Goal: Information Seeking & Learning: Learn about a topic

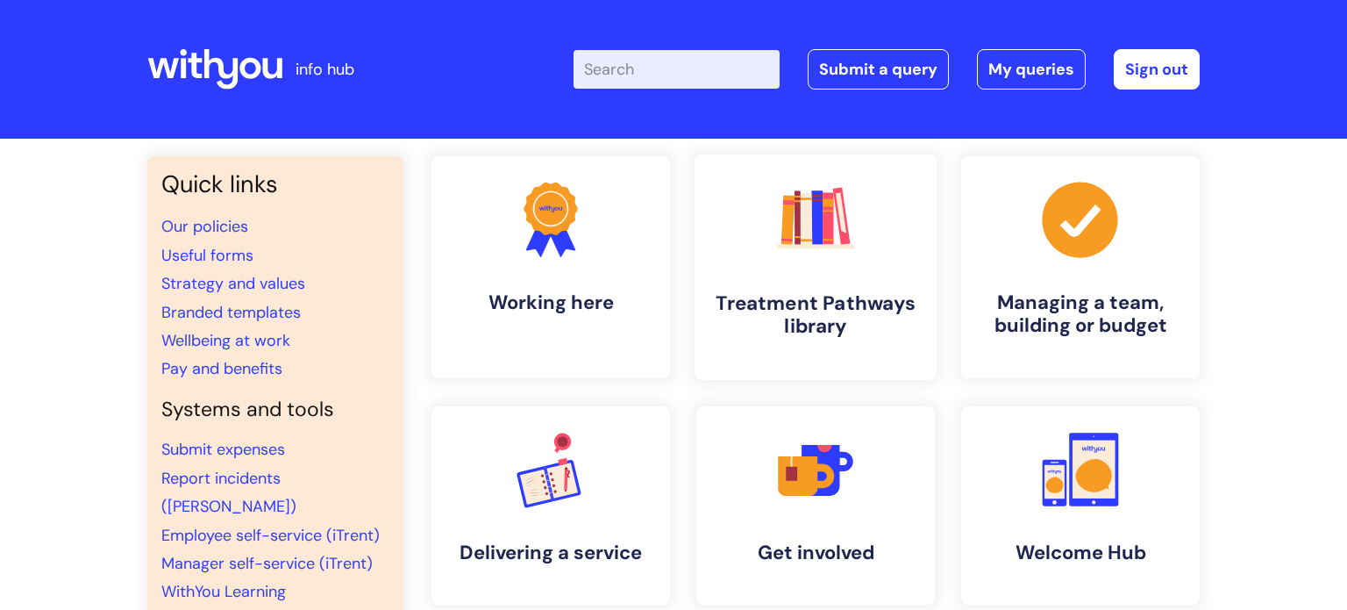
click at [845, 266] on link ".cls-1{fill:#f89b22;}.cls-1,.cls-2,.cls-3,.cls-4,.cls-5,.cls-6,.cls-7{stroke-wi…" at bounding box center [816, 266] width 242 height 225
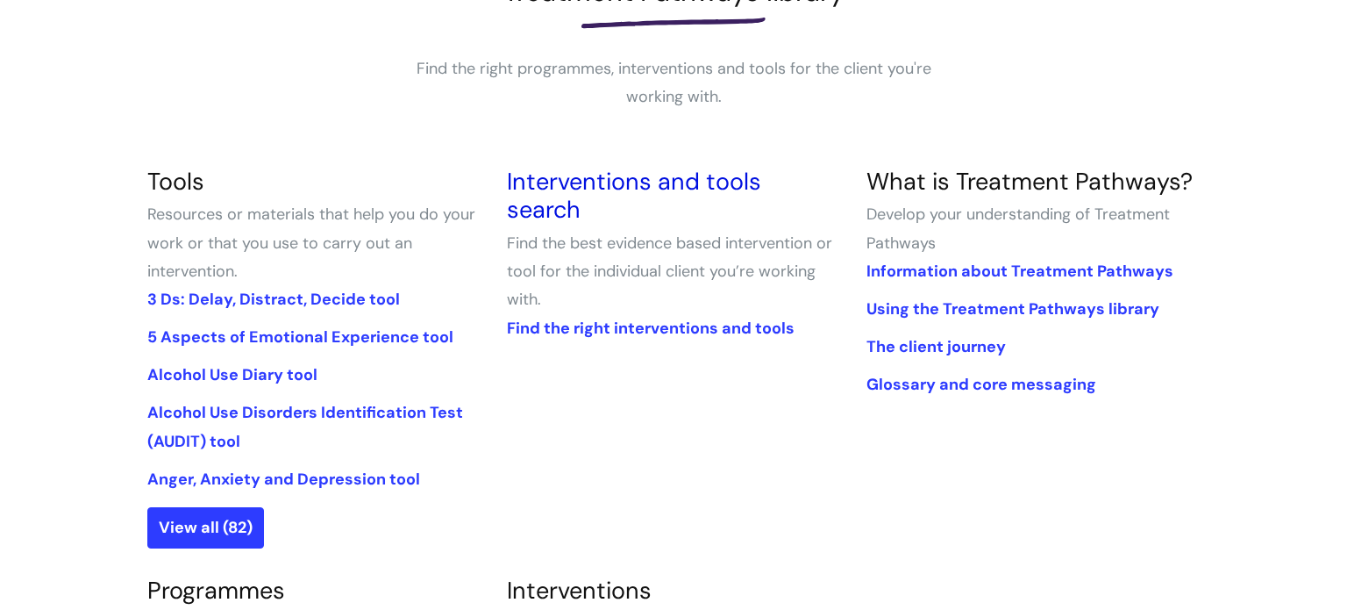
scroll to position [297, 0]
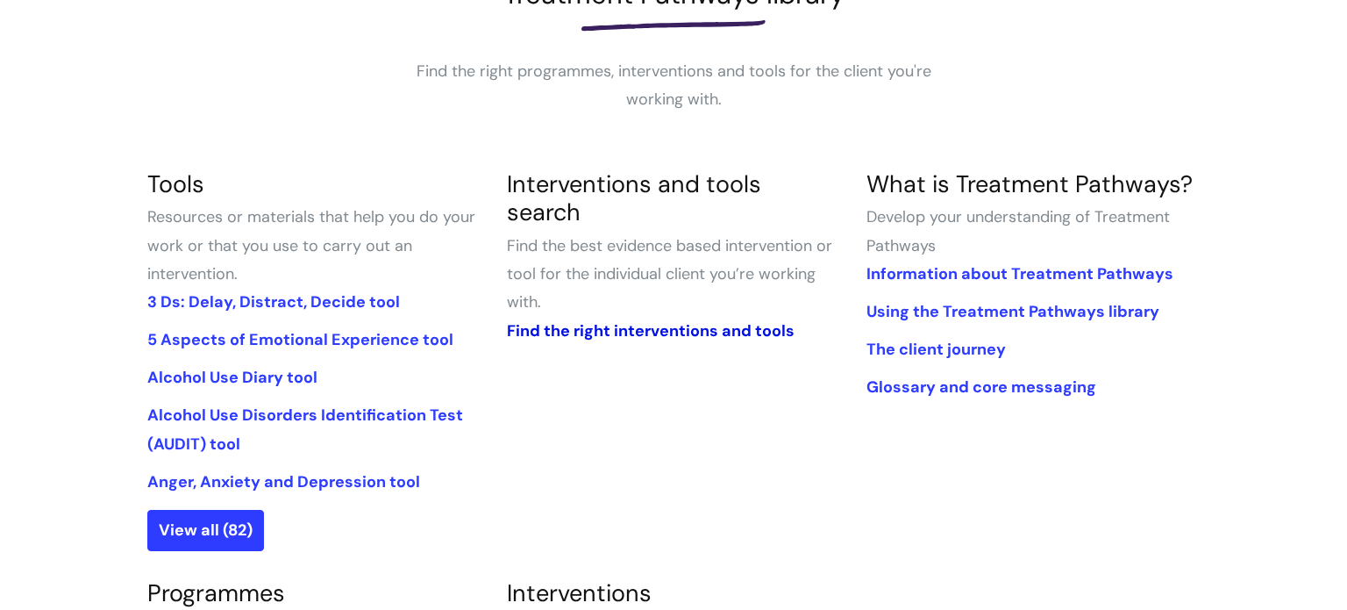
click at [770, 320] on link "Find the right interventions and tools" at bounding box center [651, 330] width 288 height 21
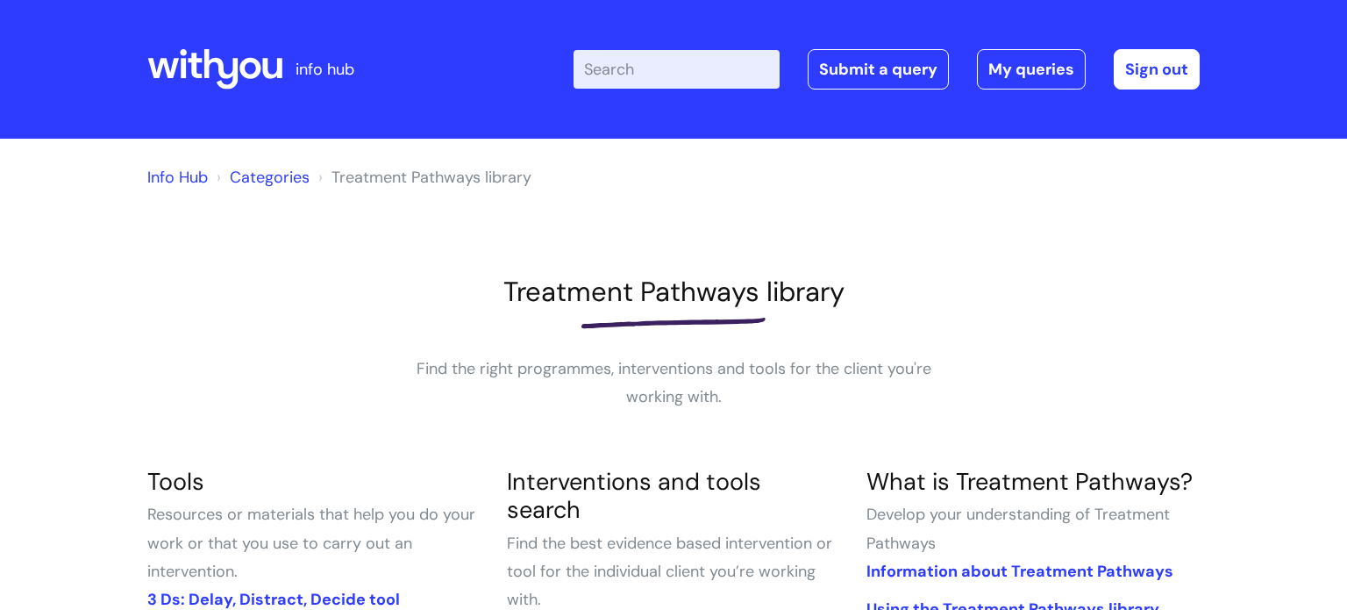
scroll to position [298, 0]
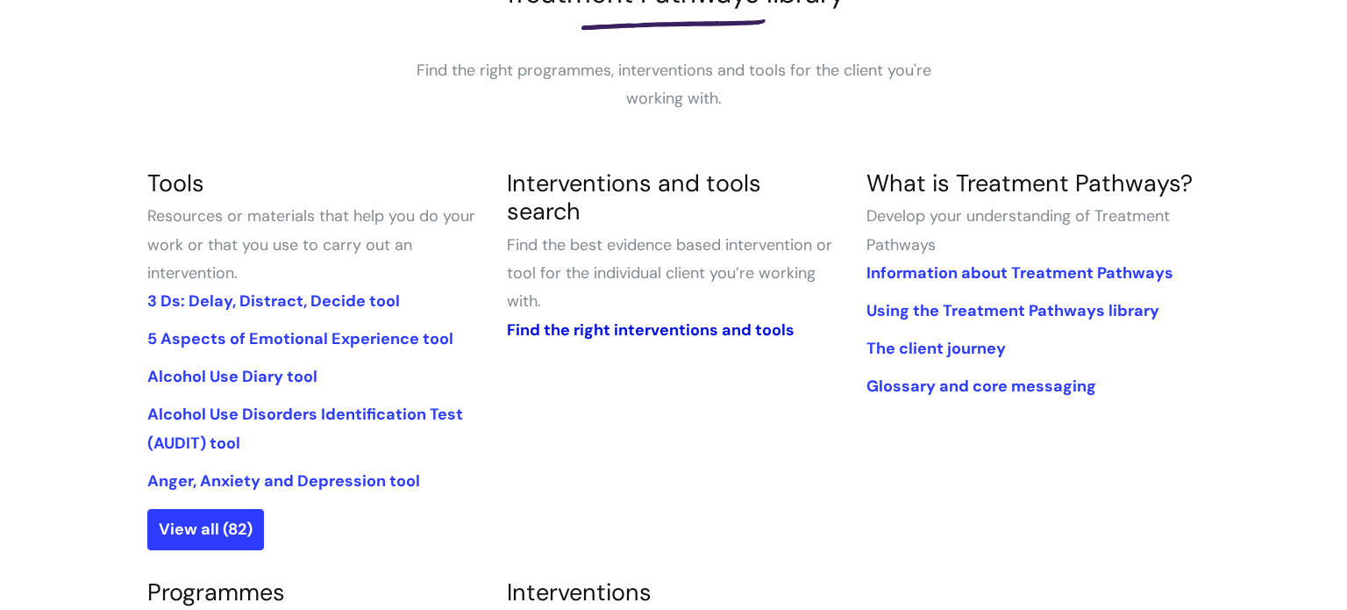
click at [731, 319] on link "Find the right interventions and tools" at bounding box center [651, 329] width 288 height 21
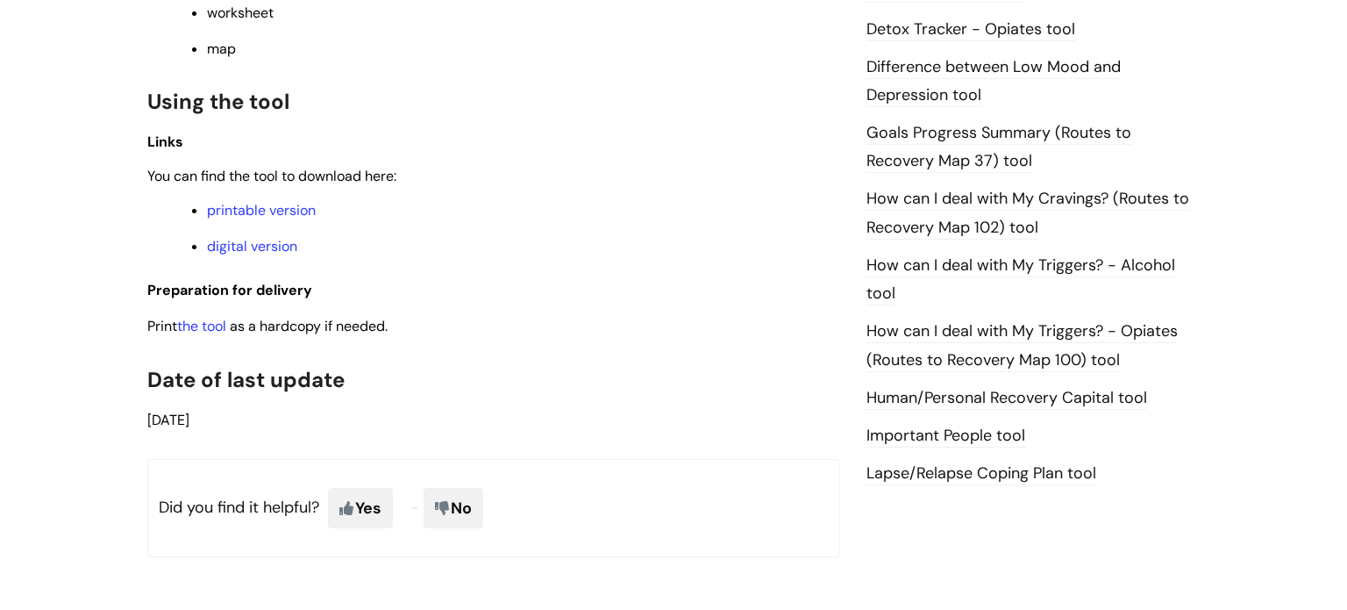
scroll to position [1151, 0]
click at [257, 254] on link "digital version" at bounding box center [252, 245] width 90 height 18
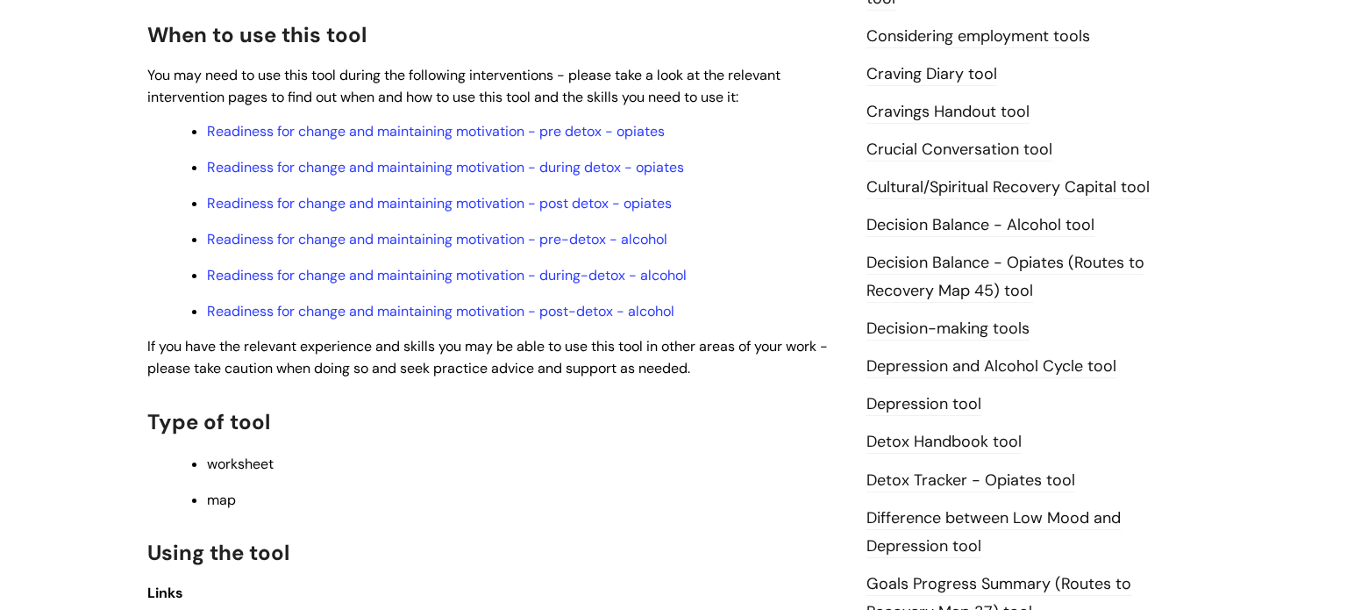
scroll to position [636, 0]
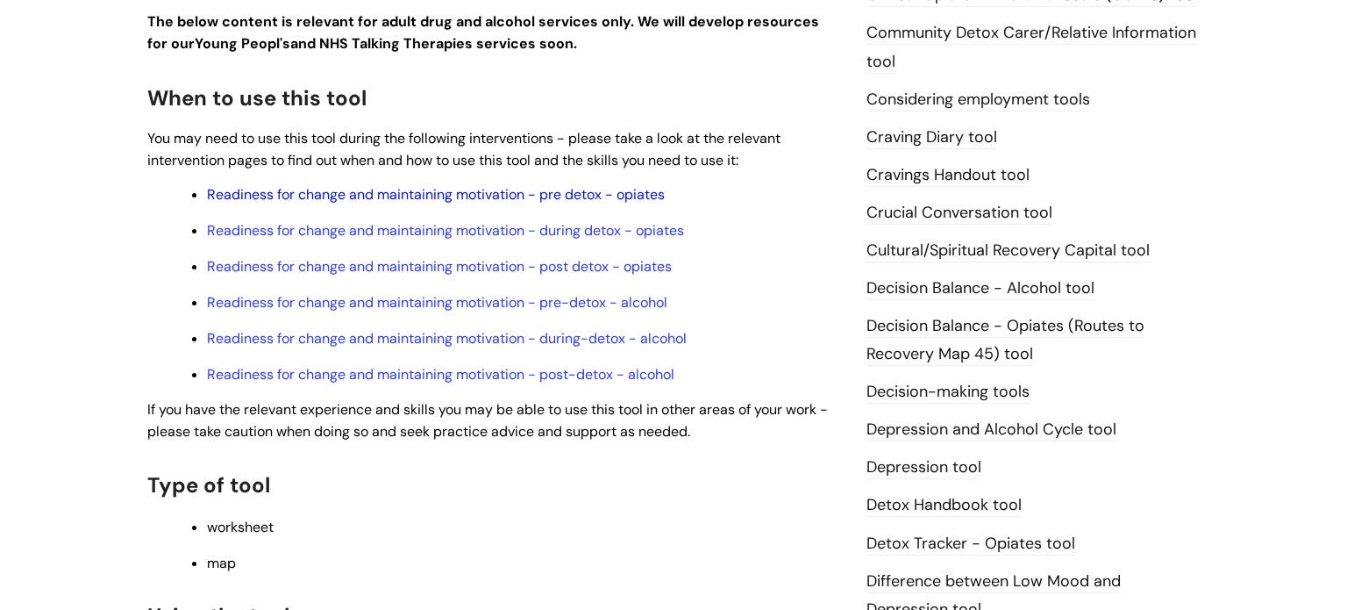
click at [649, 198] on link "Readiness for change and maintaining motivation - pre detox - opiates" at bounding box center [436, 194] width 458 height 18
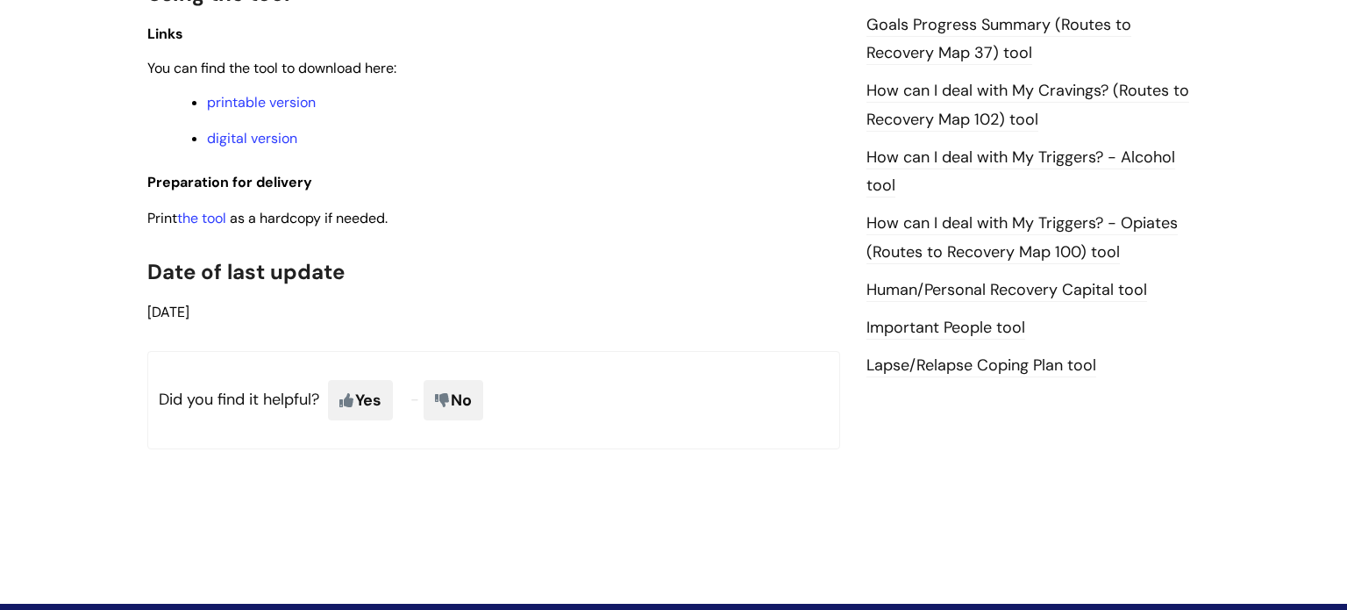
scroll to position [1259, 0]
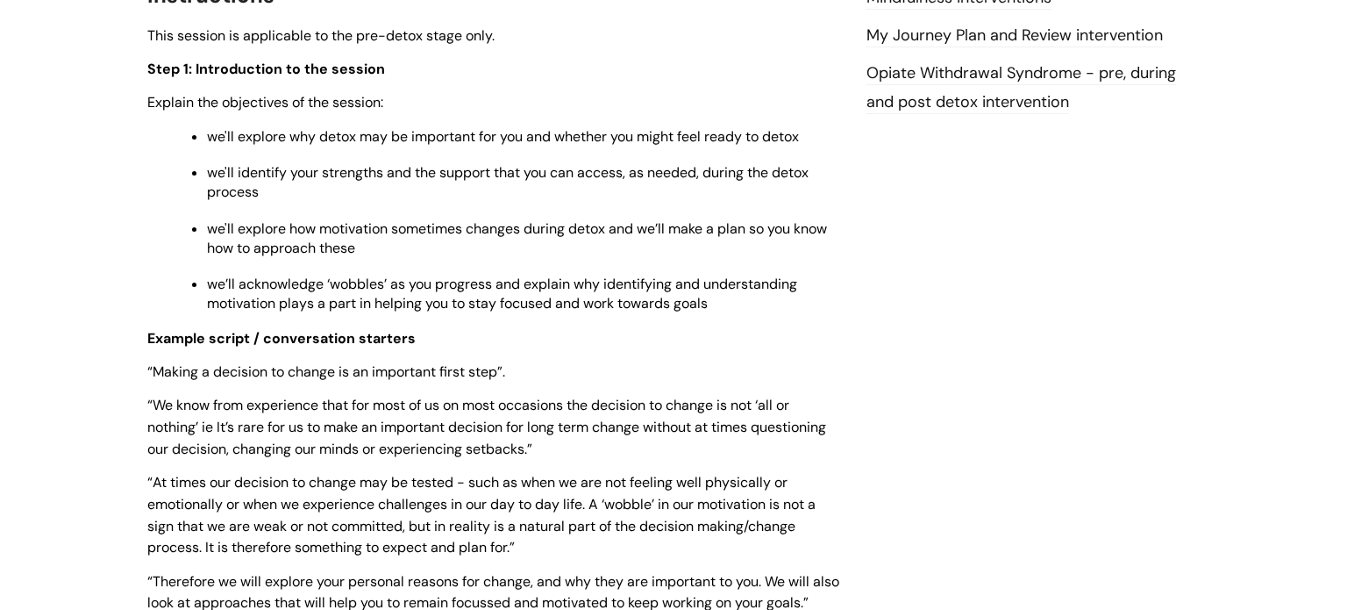
scroll to position [2591, 0]
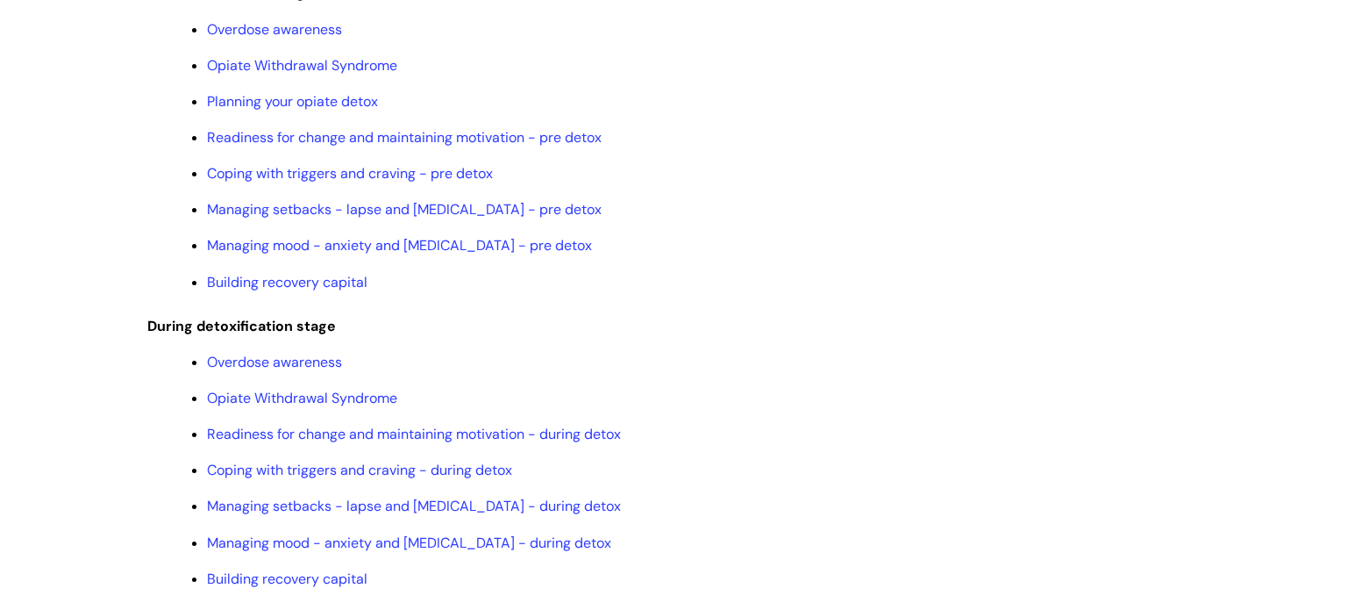
scroll to position [1771, 0]
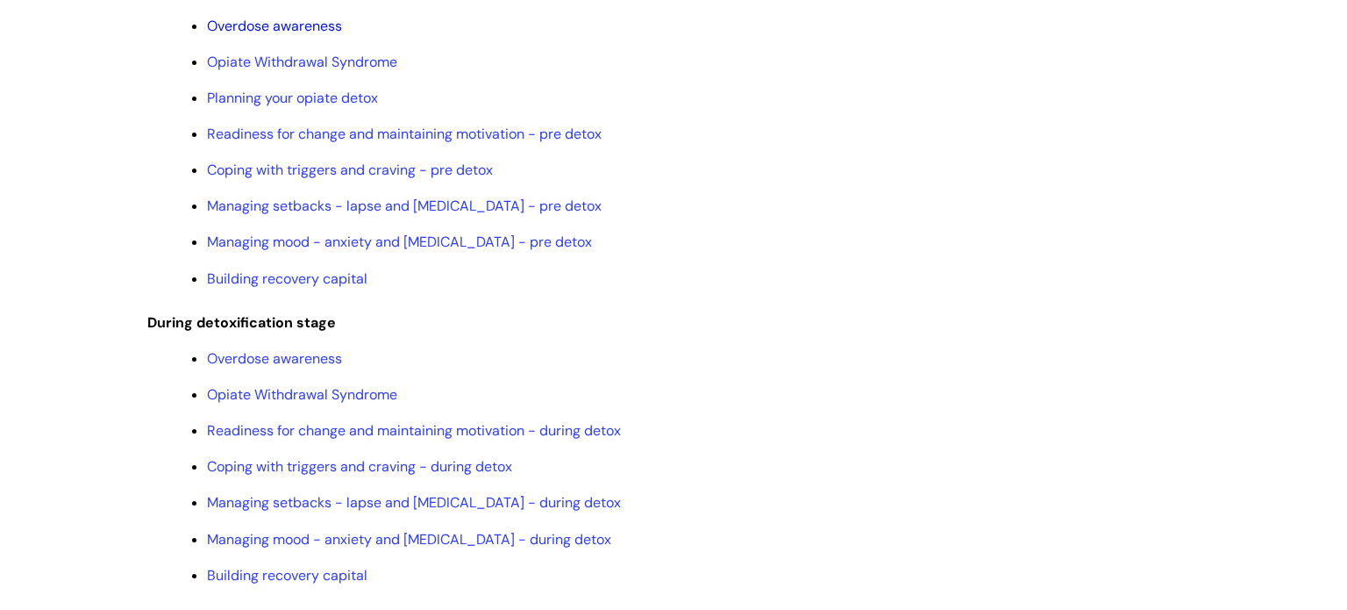
click at [309, 35] on link "Overdose awareness" at bounding box center [274, 26] width 135 height 18
click at [375, 71] on link "Opiate Withdrawal Syndrome" at bounding box center [302, 62] width 190 height 18
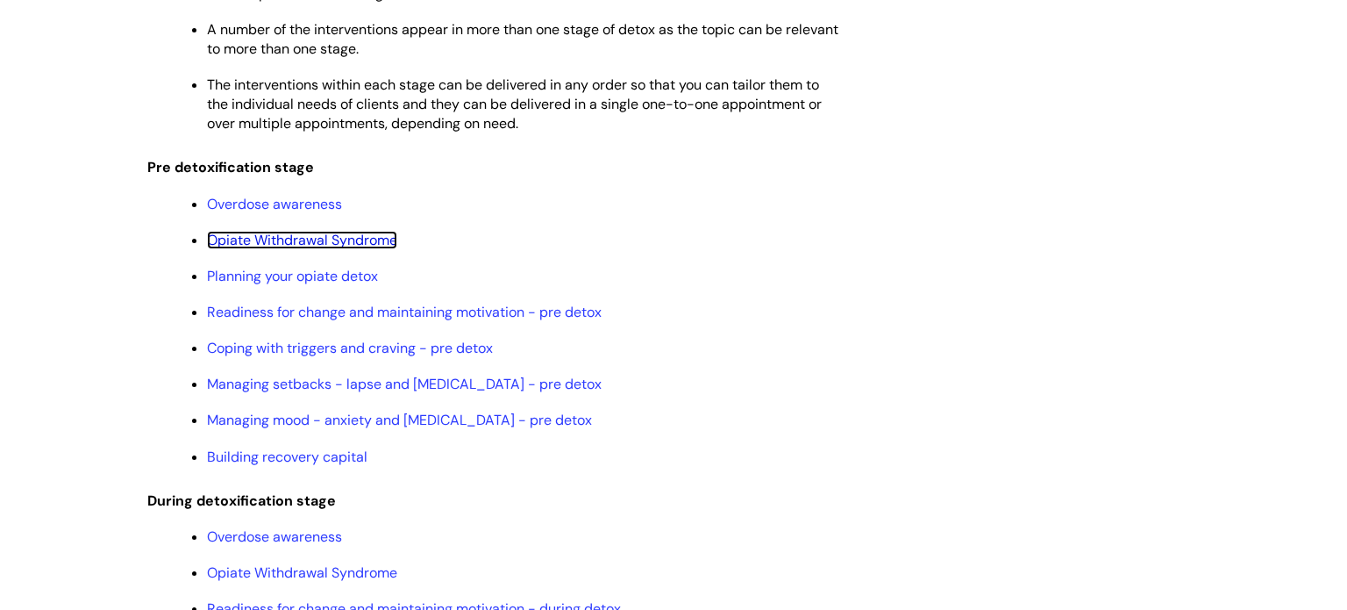
scroll to position [1592, 0]
click at [350, 286] on link "Planning your opiate detox" at bounding box center [292, 277] width 171 height 18
click at [548, 322] on link "Readiness for change and maintaining motivation - pre detox" at bounding box center [404, 312] width 395 height 18
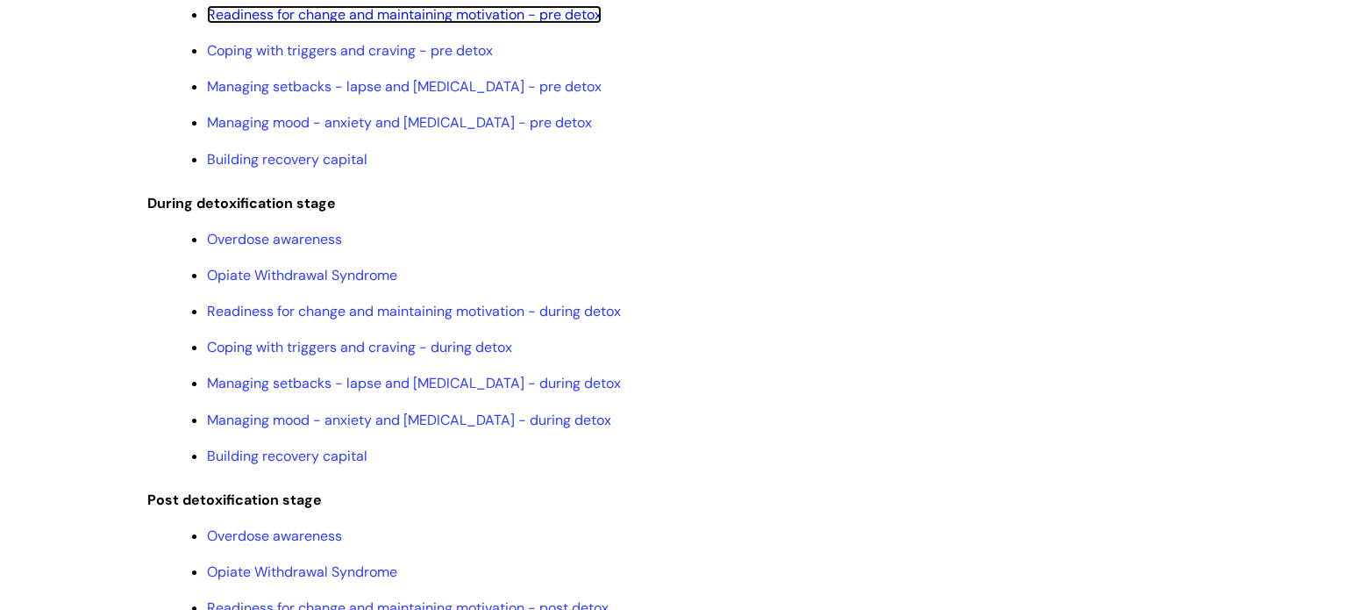
scroll to position [1896, 0]
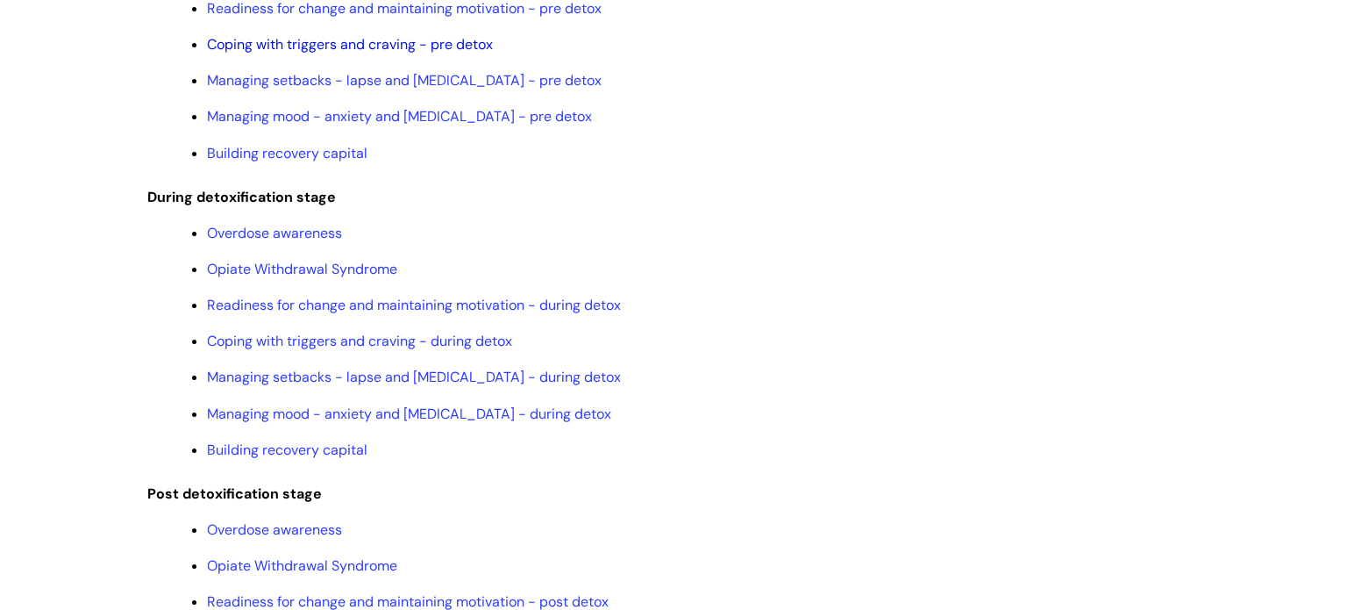
click at [474, 54] on link "Coping with triggers and craving - pre detox" at bounding box center [350, 44] width 286 height 18
click at [516, 89] on link "Managing setbacks - lapse and relapse - pre detox" at bounding box center [404, 80] width 395 height 18
click at [486, 125] on link "Managing mood - anxiety and depression - pre detox" at bounding box center [399, 116] width 385 height 18
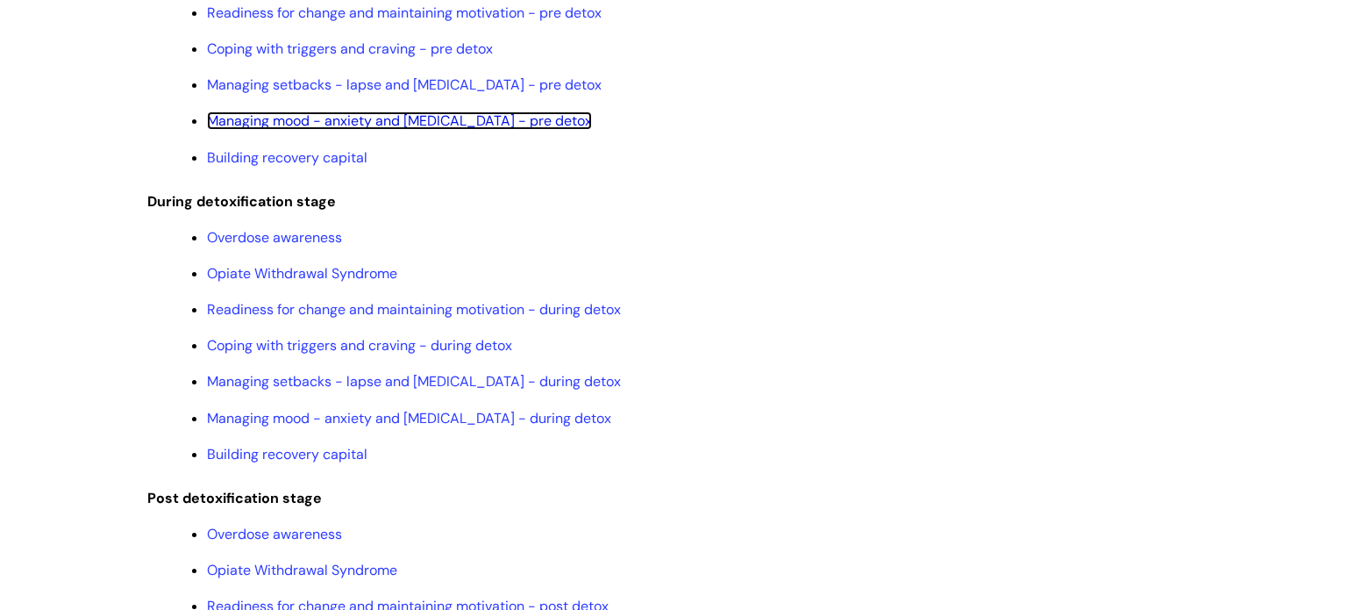
scroll to position [1889, 0]
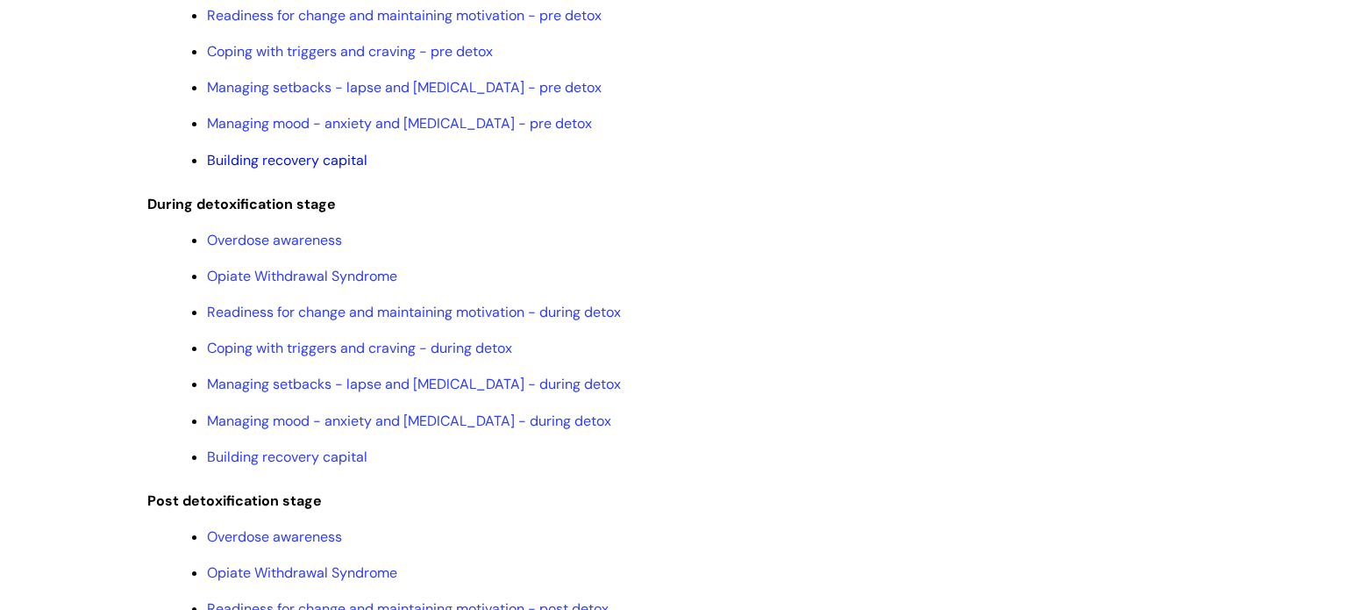
click at [333, 169] on link "Building recovery capital" at bounding box center [287, 160] width 161 height 18
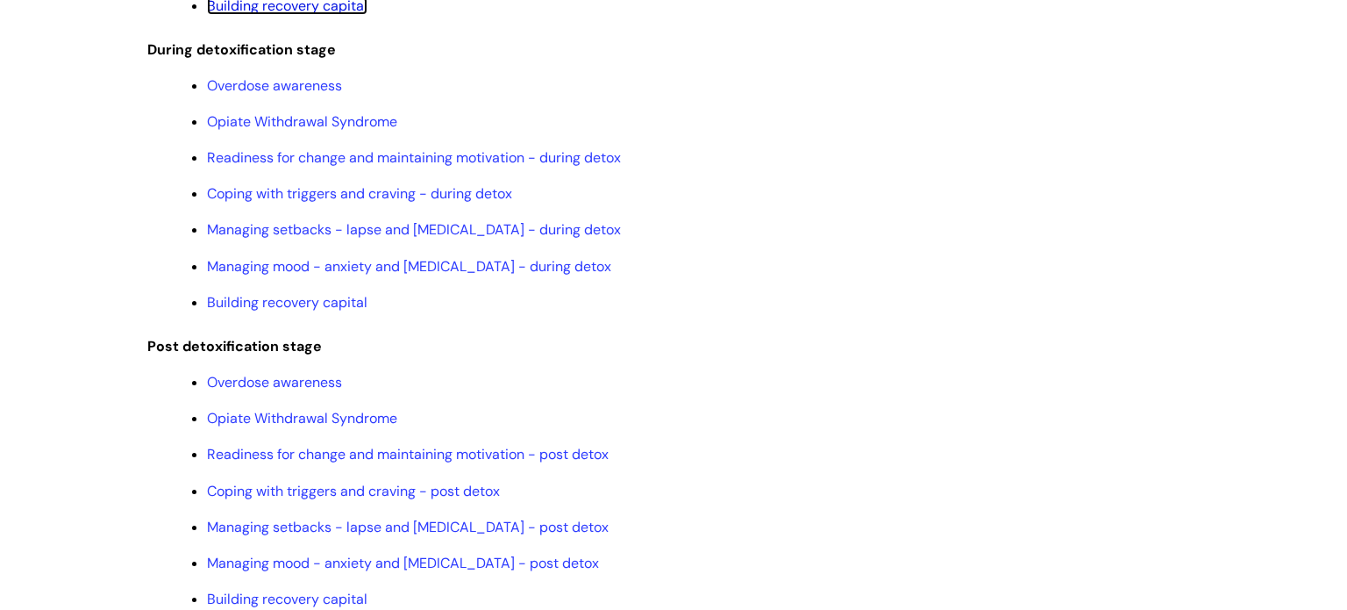
scroll to position [2042, 0]
click at [317, 96] on link "Overdose awareness" at bounding box center [274, 87] width 135 height 18
click at [381, 132] on link "Opiate Withdrawal Syndrome" at bounding box center [302, 123] width 190 height 18
click at [547, 168] on link "Readiness for change and maintaining motivation - during detox" at bounding box center [414, 159] width 414 height 18
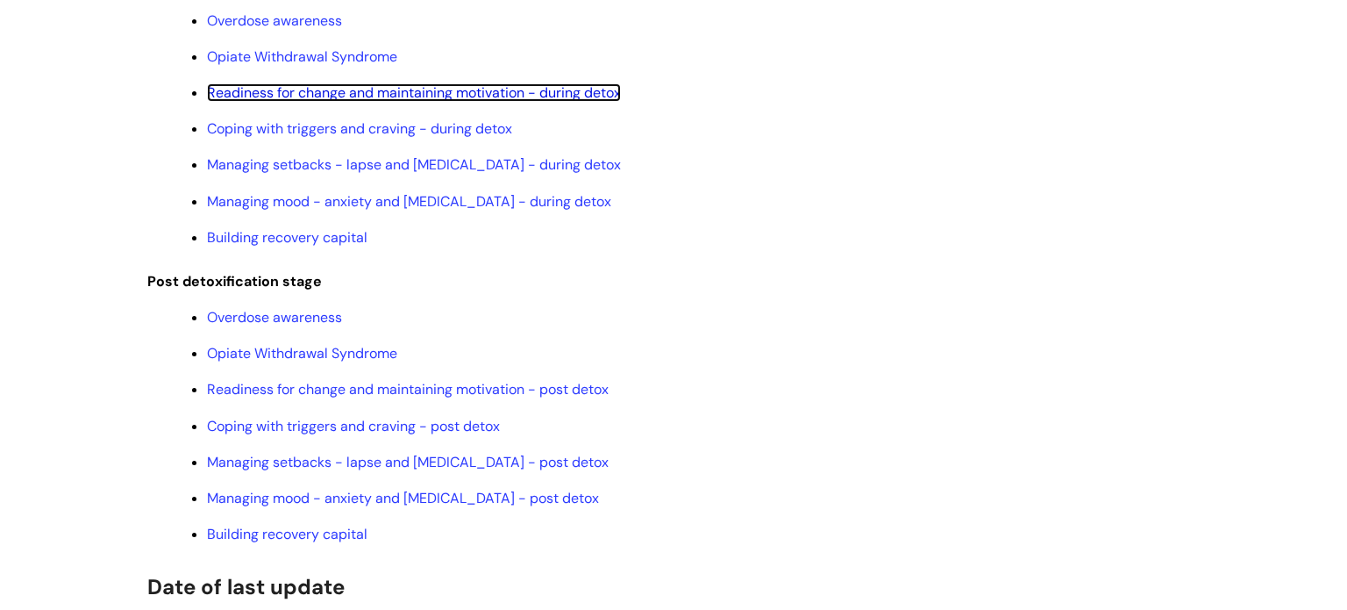
scroll to position [2073, 0]
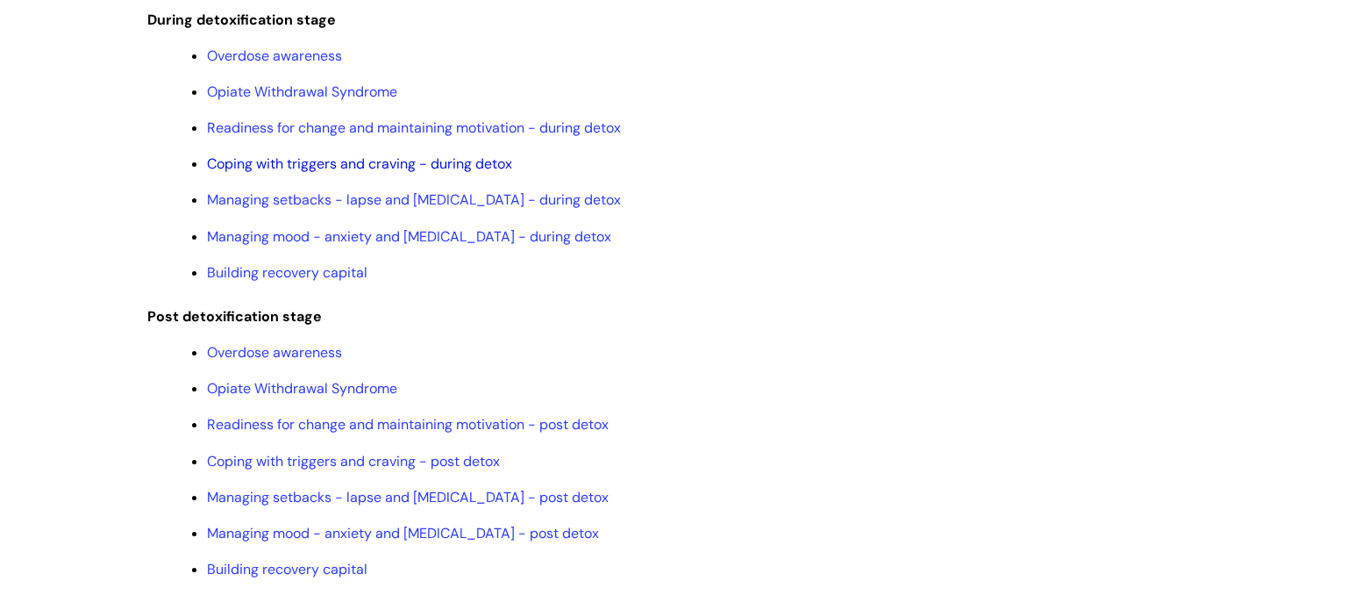
click at [423, 173] on link "Coping with triggers and craving - during detox" at bounding box center [359, 163] width 305 height 18
click at [467, 209] on link "Managing setbacks - lapse and relapse - during detox" at bounding box center [414, 199] width 414 height 18
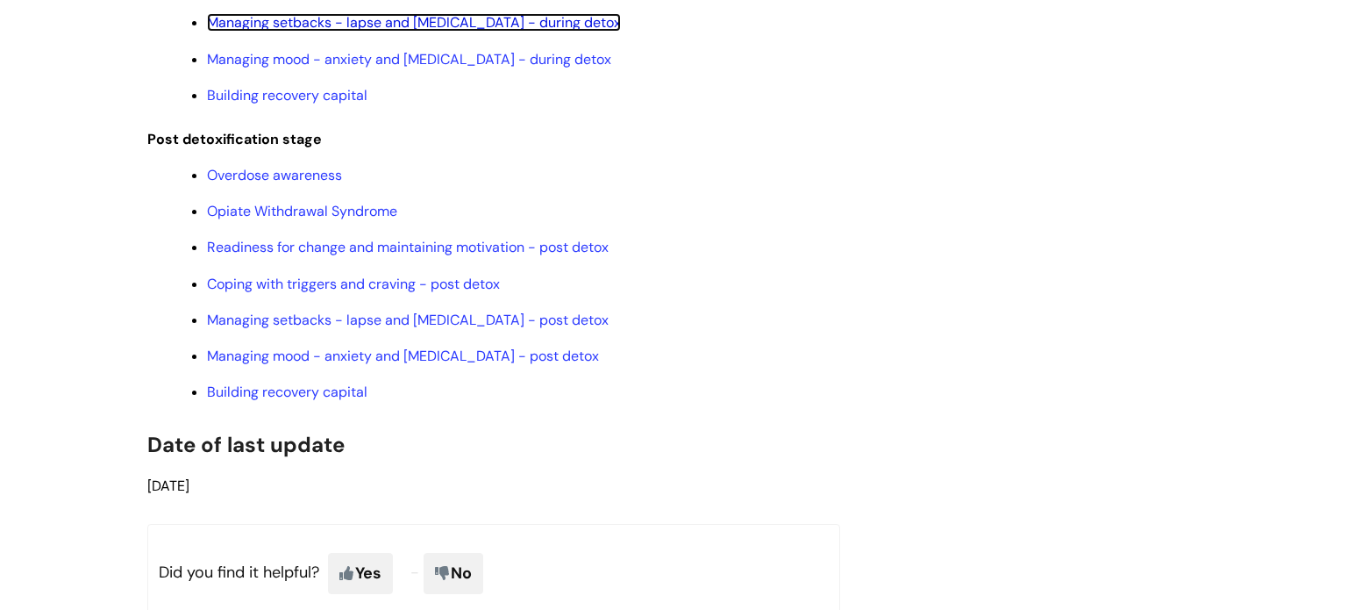
scroll to position [0, 0]
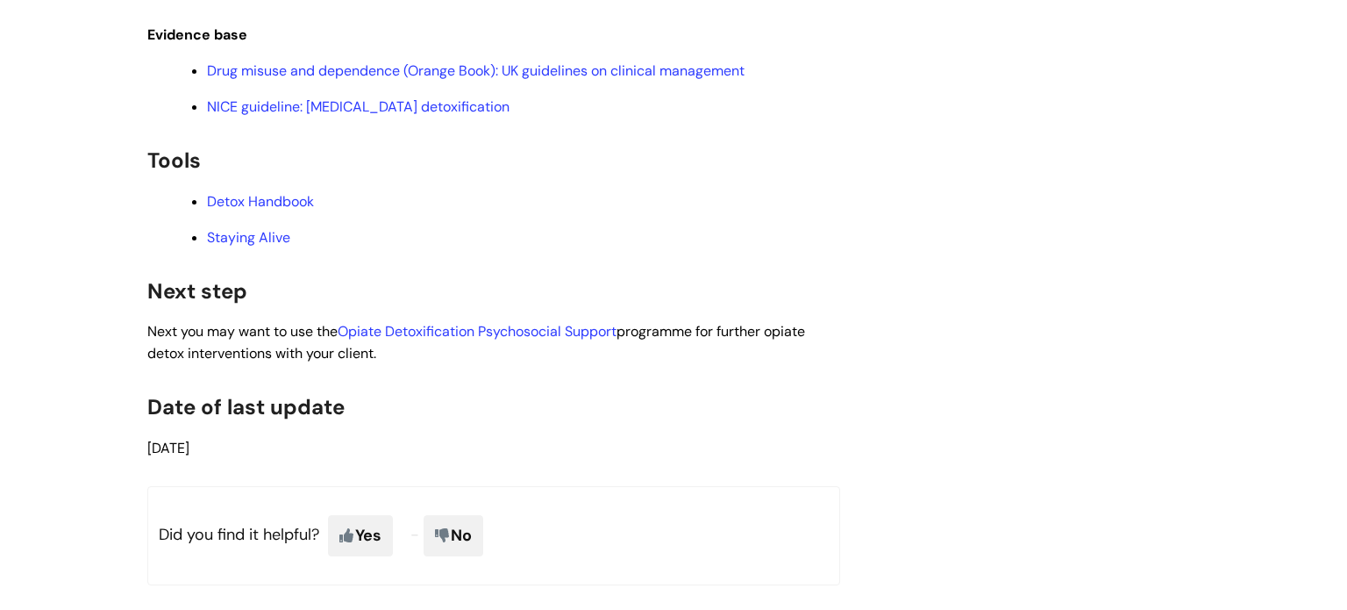
scroll to position [4023, 0]
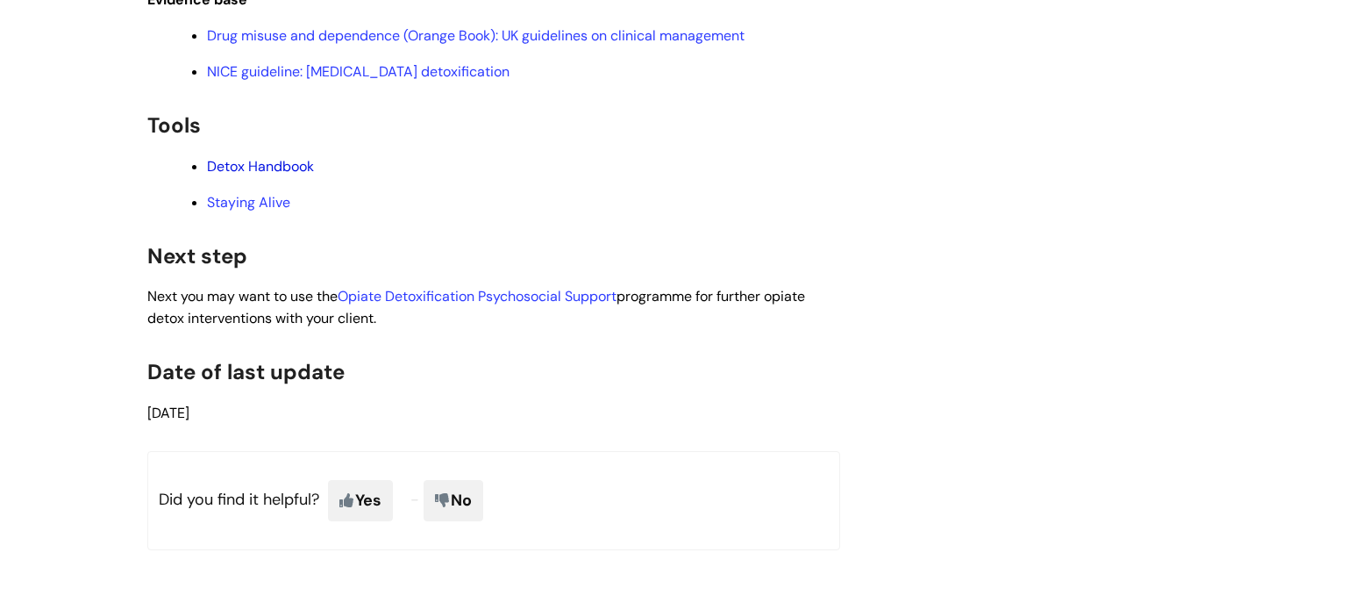
click at [268, 175] on link "Detox Handbook" at bounding box center [260, 166] width 107 height 18
click at [246, 211] on link "Staying Alive" at bounding box center [248, 202] width 83 height 18
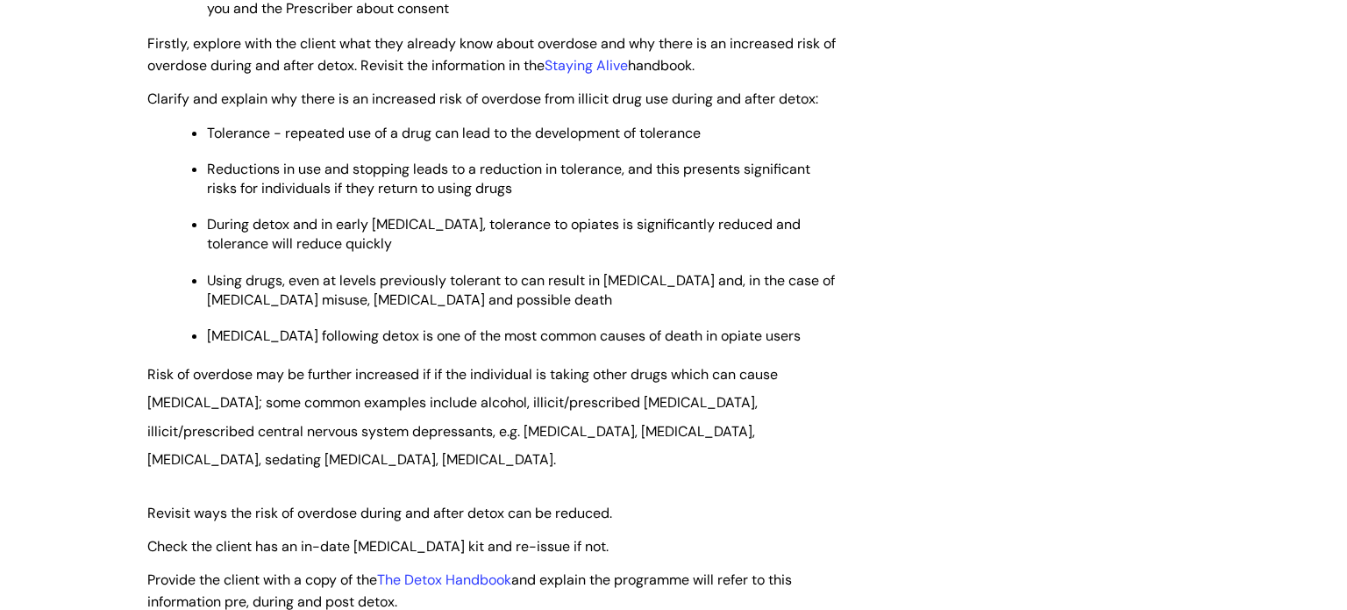
scroll to position [2523, 0]
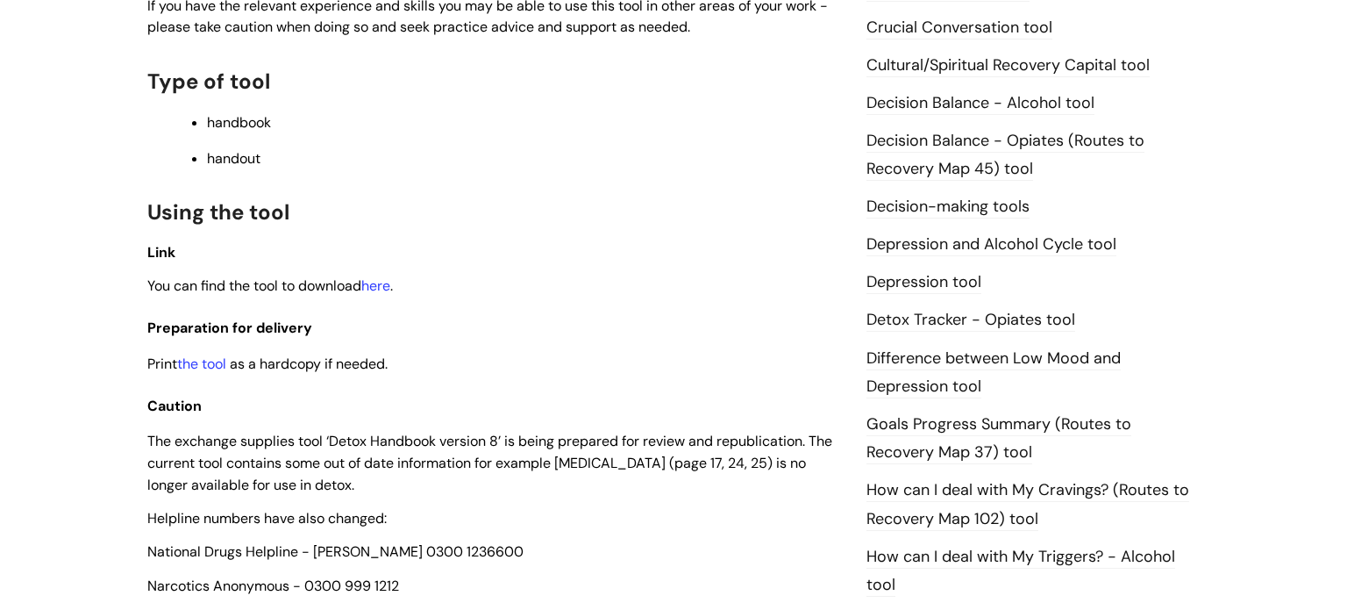
scroll to position [821, 0]
click at [382, 294] on link "here" at bounding box center [375, 285] width 29 height 18
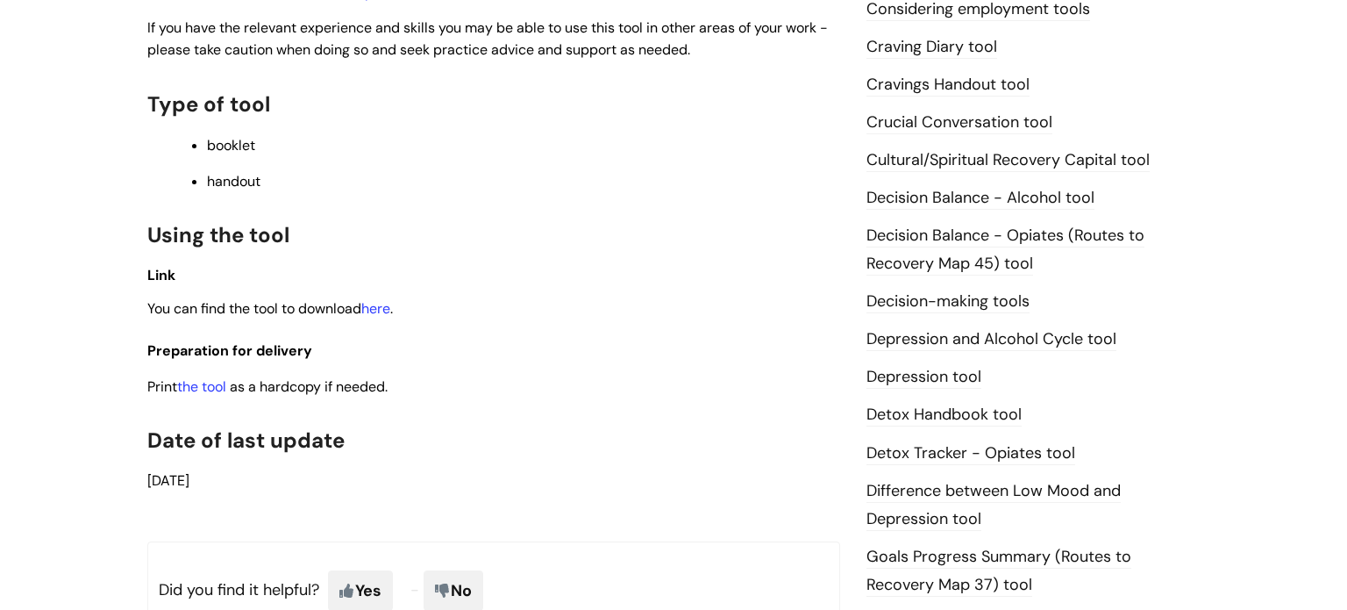
scroll to position [760, 0]
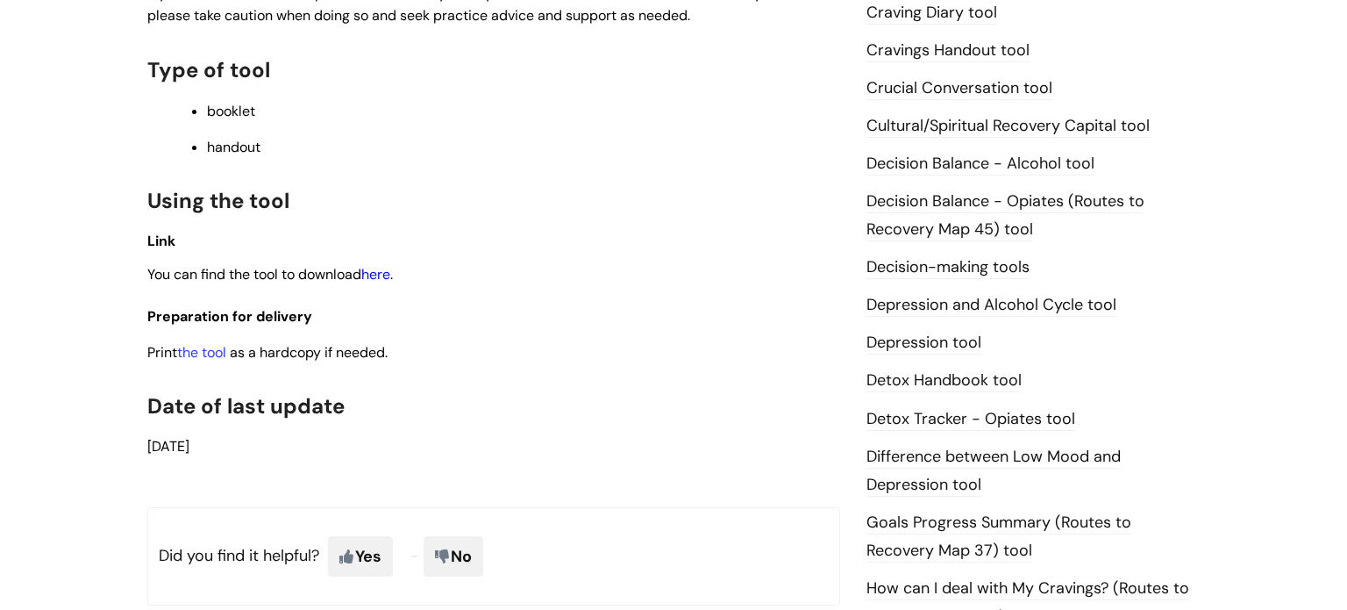
click at [382, 275] on link "here" at bounding box center [375, 274] width 29 height 18
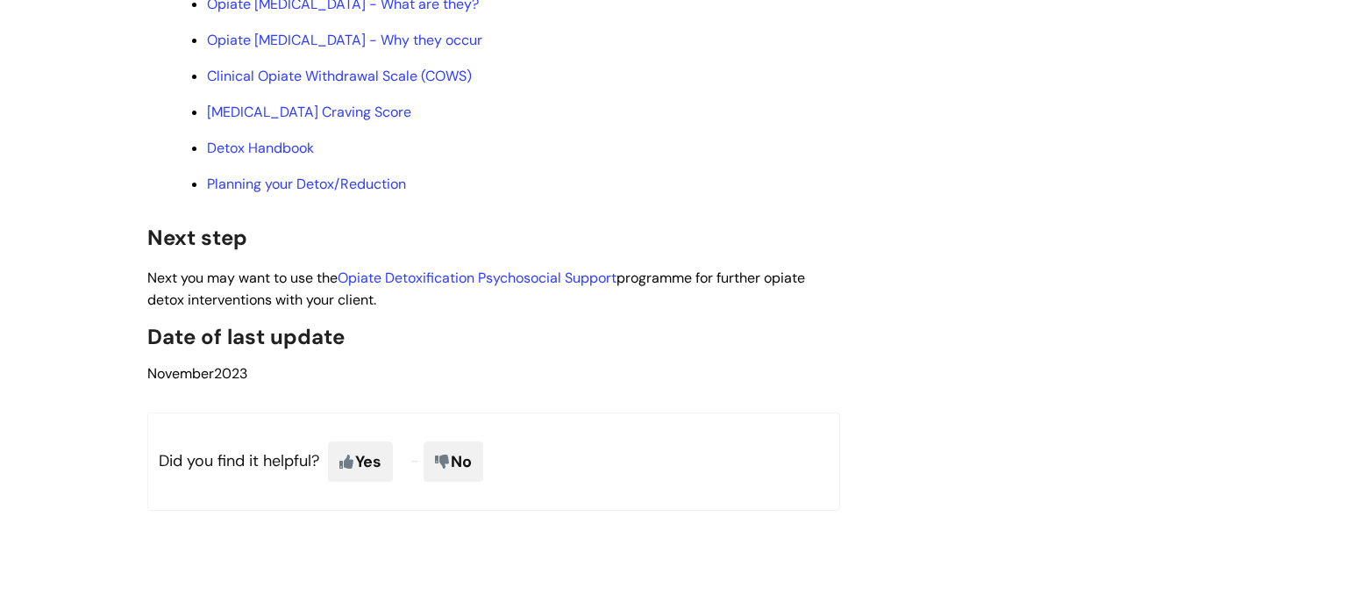
scroll to position [4107, 0]
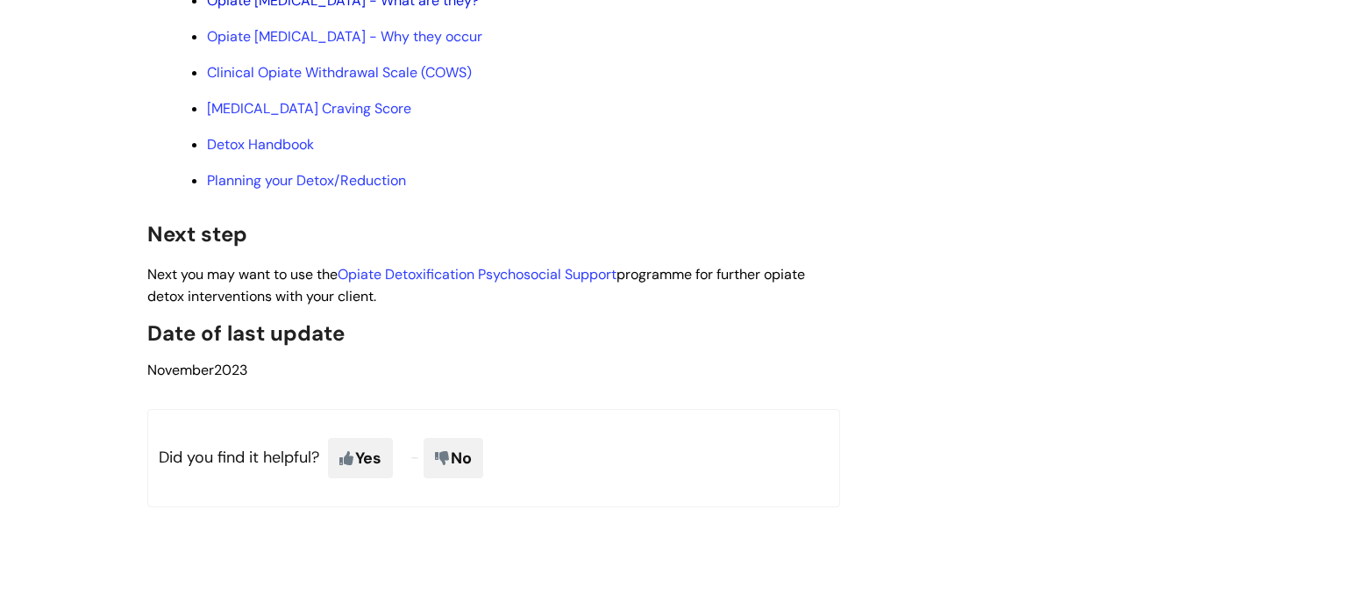
click at [477, 10] on link "Opiate [MEDICAL_DATA] - What are they?" at bounding box center [343, 0] width 272 height 18
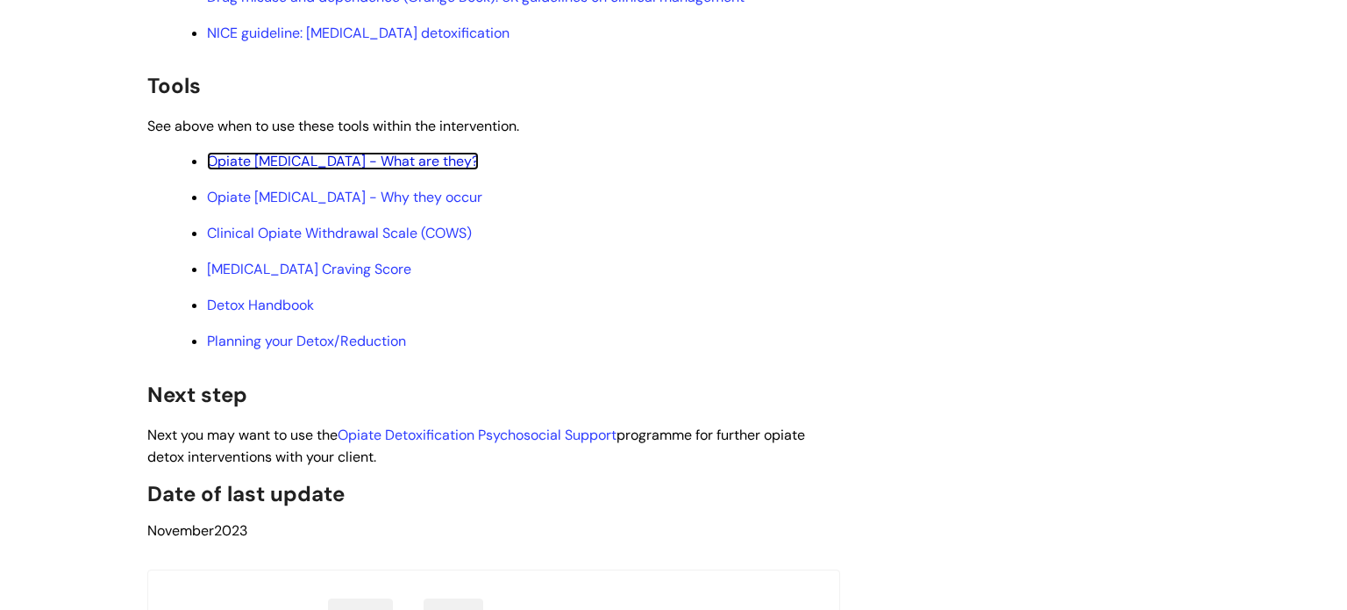
scroll to position [3956, 0]
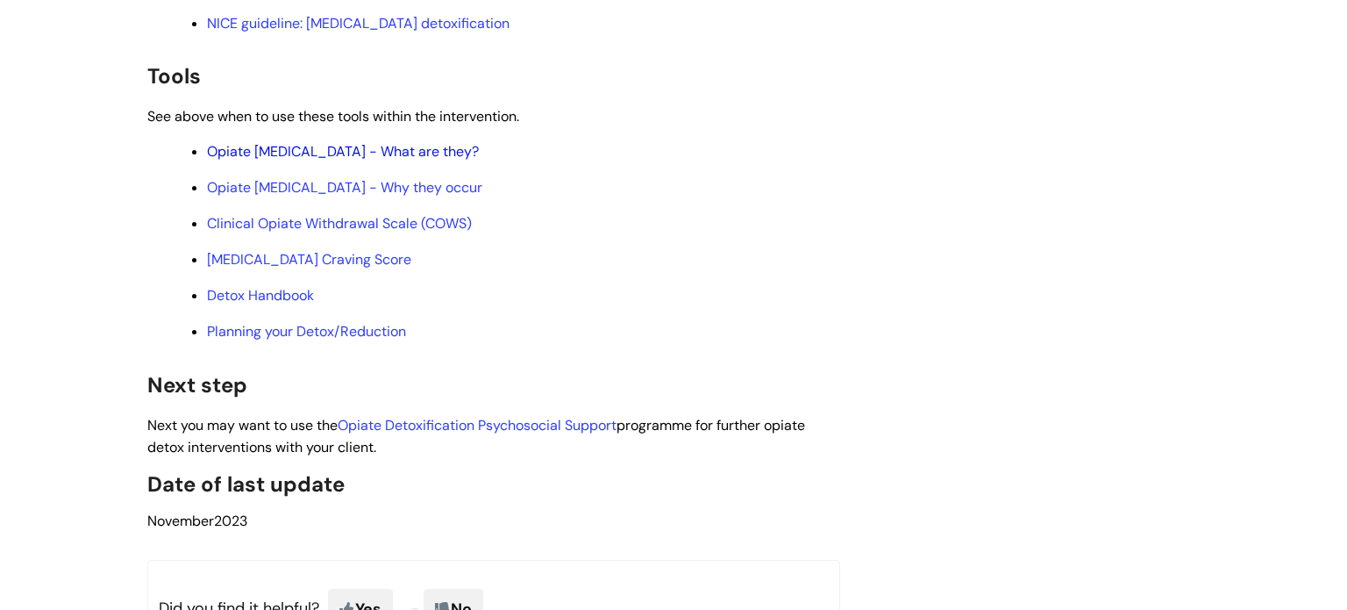
click at [475, 161] on link "Opiate Withdrawal Symptoms - What are they?" at bounding box center [343, 151] width 272 height 18
click at [482, 196] on link "Opiate Withdrawal Symptoms - Why they occur" at bounding box center [344, 187] width 275 height 18
click at [372, 232] on link "Clinical Opiate Withdrawal Scale (COWS)" at bounding box center [339, 223] width 265 height 18
click at [314, 268] on link "Opioid Craving Score" at bounding box center [309, 259] width 204 height 18
click at [294, 304] on link "Detox Handbook" at bounding box center [260, 295] width 107 height 18
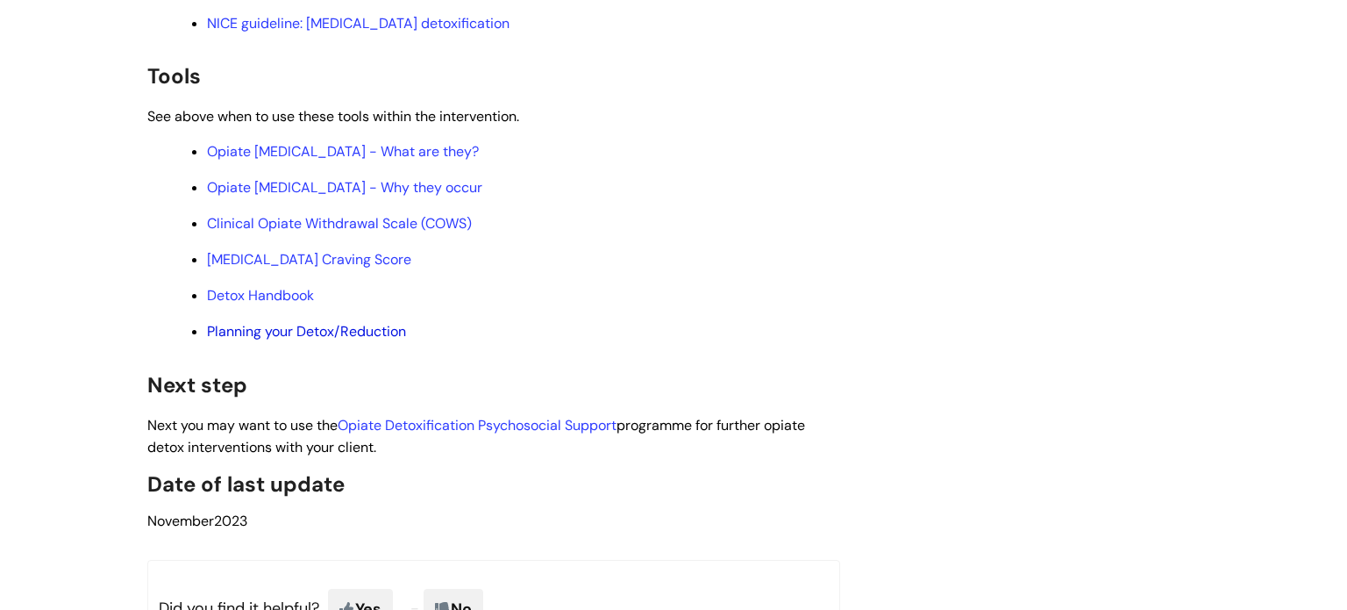
click at [330, 340] on link "Planning your Detox/Reduction" at bounding box center [306, 331] width 199 height 18
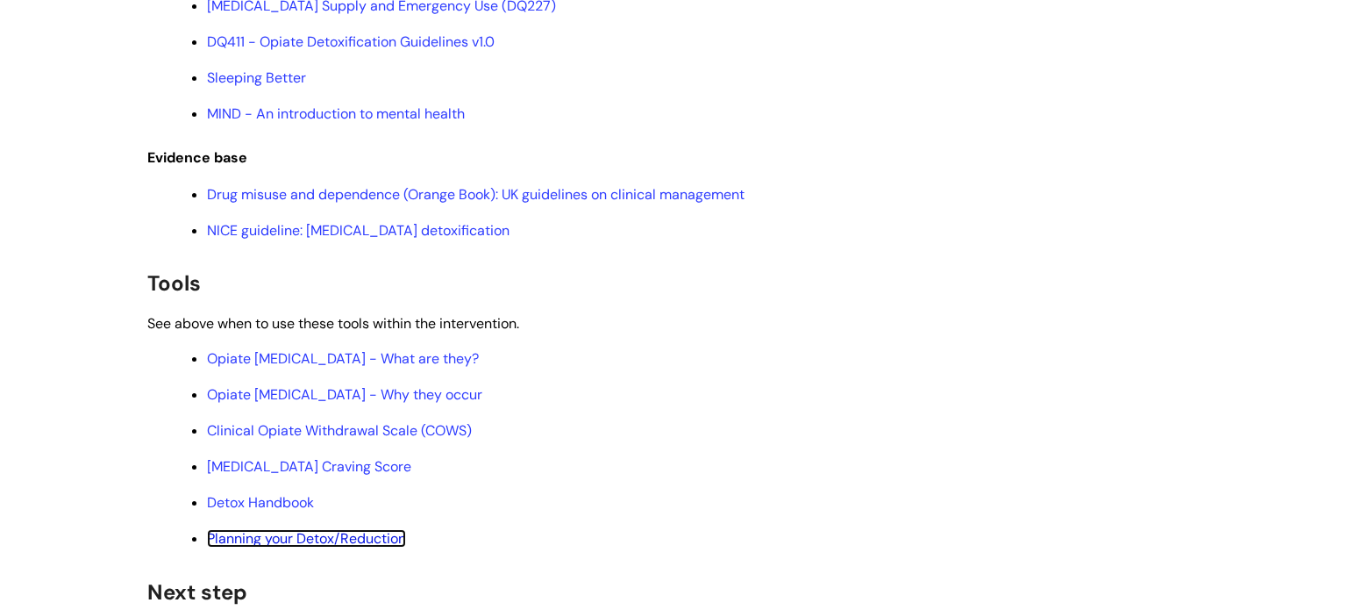
scroll to position [3749, 0]
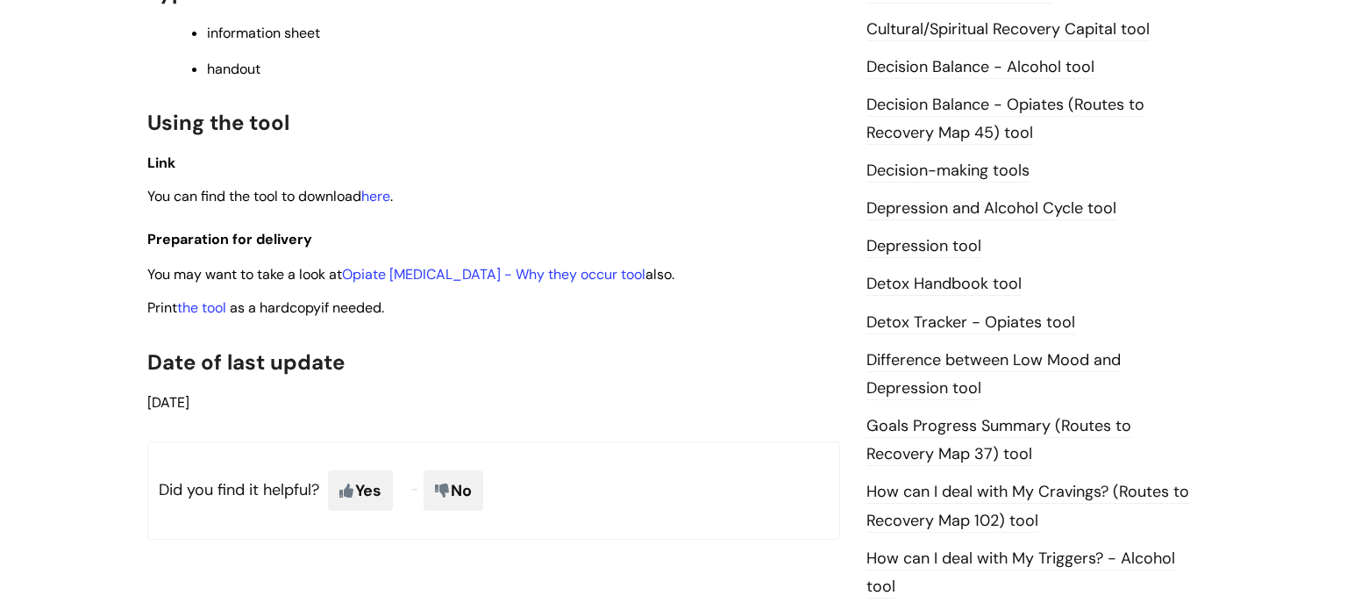
scroll to position [859, 0]
click at [378, 195] on link "here" at bounding box center [375, 194] width 29 height 18
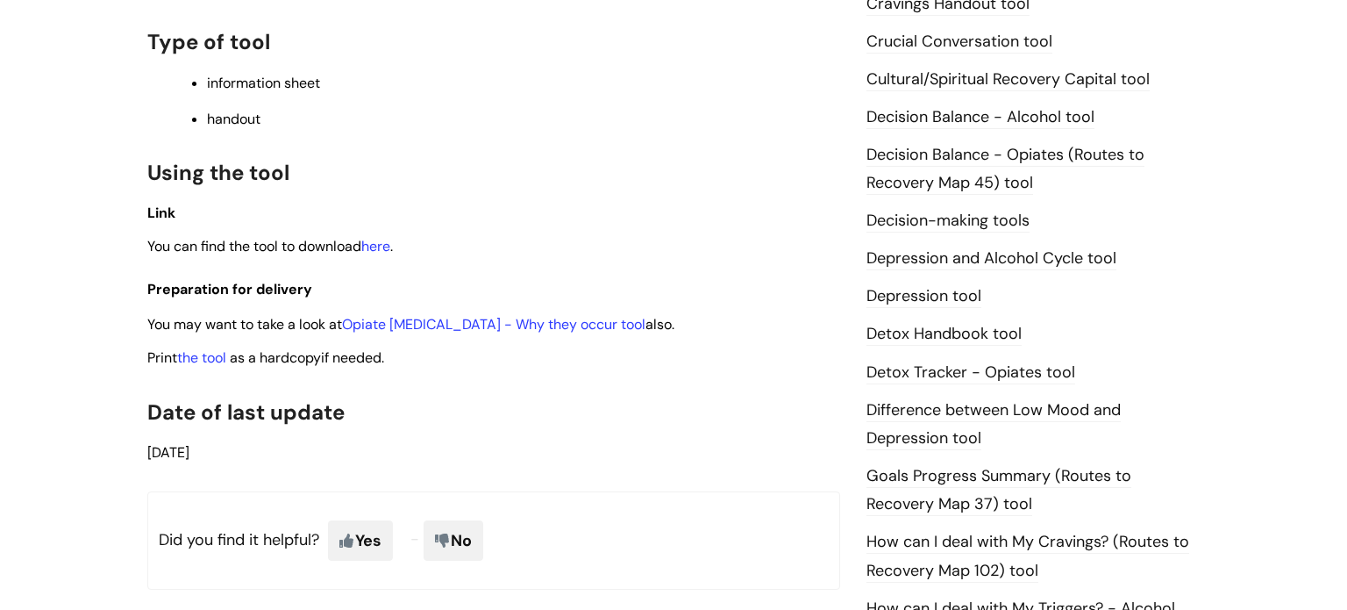
scroll to position [807, 0]
click at [386, 255] on link "here" at bounding box center [375, 246] width 29 height 18
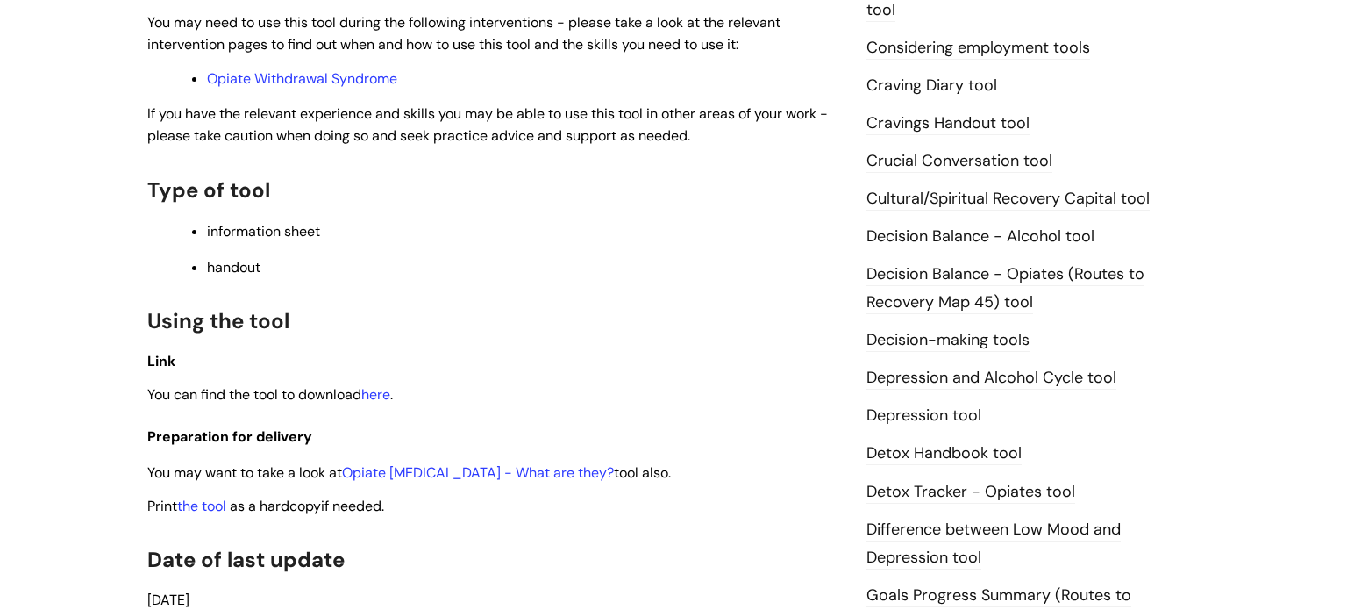
scroll to position [693, 0]
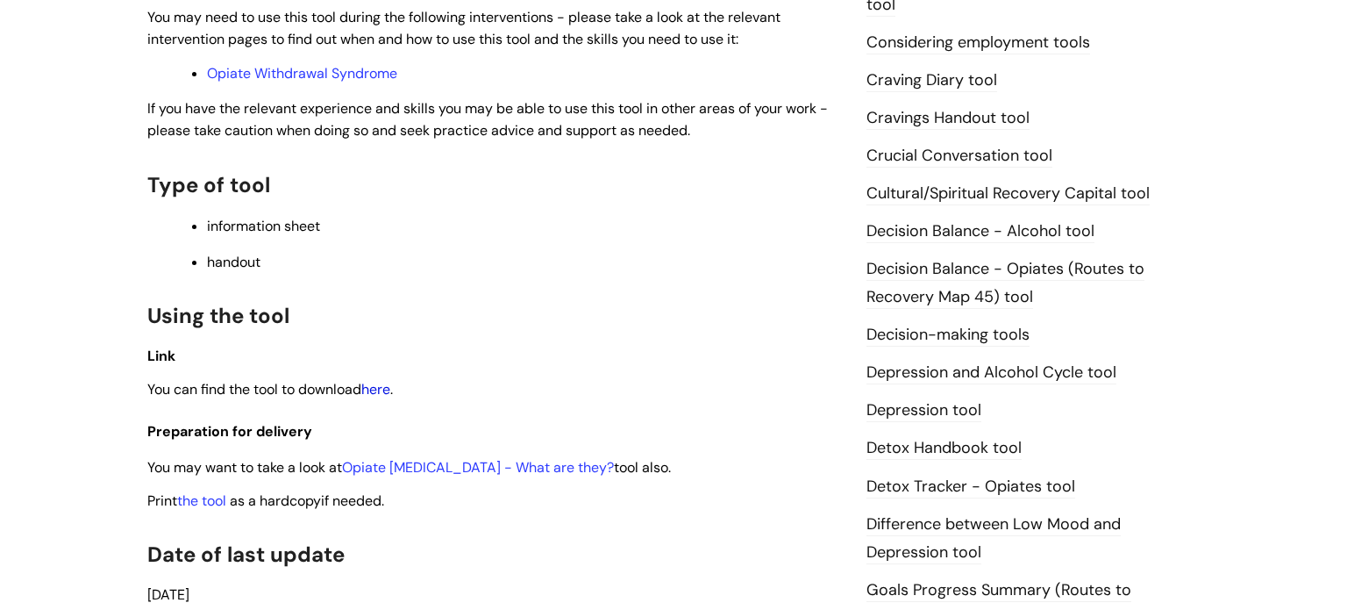
click at [388, 387] on link "here" at bounding box center [375, 389] width 29 height 18
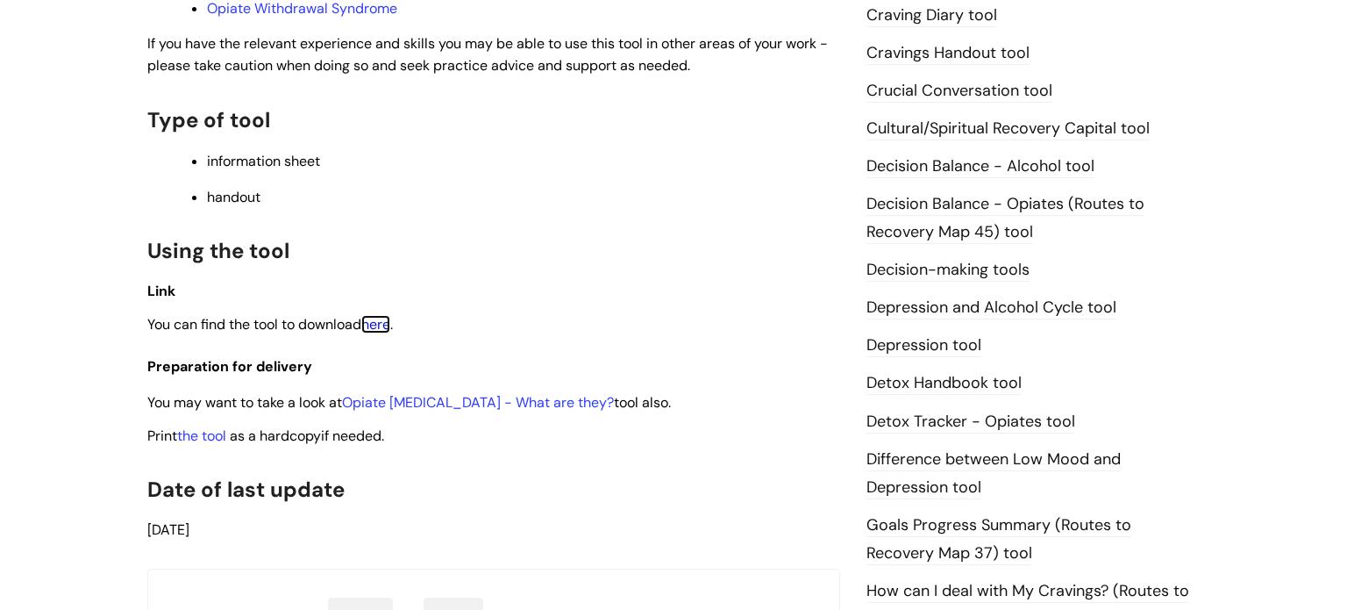
scroll to position [765, 0]
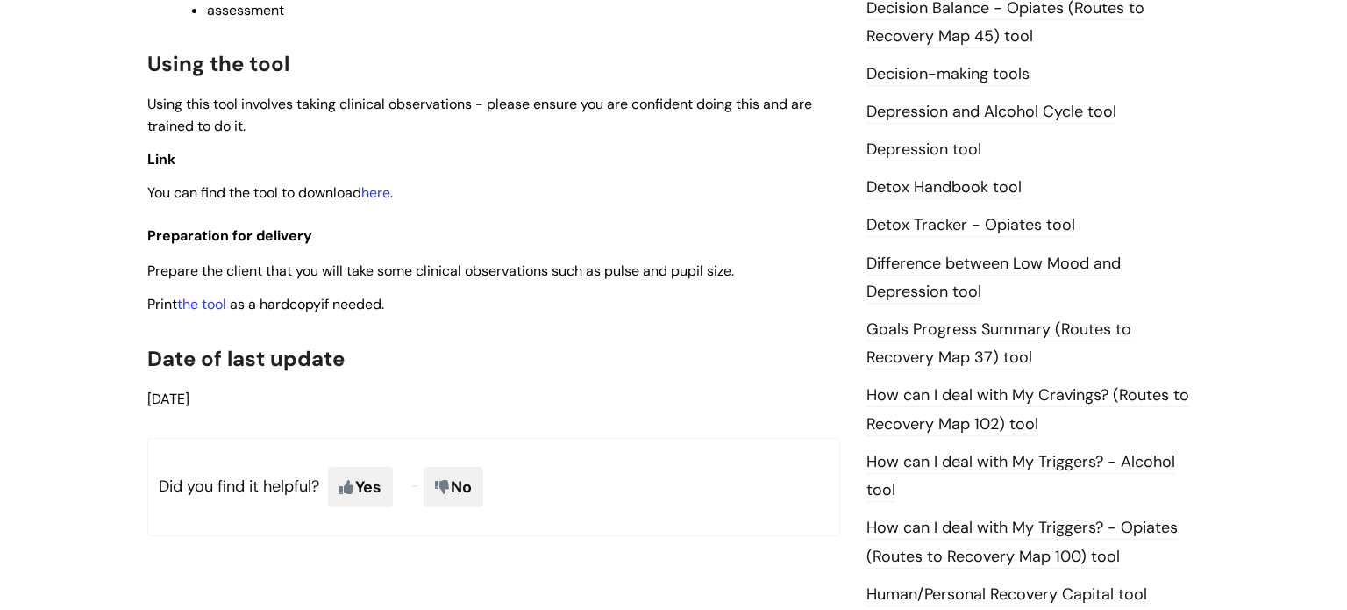
scroll to position [917, 0]
click at [386, 199] on link "here" at bounding box center [375, 191] width 29 height 18
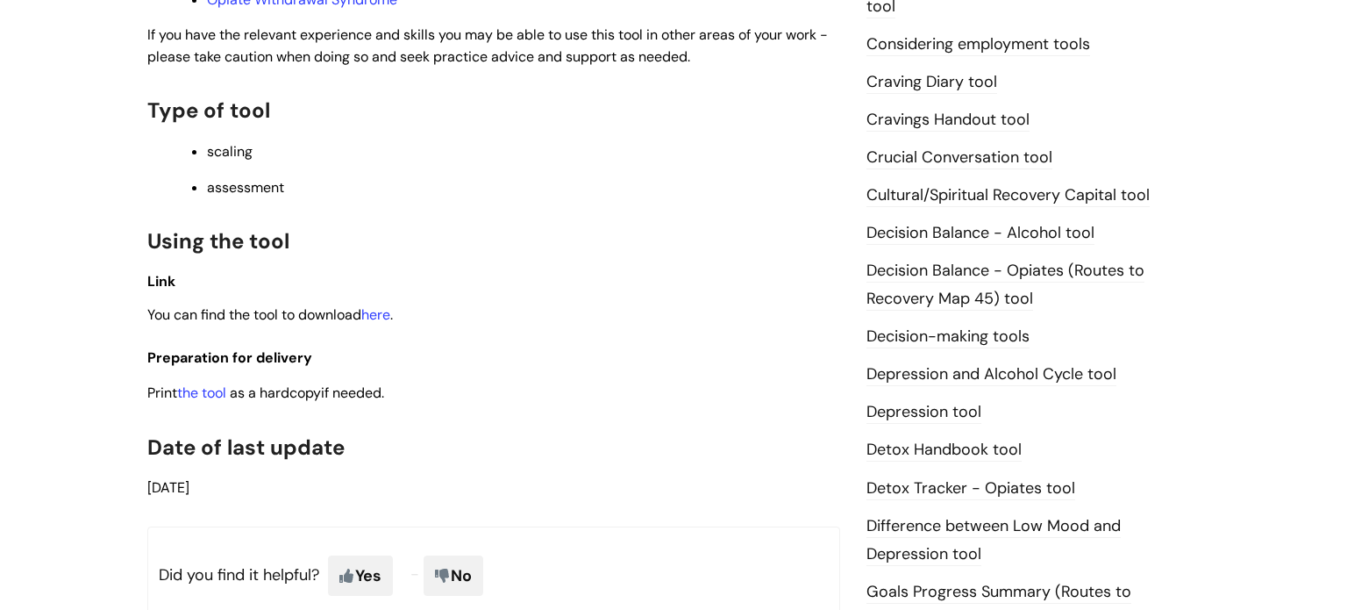
scroll to position [747, 0]
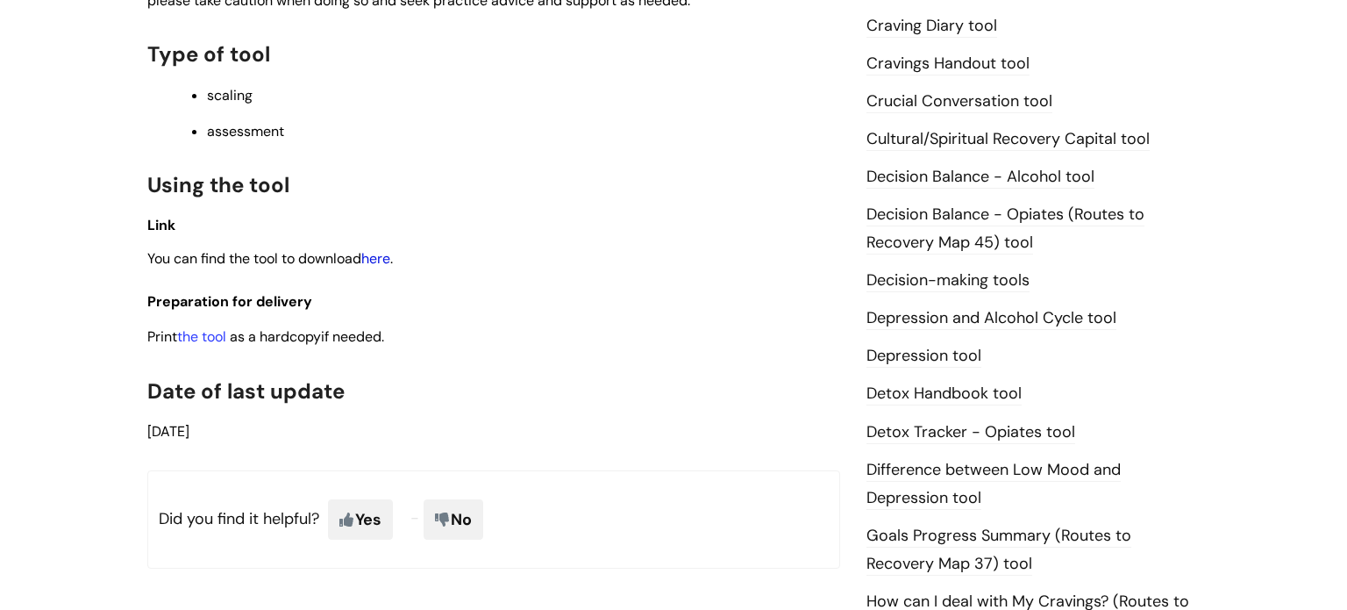
click at [385, 260] on link "here" at bounding box center [375, 258] width 29 height 18
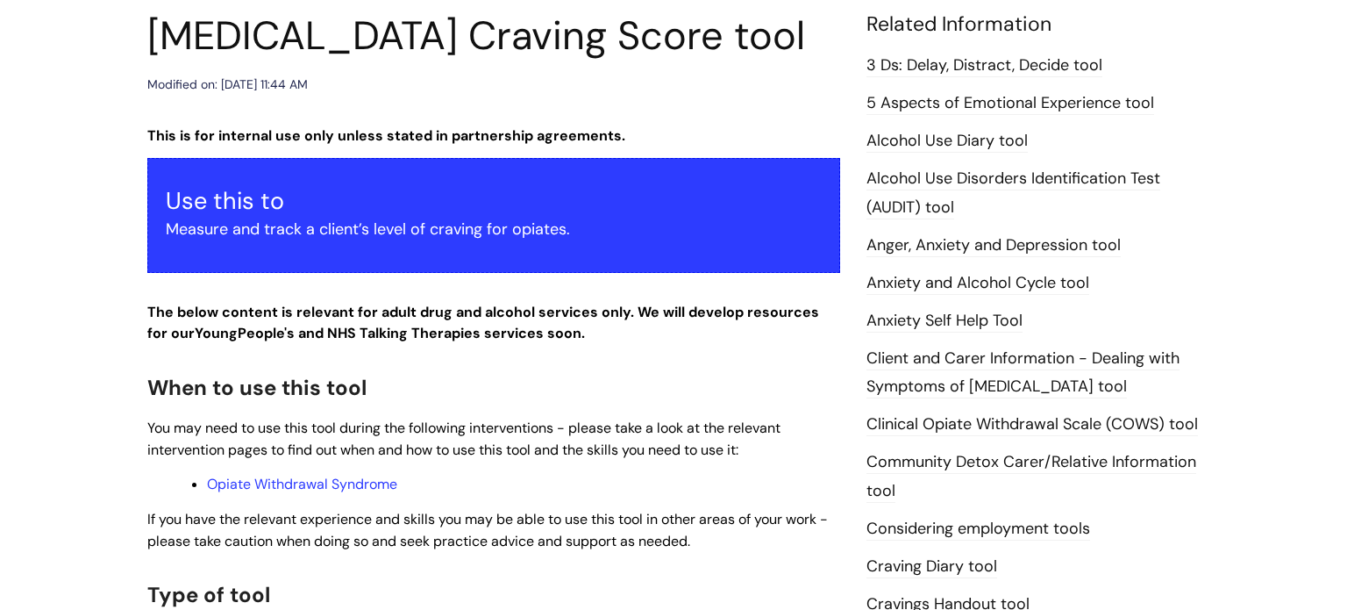
scroll to position [245, 0]
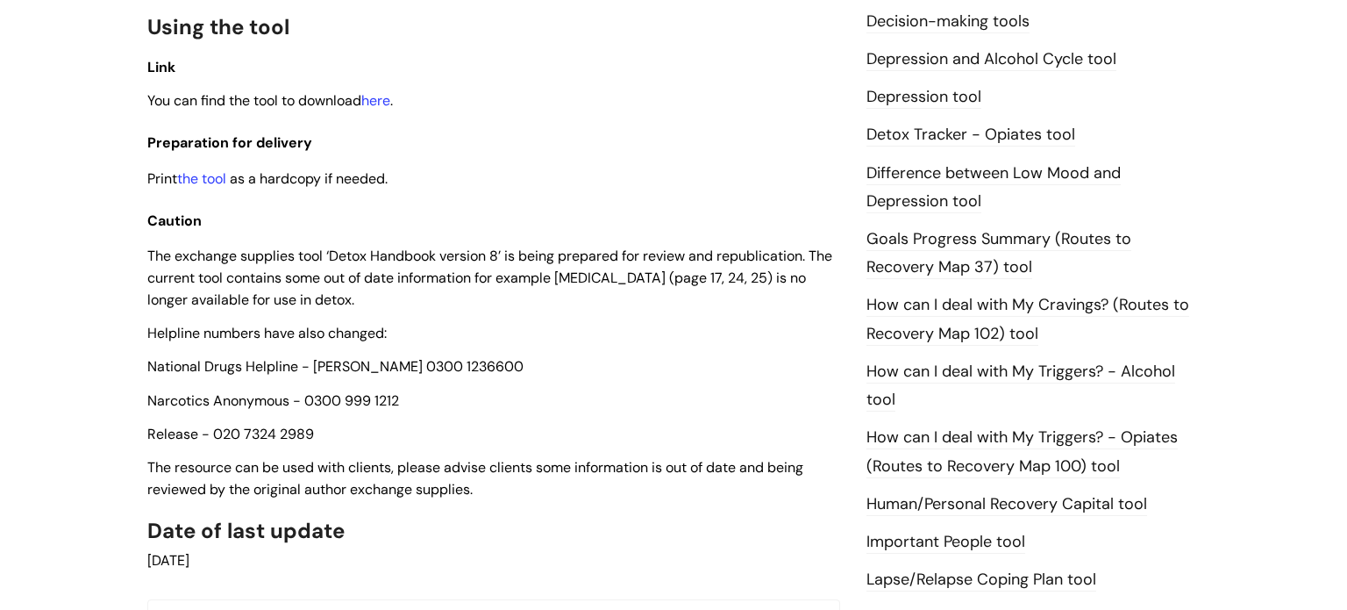
scroll to position [1011, 0]
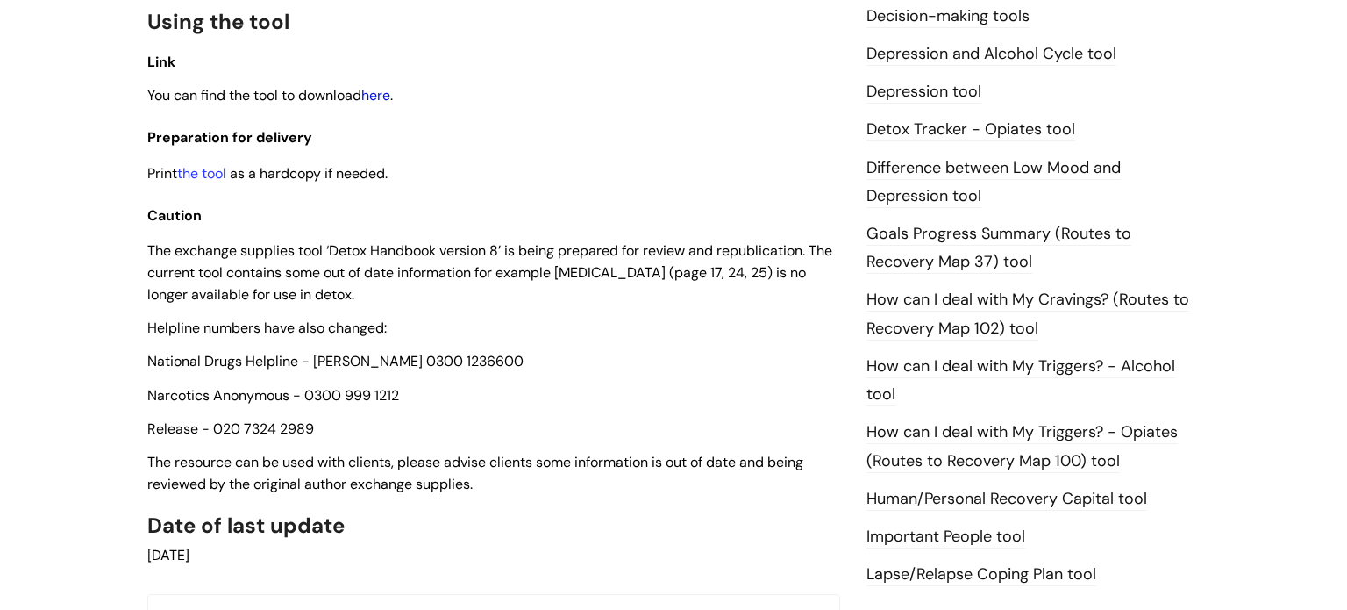
click at [390, 100] on link "here" at bounding box center [375, 95] width 29 height 18
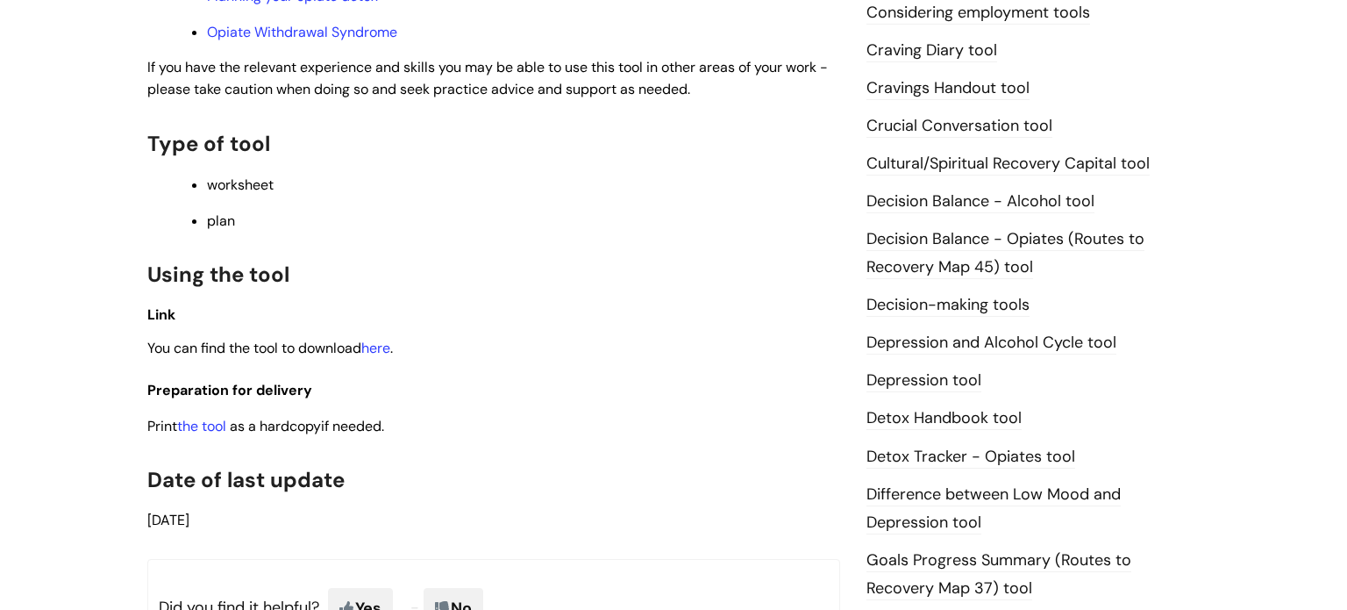
scroll to position [726, 0]
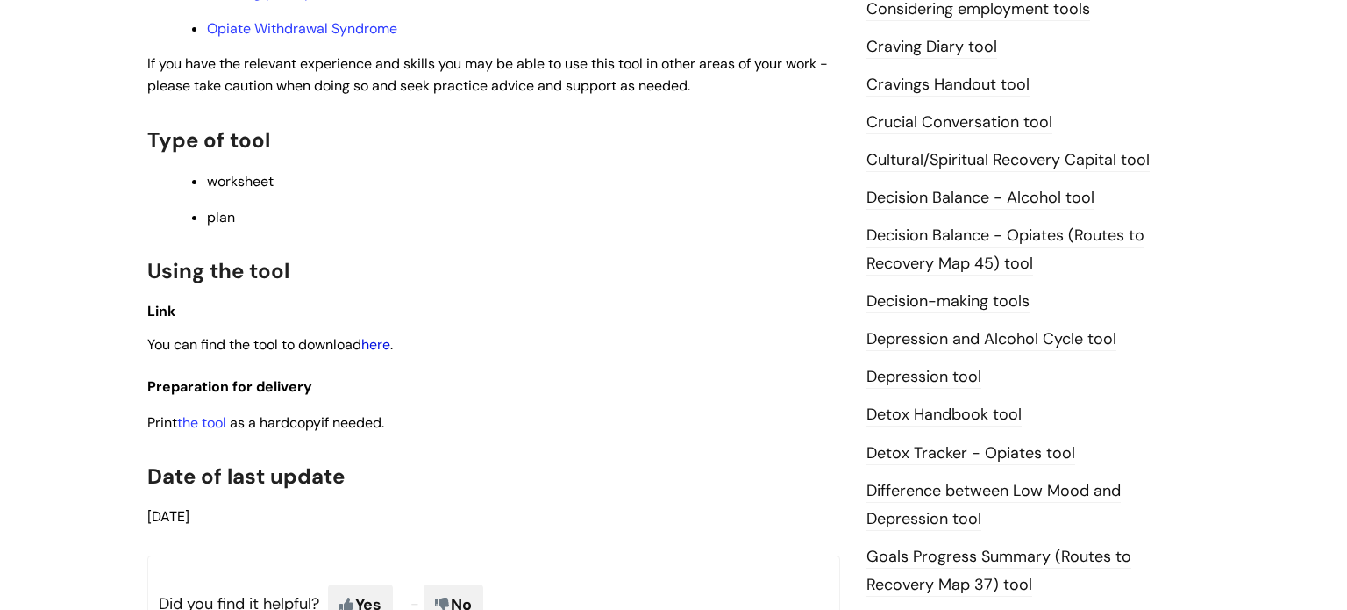
click at [383, 346] on link "here" at bounding box center [375, 344] width 29 height 18
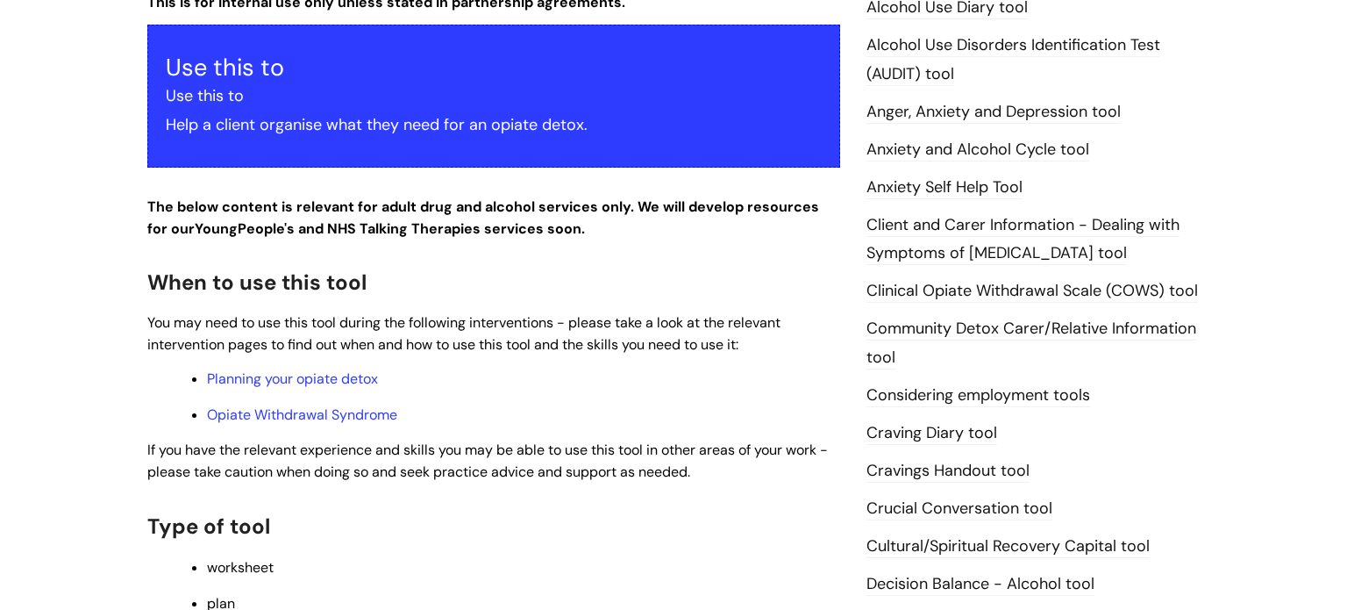
scroll to position [338, 0]
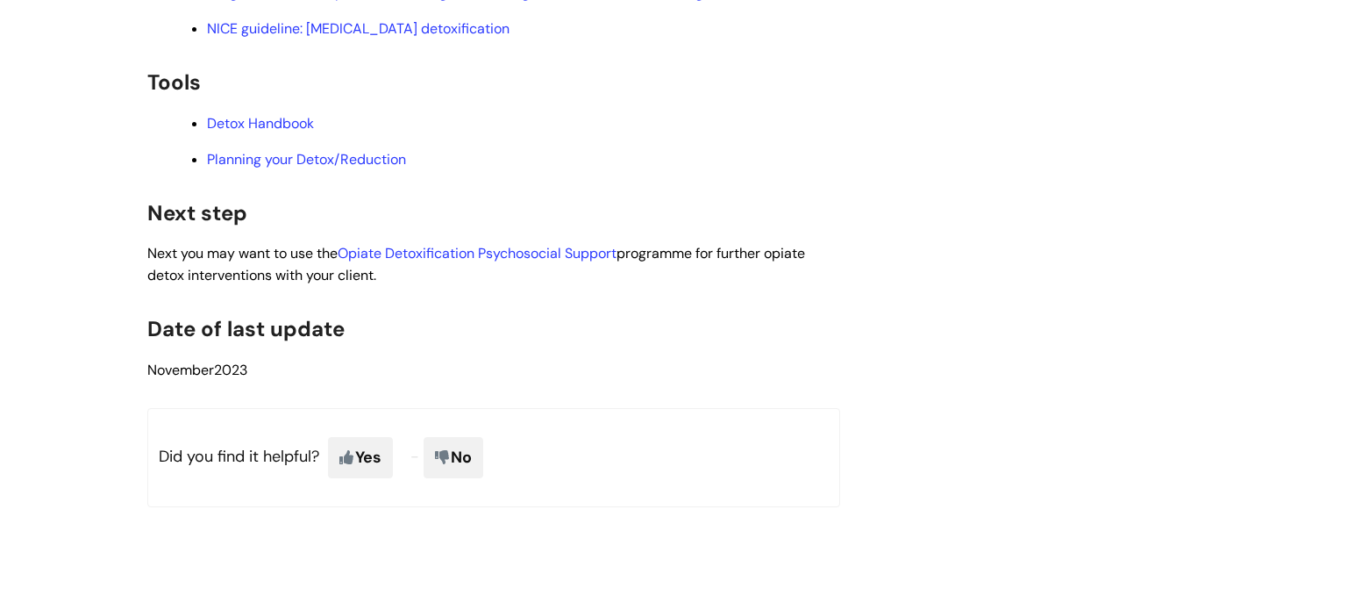
scroll to position [3007, 0]
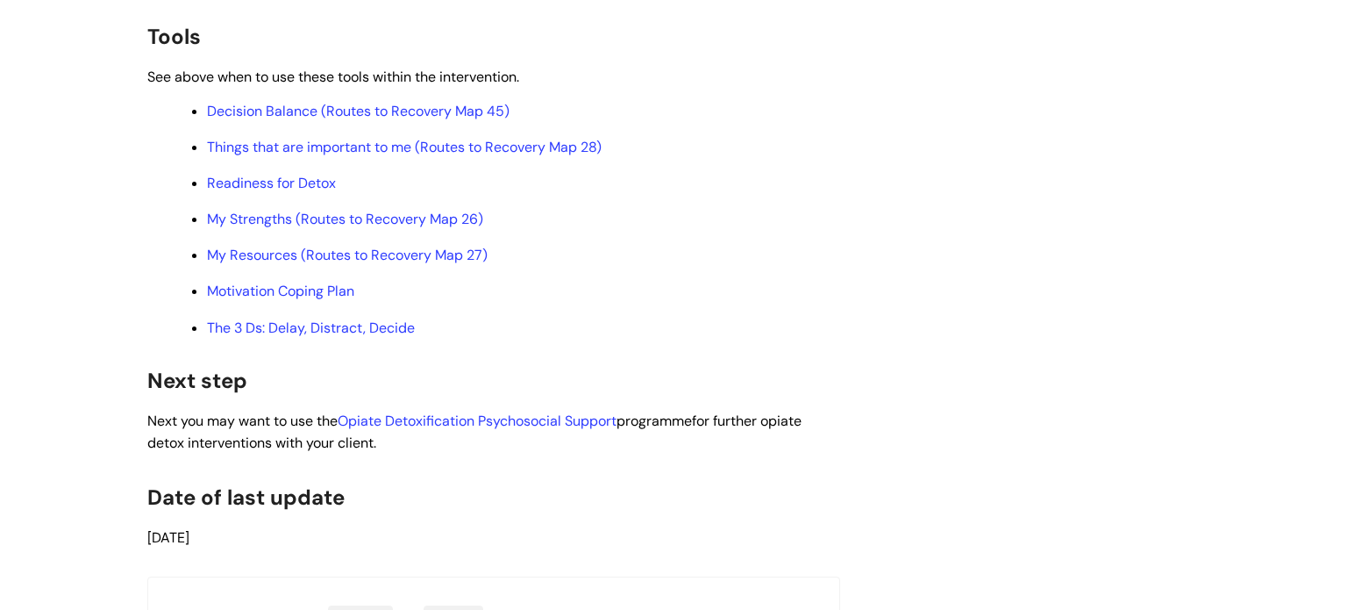
scroll to position [5091, 0]
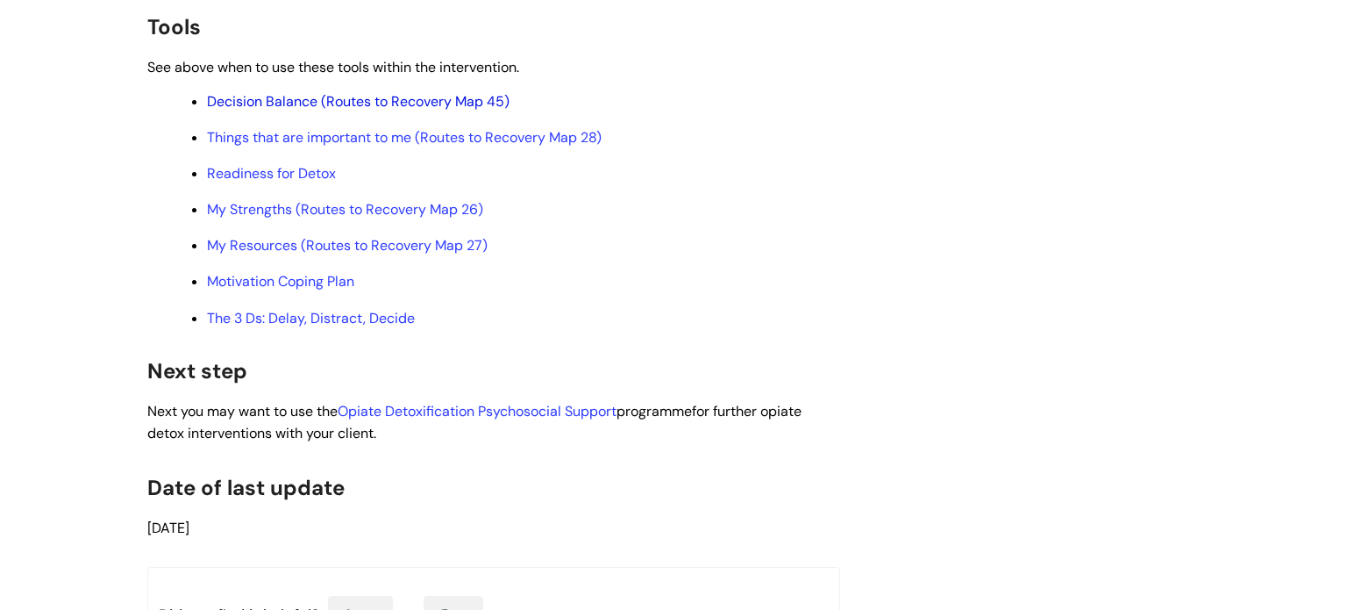
click at [503, 111] on link "Decision Balance (Routes to Recovery Map 45)" at bounding box center [358, 101] width 303 height 18
click at [425, 146] on link "Things that are important to me (Routes to Recovery Map 28)" at bounding box center [404, 137] width 395 height 18
click at [302, 182] on link "Readiness for Detox" at bounding box center [271, 173] width 129 height 18
click at [334, 218] on link "My Strengths (Routes to Recovery Map 26)" at bounding box center [345, 209] width 276 height 18
click at [422, 254] on link "My Resources (Routes to Recovery Map 27)" at bounding box center [347, 245] width 281 height 18
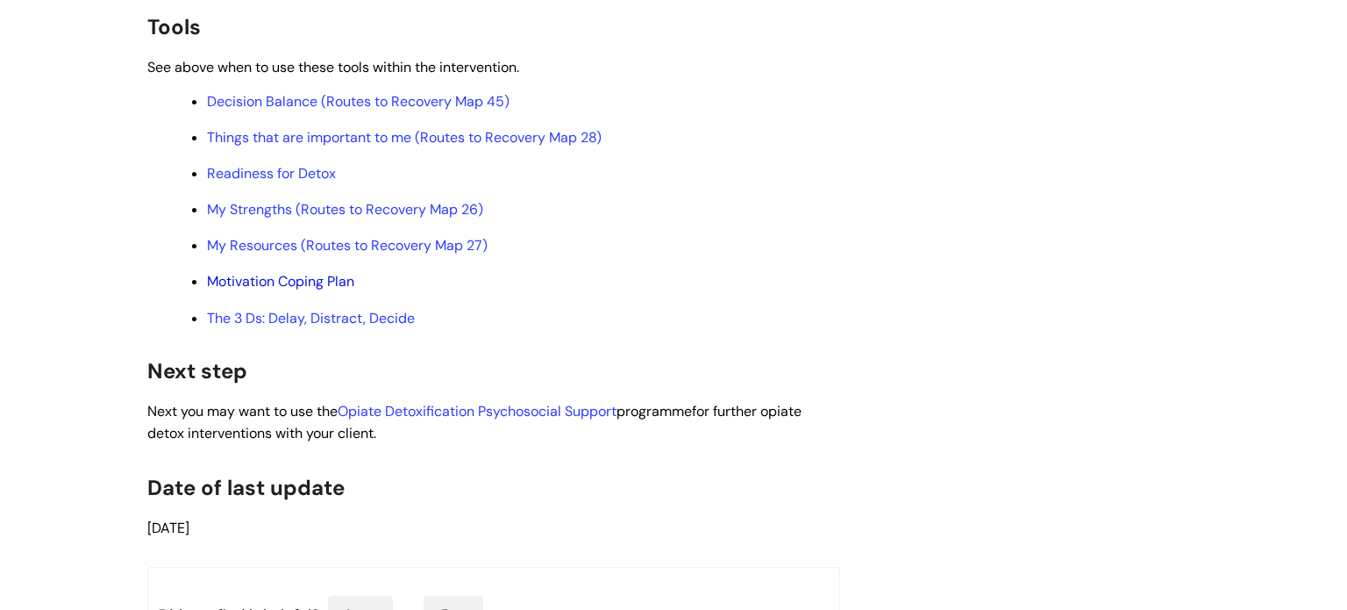
click at [325, 290] on link "Motivation Coping Plan" at bounding box center [280, 281] width 147 height 18
click at [346, 327] on link "The 3 Ds: Delay, Distract, Decide" at bounding box center [311, 318] width 208 height 18
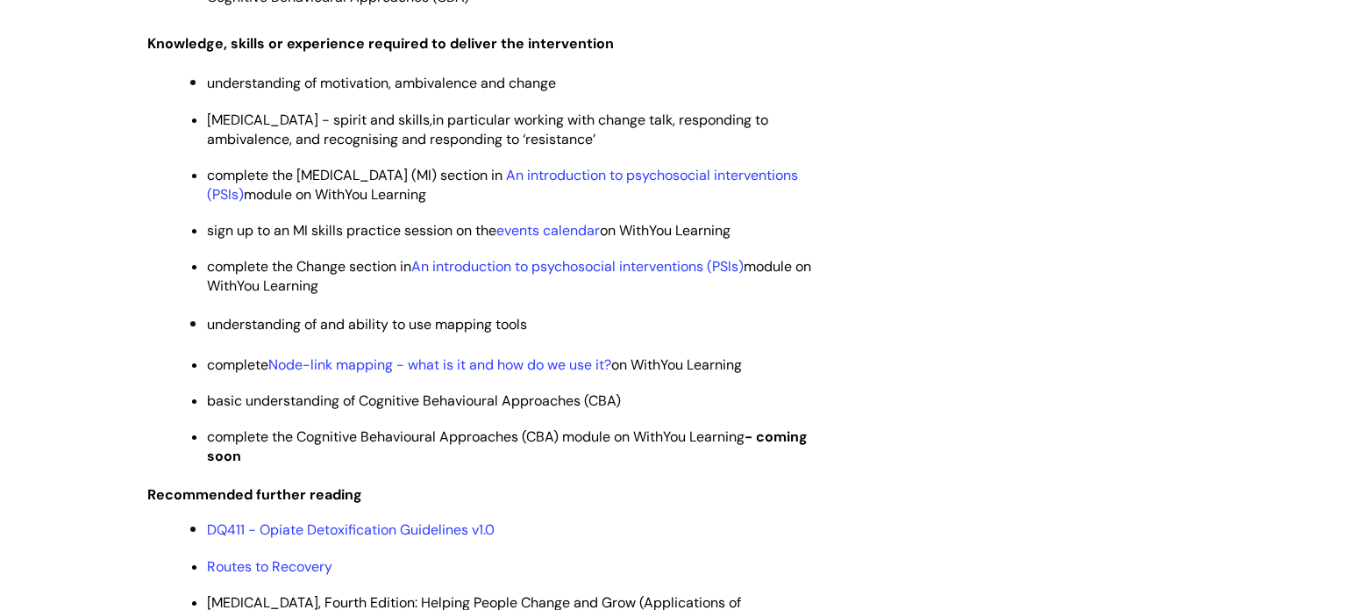
scroll to position [4331, 0]
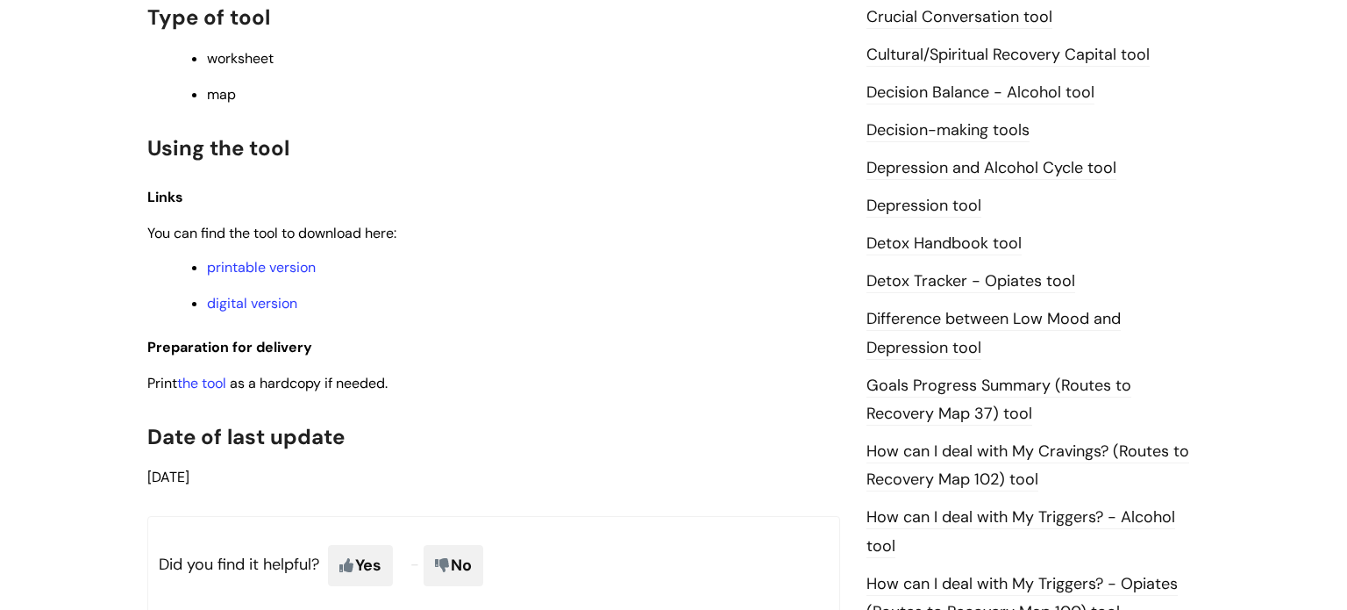
scroll to position [831, 0]
click at [273, 313] on link "digital version" at bounding box center [252, 304] width 90 height 18
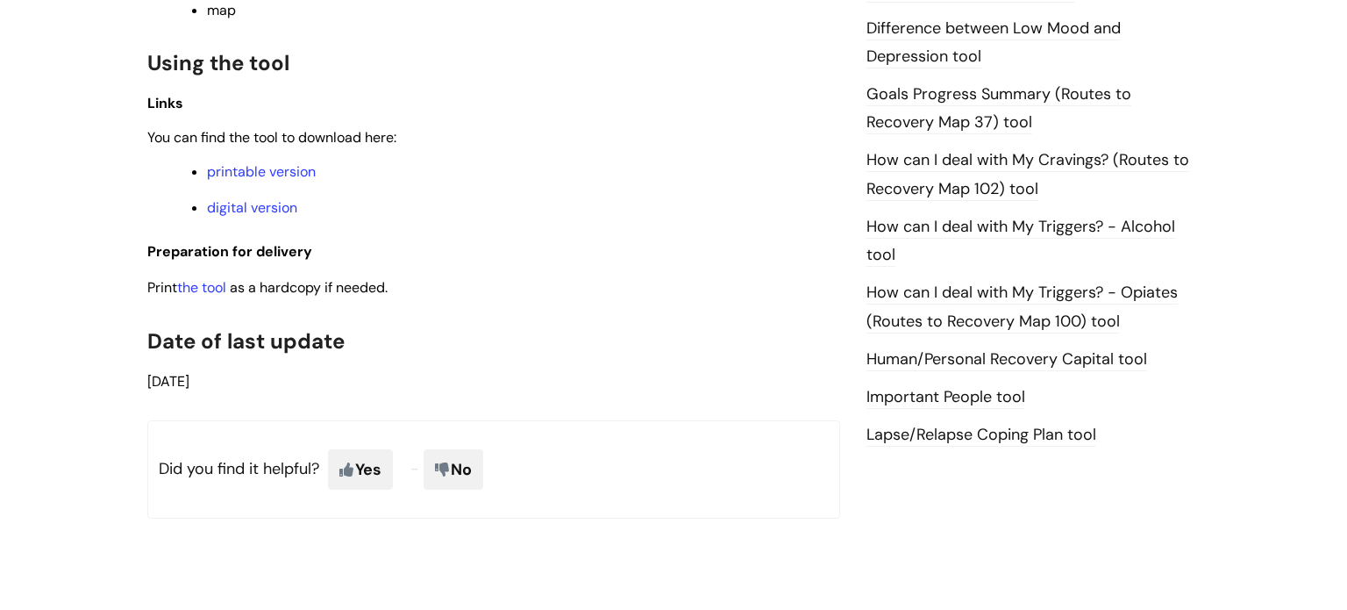
scroll to position [1190, 0]
click at [291, 179] on link "printable version" at bounding box center [261, 170] width 109 height 18
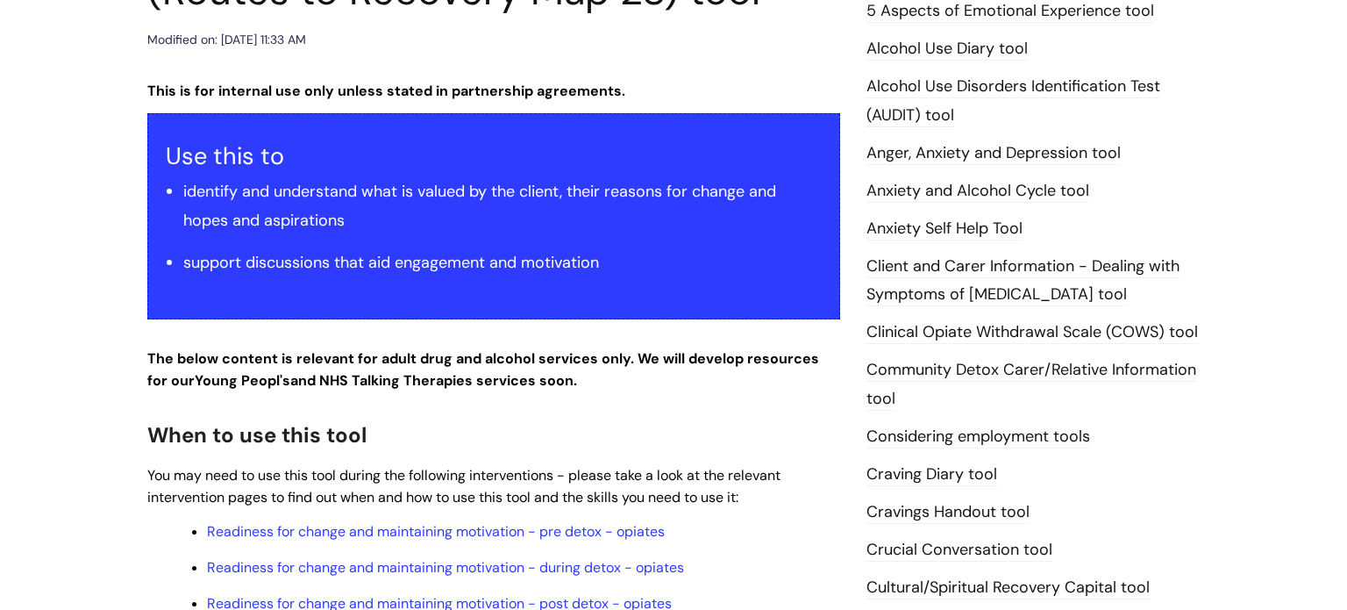
scroll to position [294, 0]
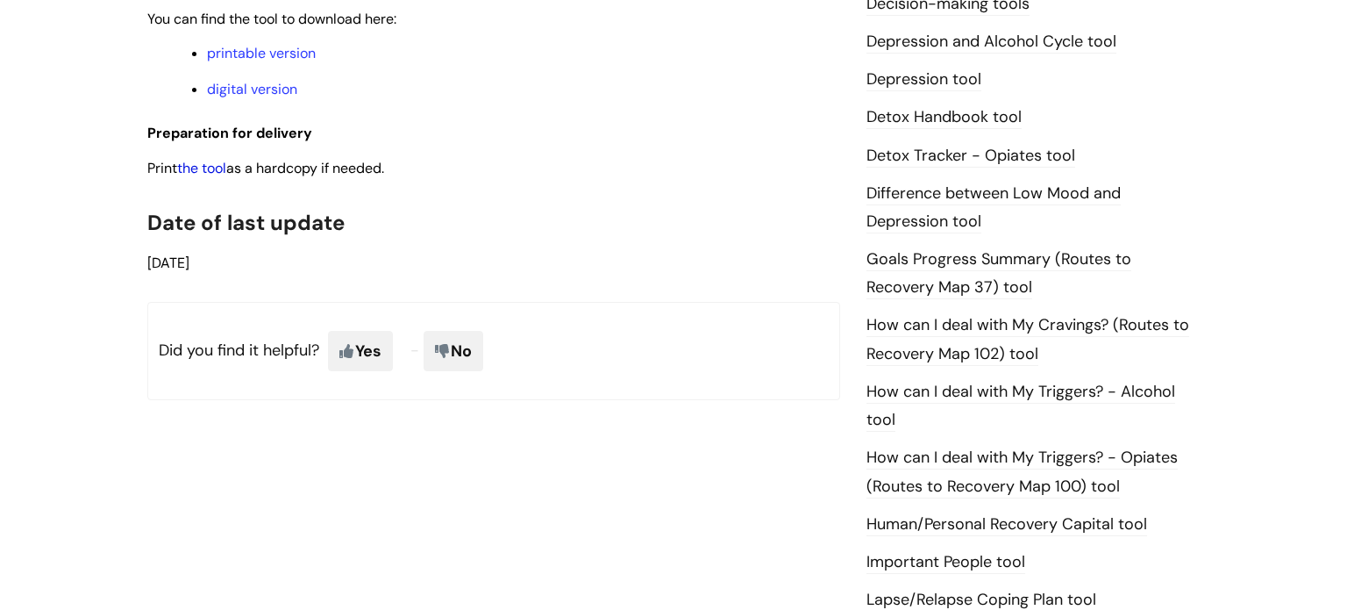
scroll to position [1023, 0]
click at [293, 58] on link "printable version" at bounding box center [261, 54] width 109 height 18
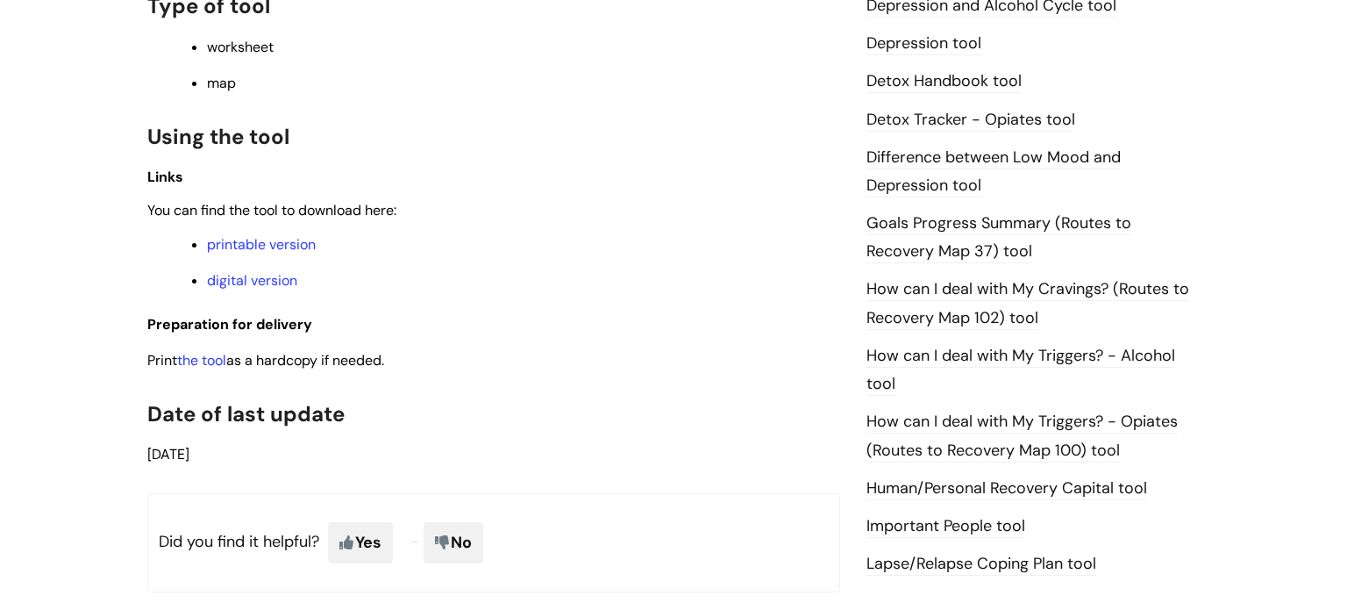
scroll to position [1059, 0]
click at [217, 369] on link "the tool" at bounding box center [201, 360] width 49 height 18
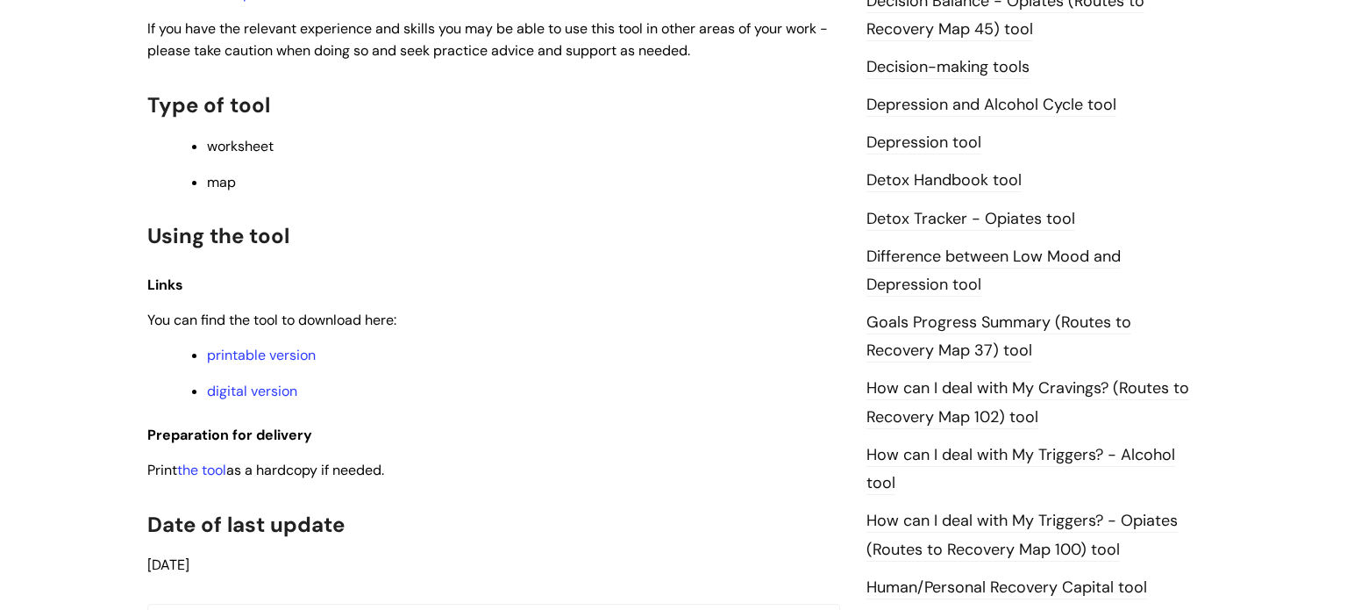
scroll to position [972, 0]
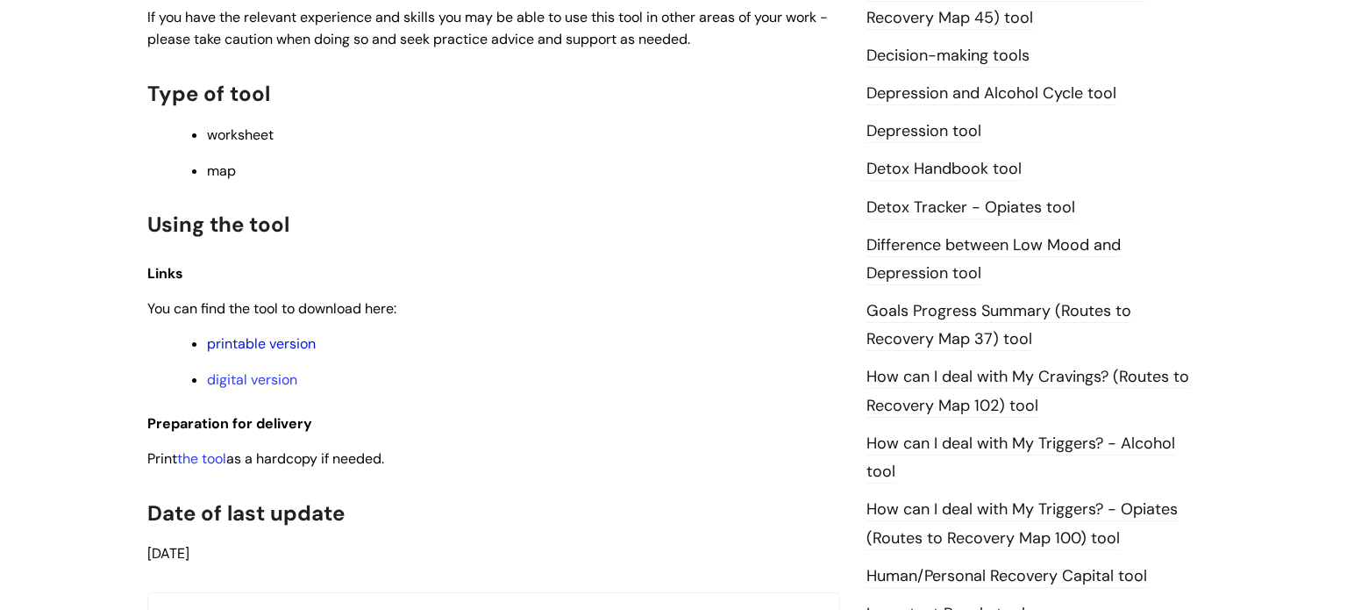
click at [268, 353] on link "printable version" at bounding box center [261, 343] width 109 height 18
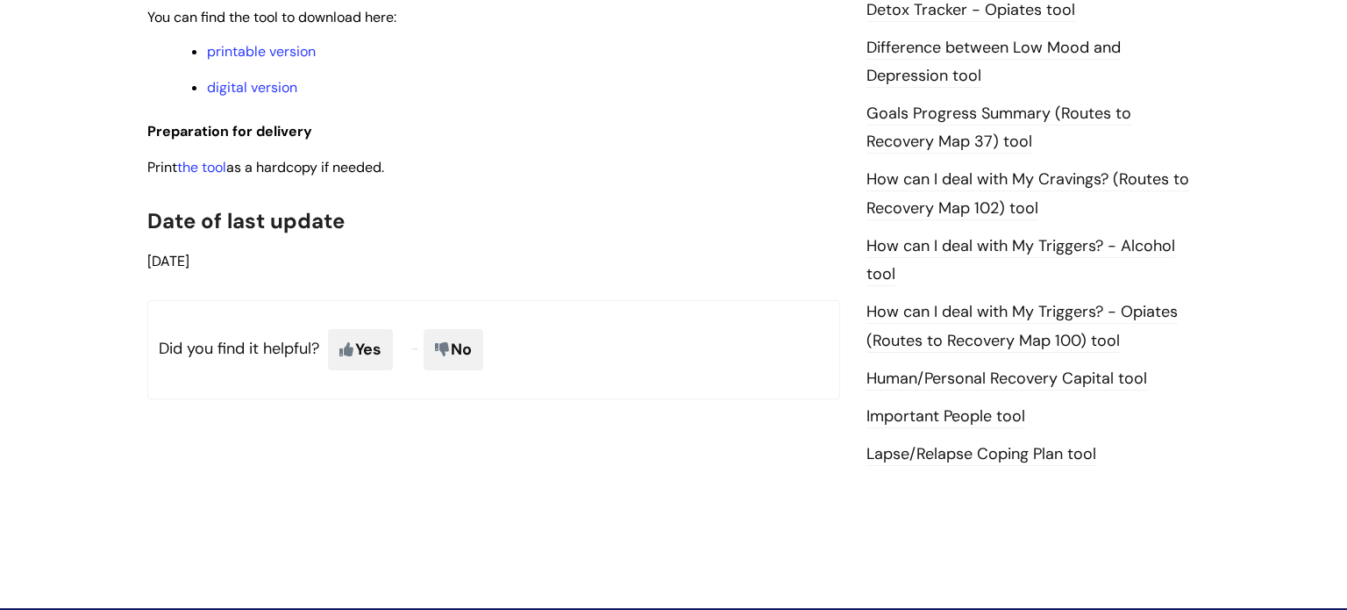
scroll to position [1126, 0]
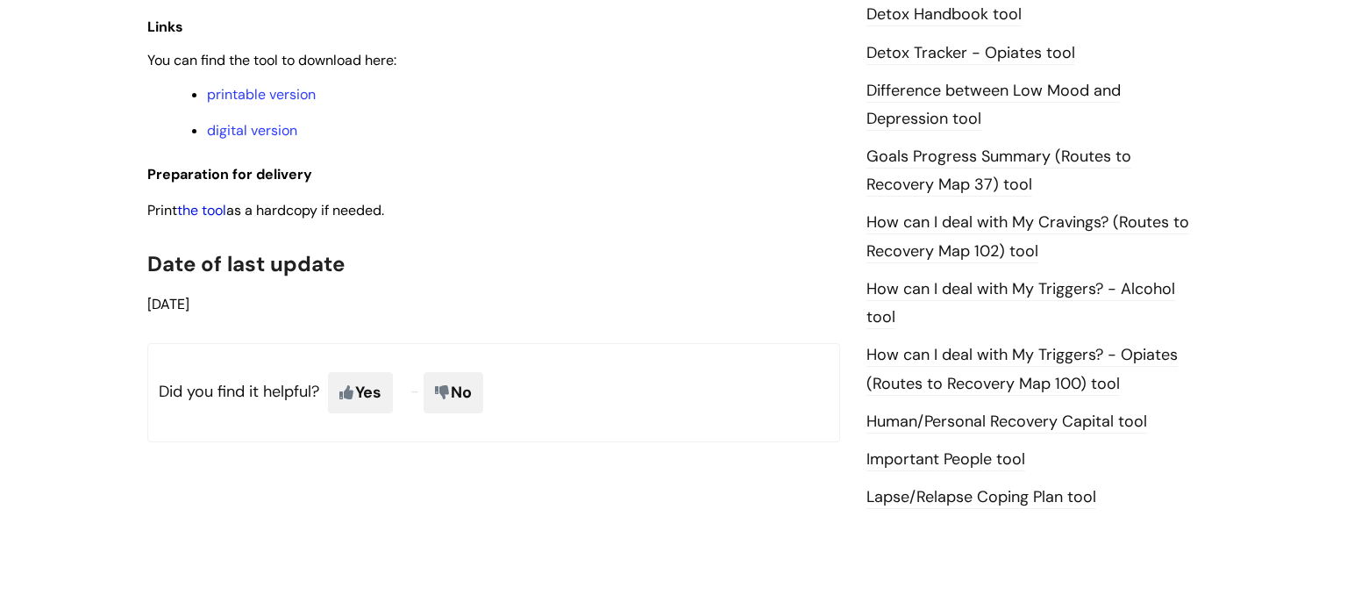
click at [213, 219] on link "the tool" at bounding box center [201, 210] width 49 height 18
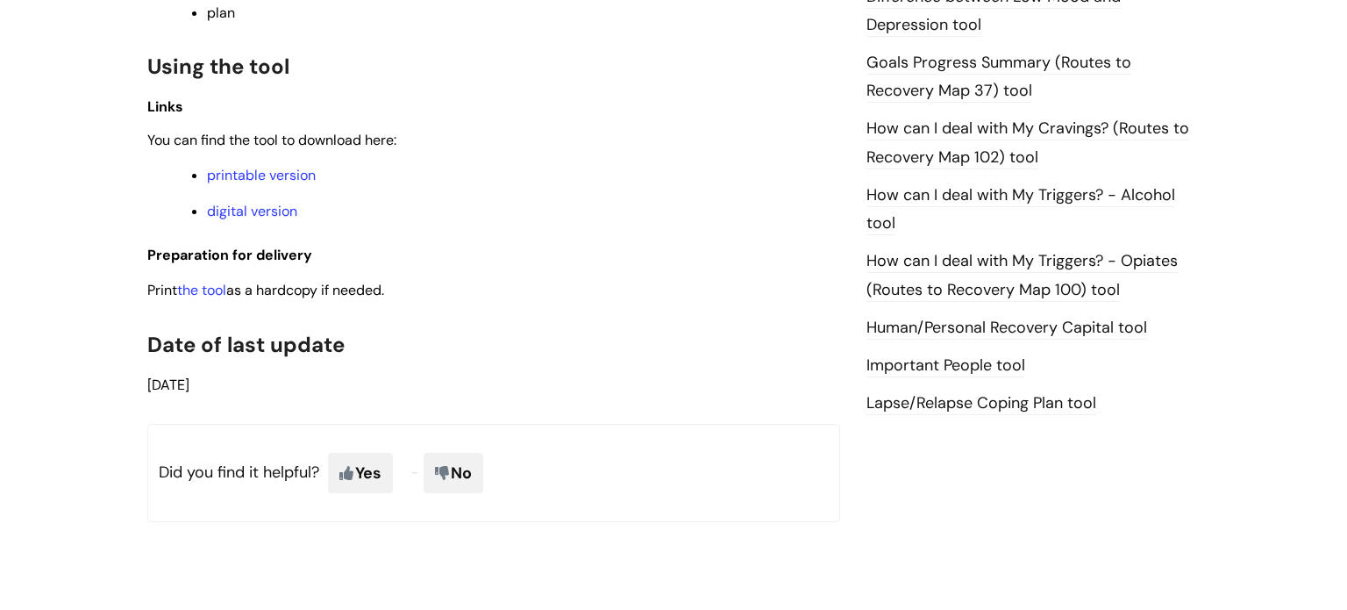
scroll to position [1183, 0]
click at [266, 183] on link "printable version" at bounding box center [261, 174] width 109 height 18
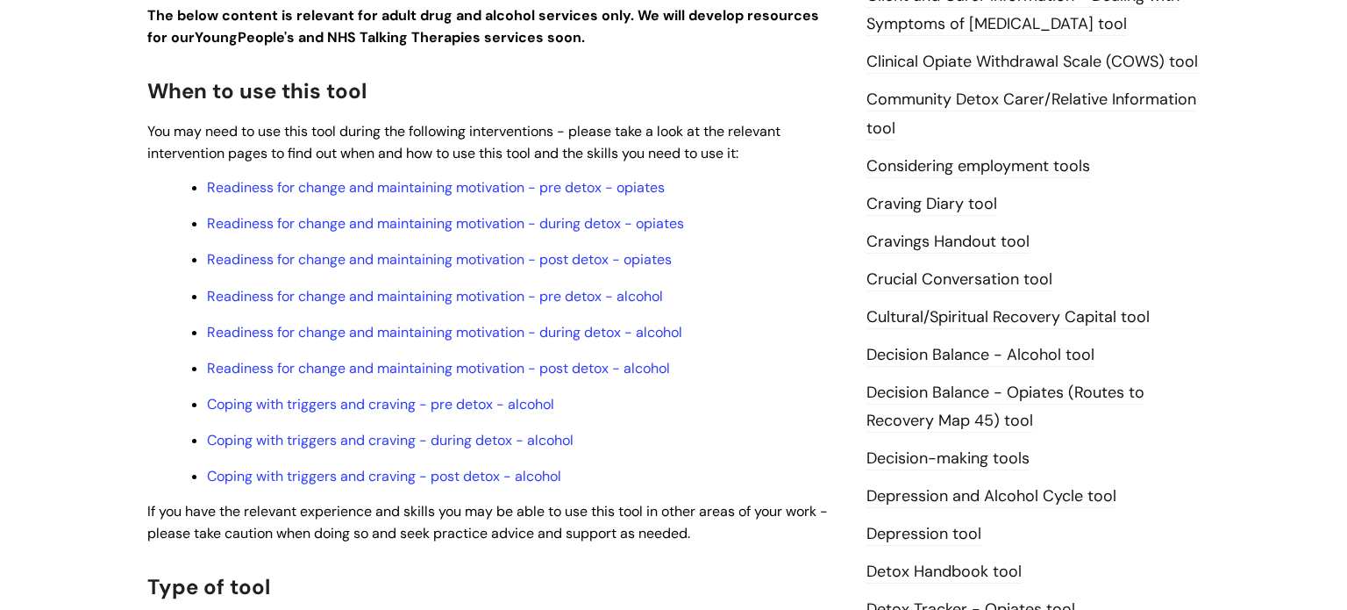
scroll to position [529, 0]
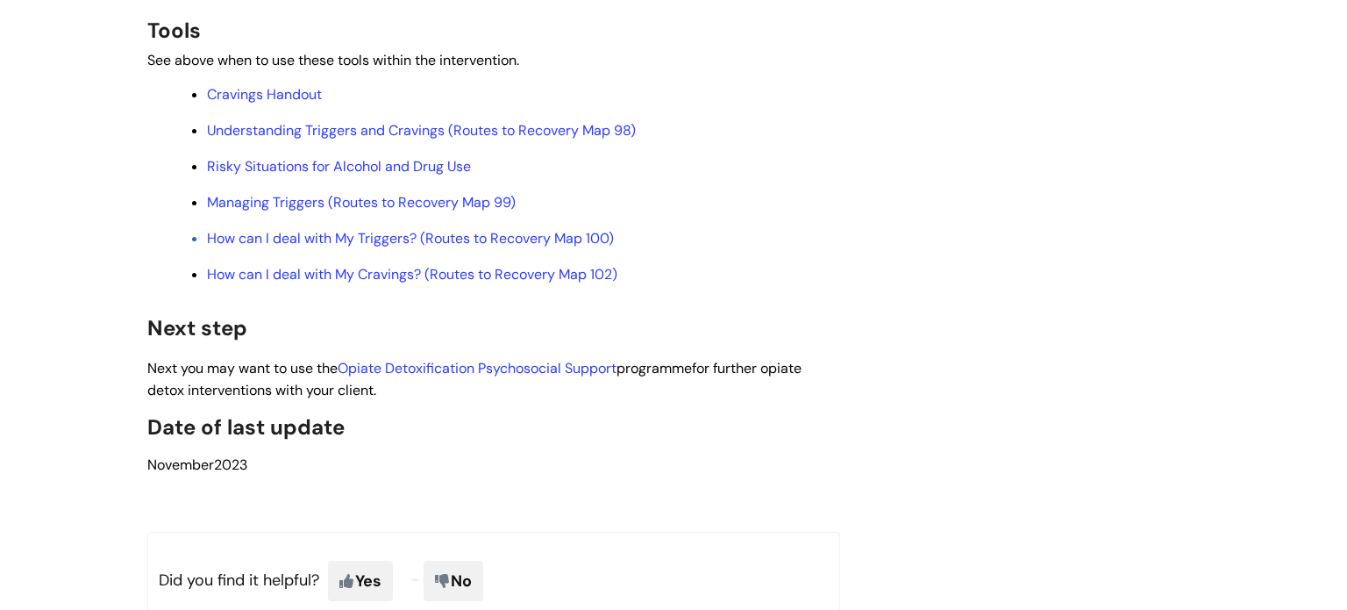
scroll to position [4690, 0]
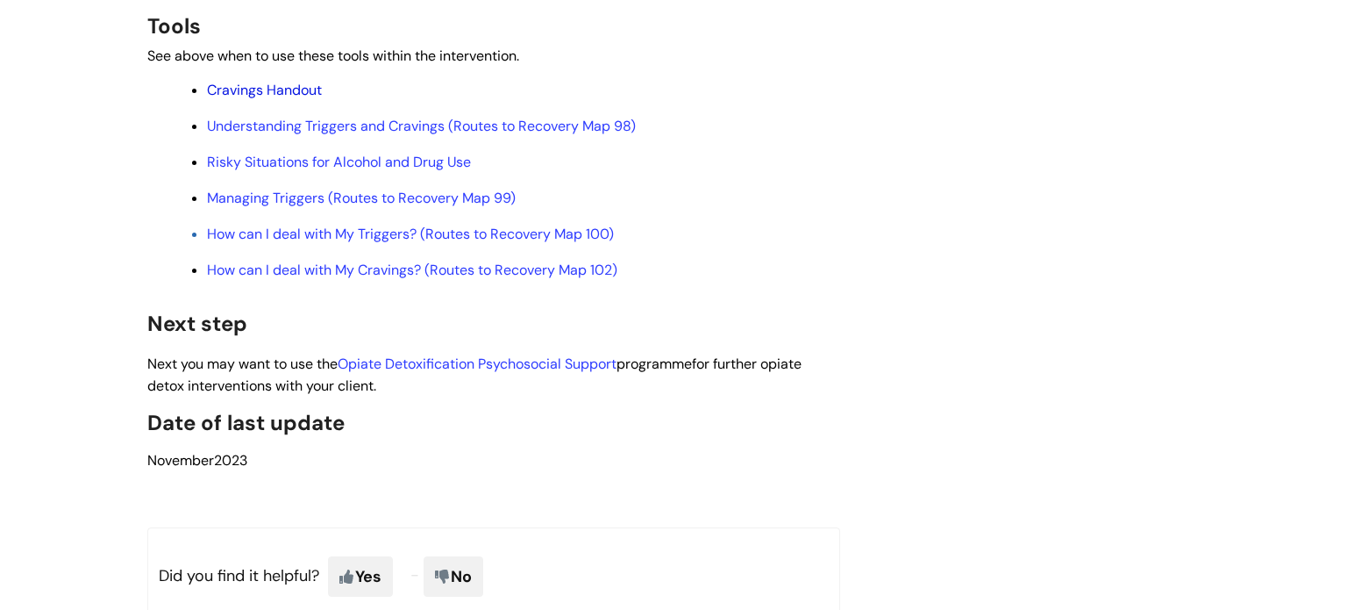
click at [316, 99] on link "Cravings Handout" at bounding box center [264, 90] width 115 height 18
click at [484, 135] on link "Understanding Triggers and Cravings (Routes to Recovery Map 98)" at bounding box center [421, 126] width 429 height 18
click at [375, 171] on link "Risky Situations for Alcohol and Drug Use" at bounding box center [339, 162] width 264 height 18
click at [426, 207] on span "Managing Triggers (Routes to Recovery Map 99)" at bounding box center [361, 198] width 309 height 18
click at [430, 243] on link "How can I deal with My Triggers? (Routes to Recovery Map 100)" at bounding box center [410, 234] width 407 height 18
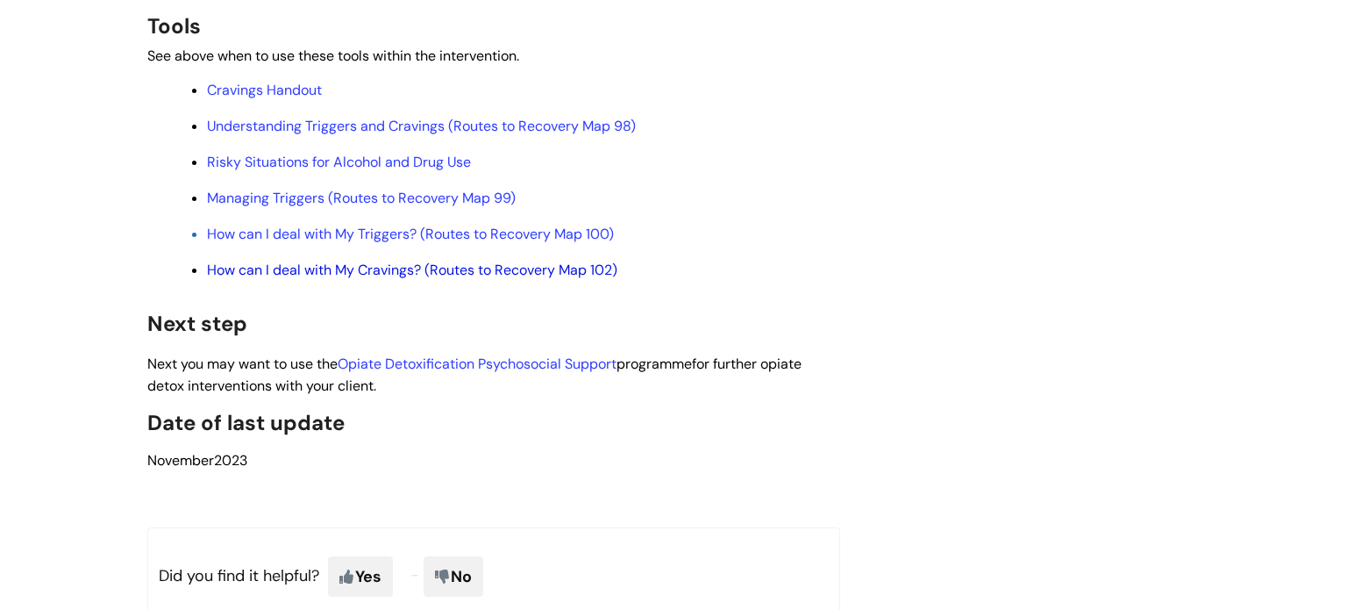
click at [286, 279] on link "How can I deal with My Cravings? (Routes to Recovery Map 102)" at bounding box center [412, 269] width 410 height 18
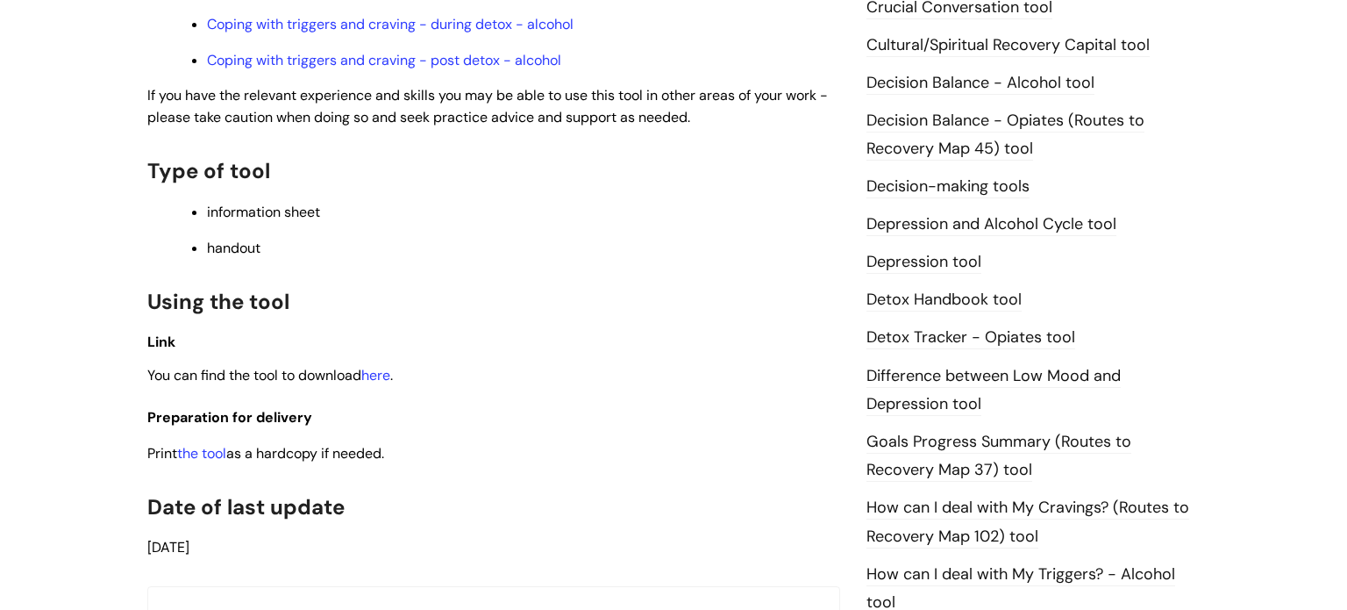
scroll to position [797, 0]
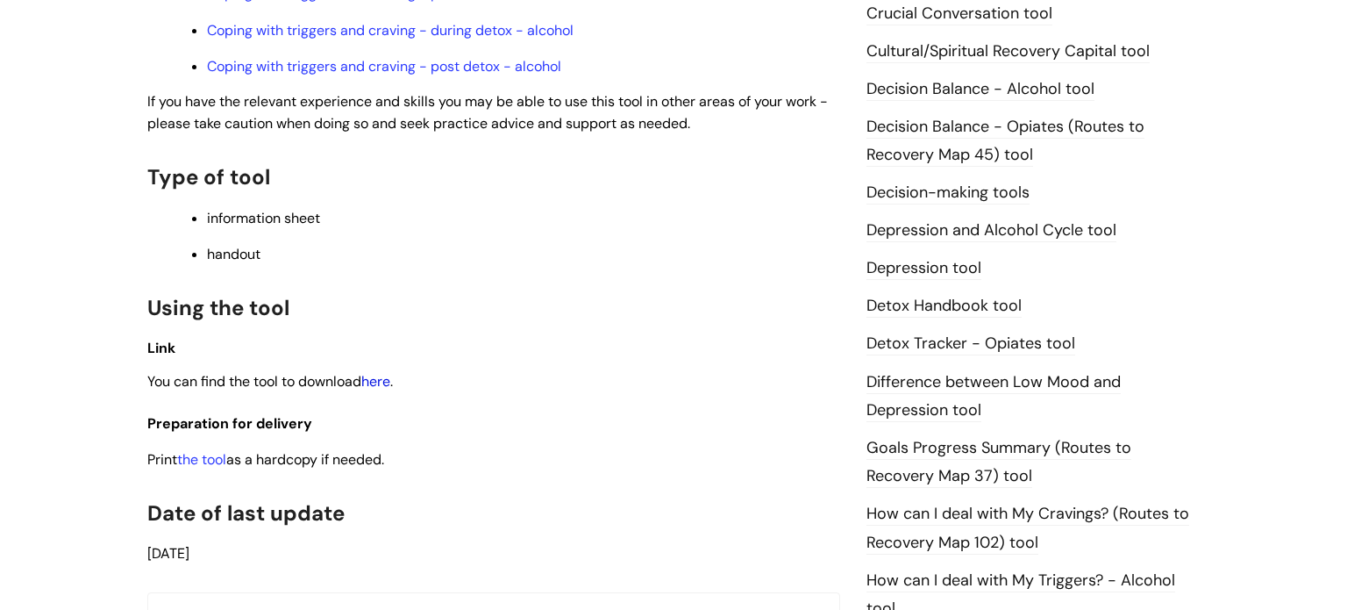
click at [386, 390] on link "here" at bounding box center [375, 381] width 29 height 18
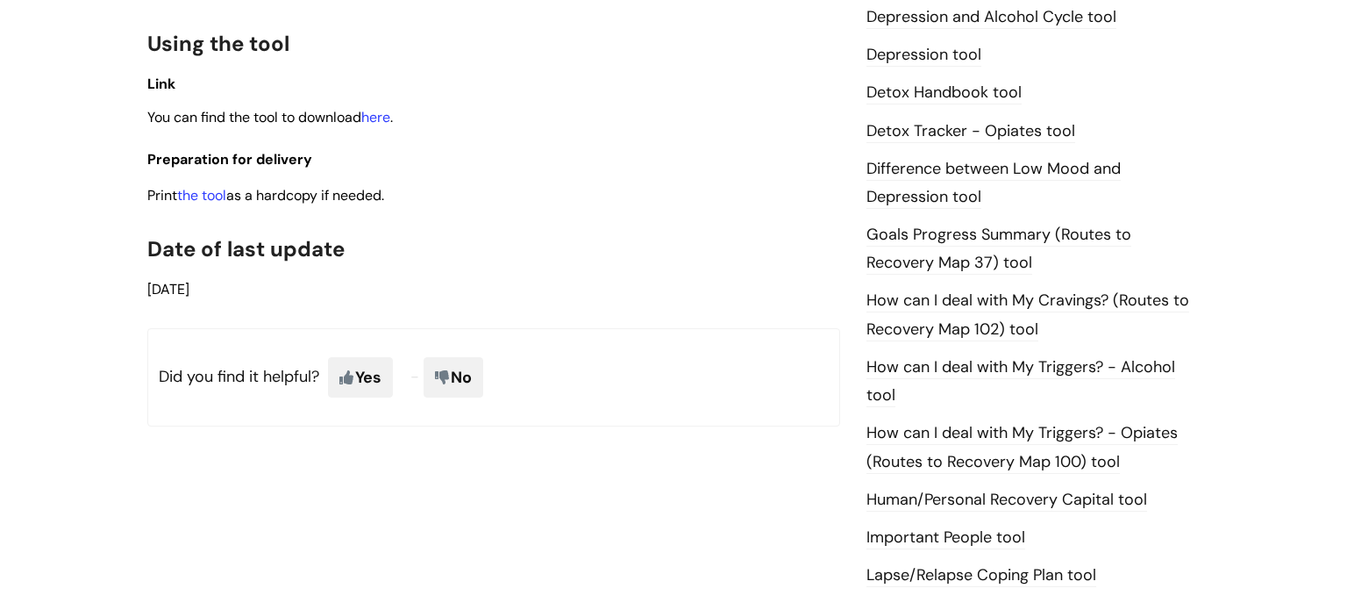
scroll to position [1049, 0]
click at [385, 121] on link "here" at bounding box center [375, 116] width 29 height 18
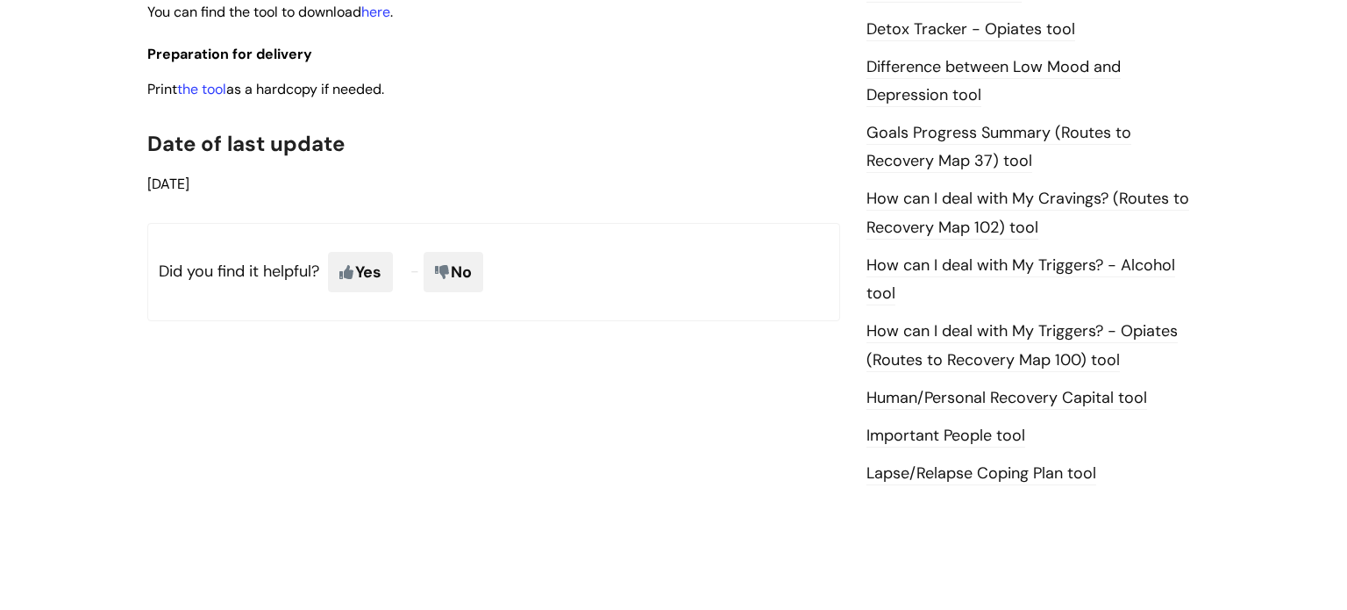
scroll to position [1144, 0]
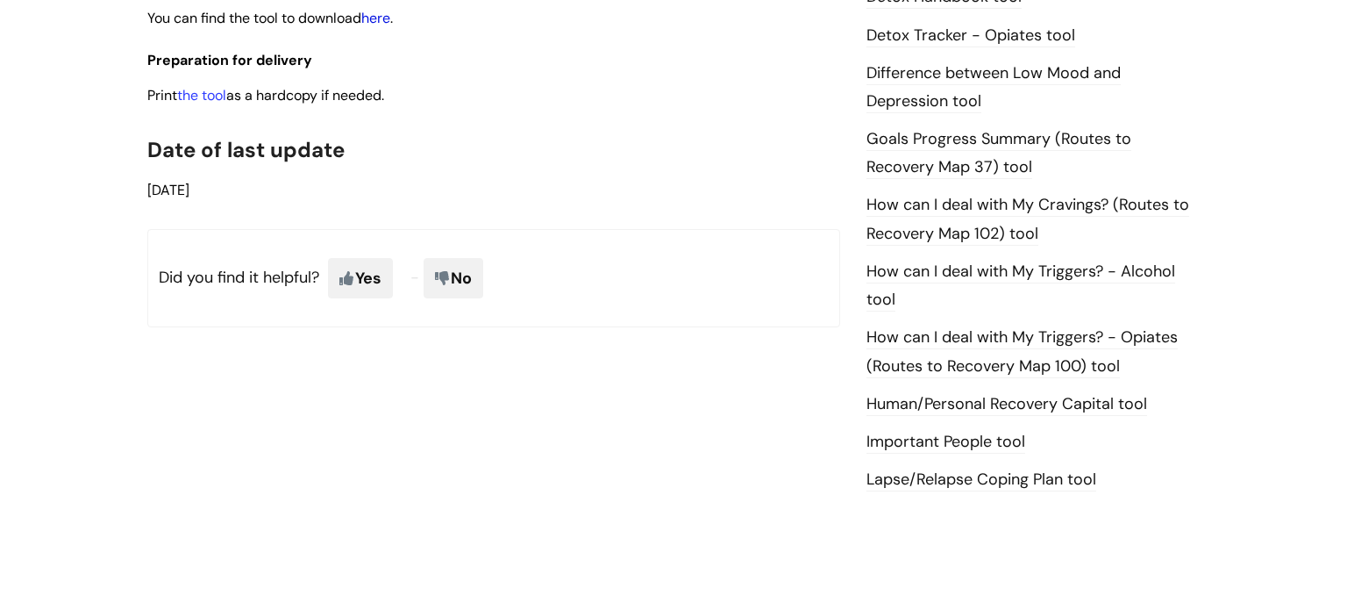
click at [390, 27] on link "here" at bounding box center [375, 18] width 29 height 18
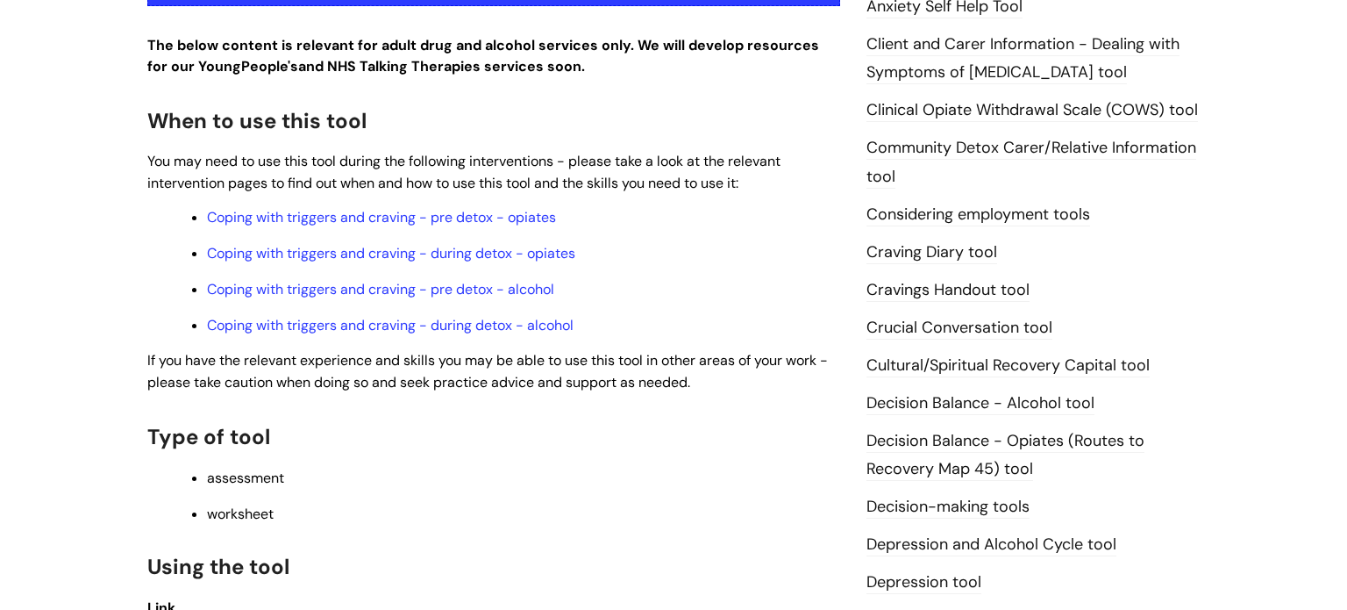
scroll to position [487, 0]
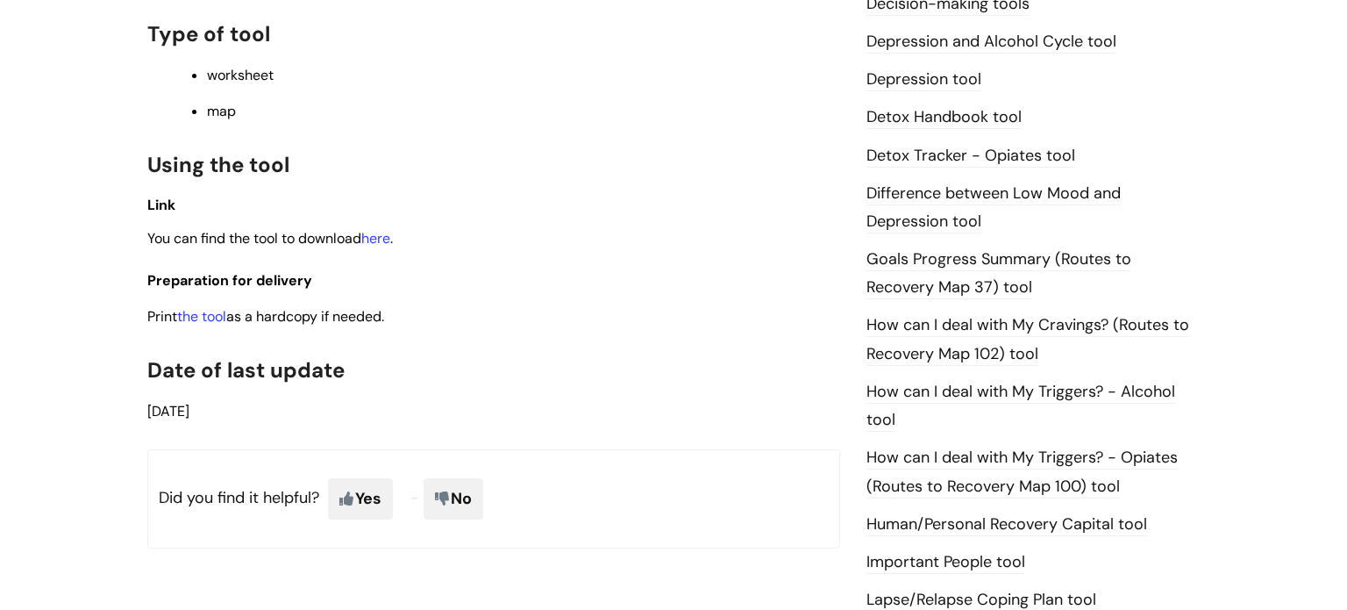
scroll to position [1024, 0]
click at [384, 243] on link "here" at bounding box center [375, 237] width 29 height 18
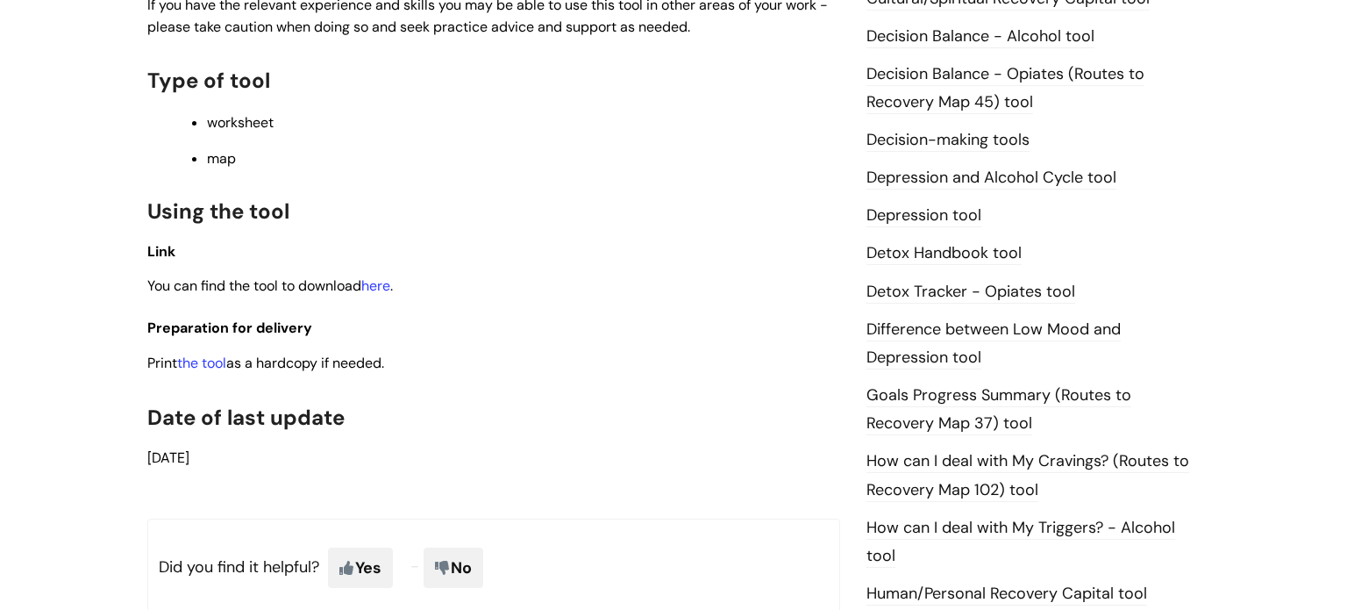
scroll to position [888, 0]
click at [382, 289] on link "here" at bounding box center [375, 284] width 29 height 18
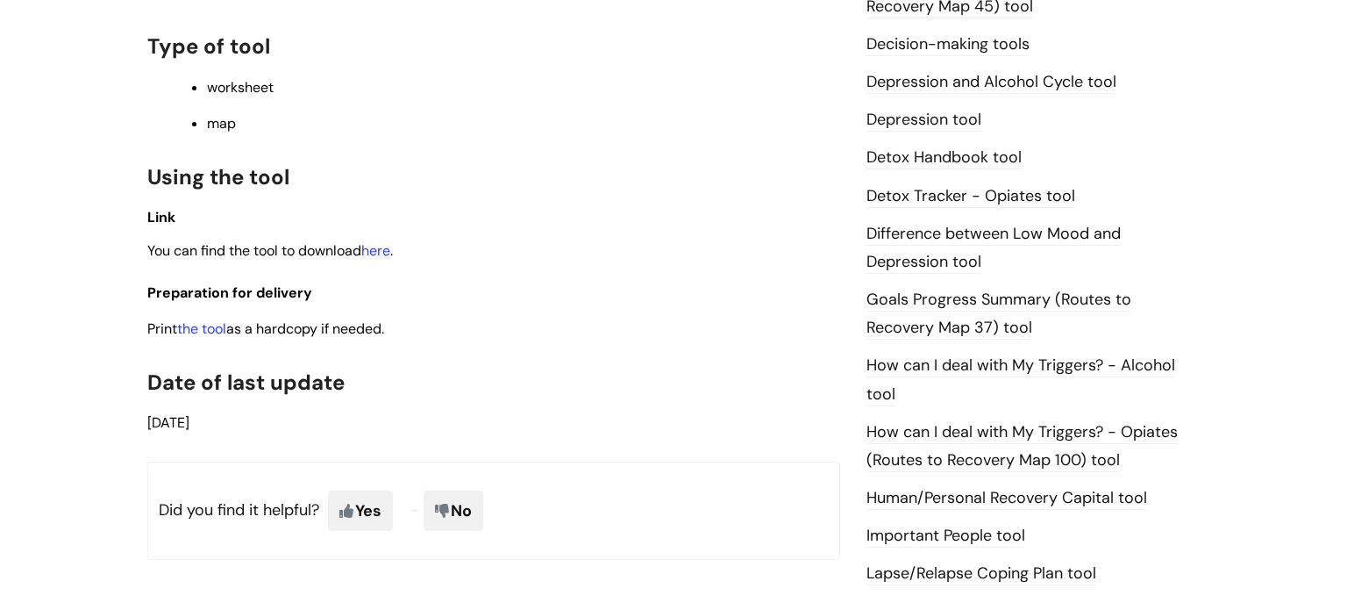
scroll to position [990, 0]
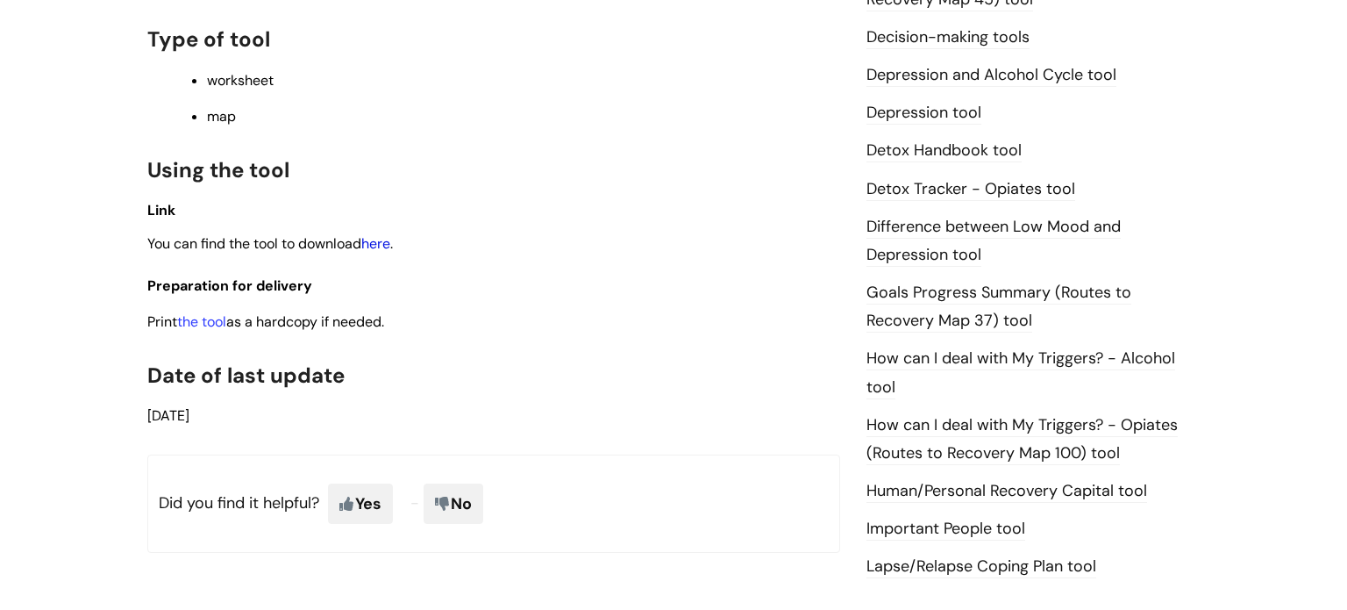
click at [389, 253] on link "here" at bounding box center [375, 243] width 29 height 18
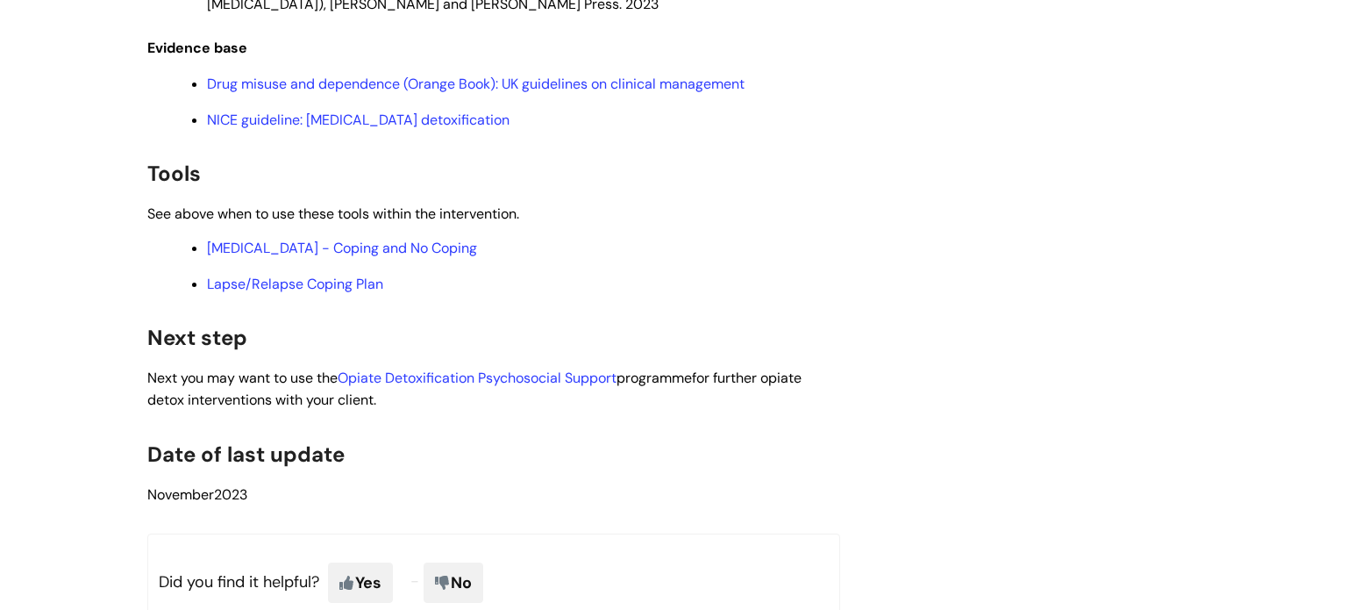
scroll to position [4600, 0]
click at [385, 256] on link "[MEDICAL_DATA] - Coping and No Coping" at bounding box center [342, 247] width 270 height 18
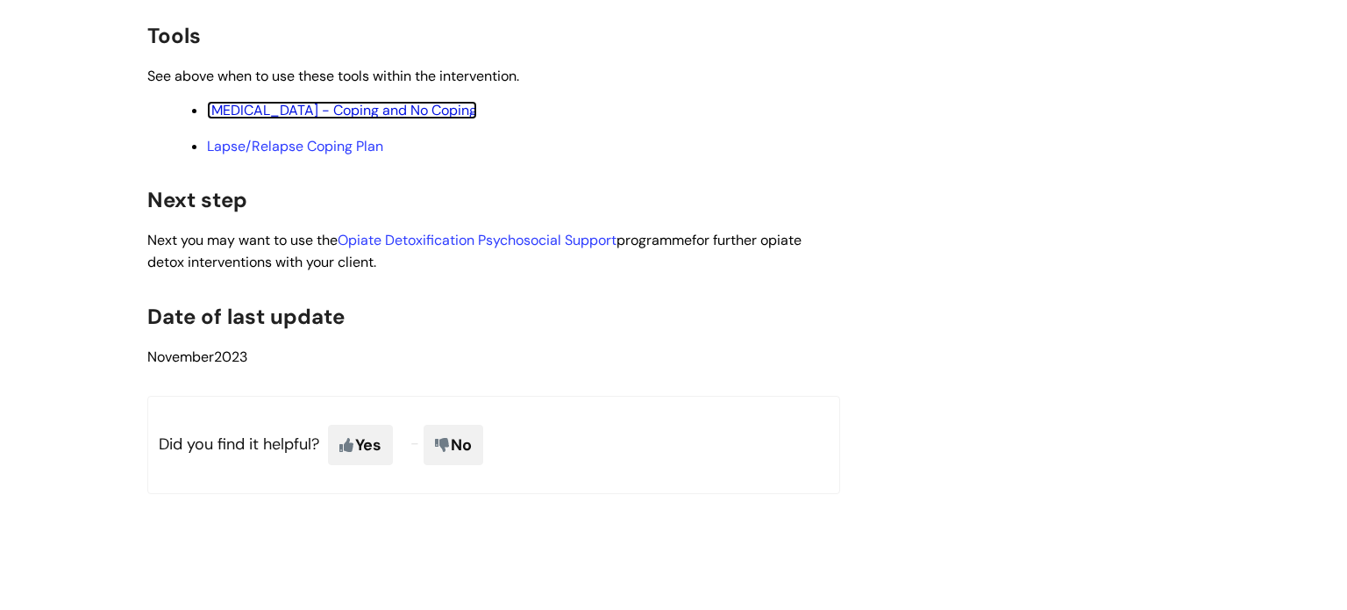
scroll to position [4869, 0]
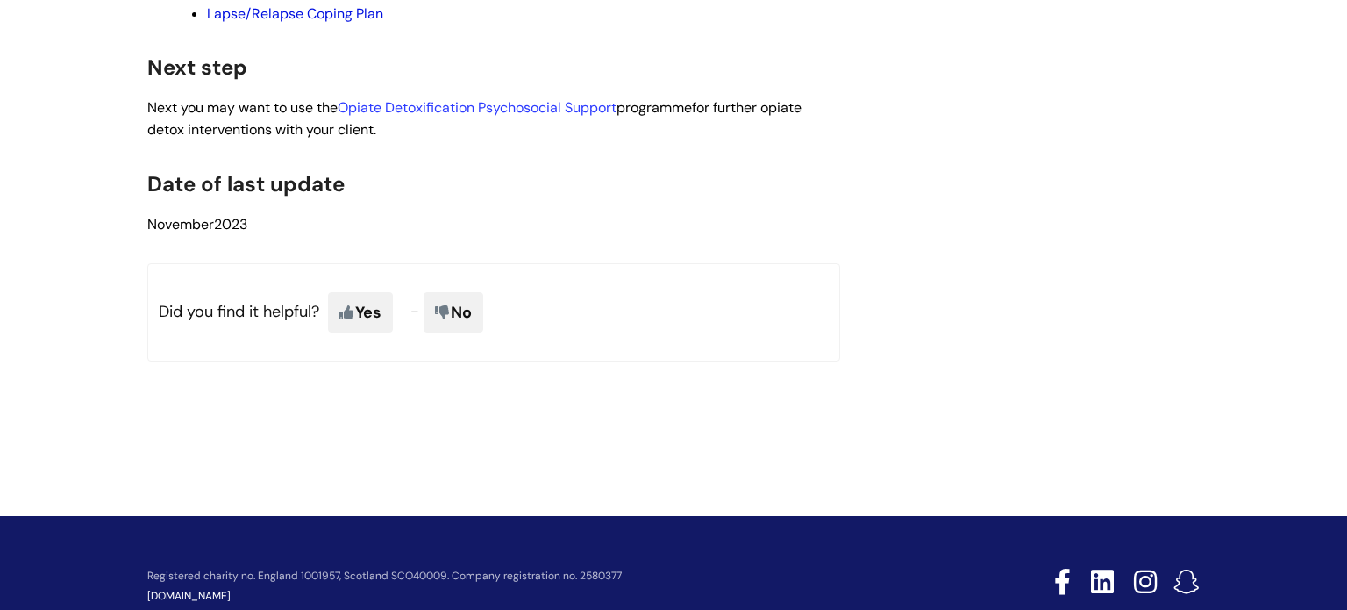
click at [329, 23] on link "Lapse/Relapse Coping Plan" at bounding box center [295, 13] width 176 height 18
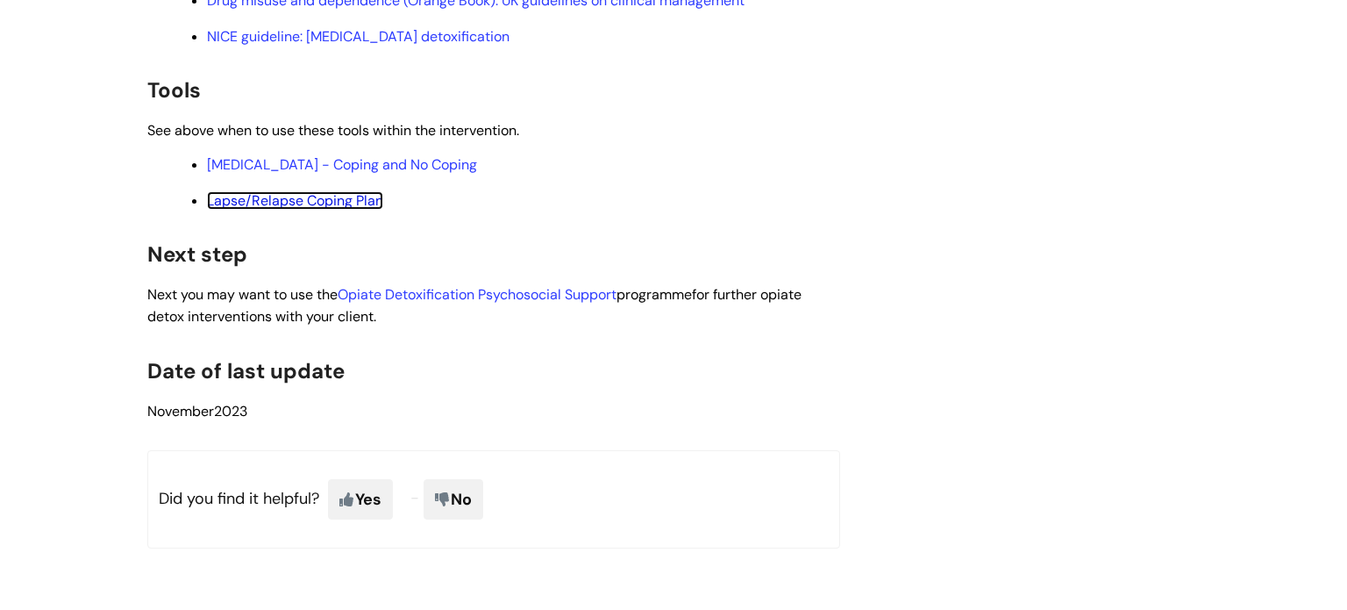
scroll to position [4676, 0]
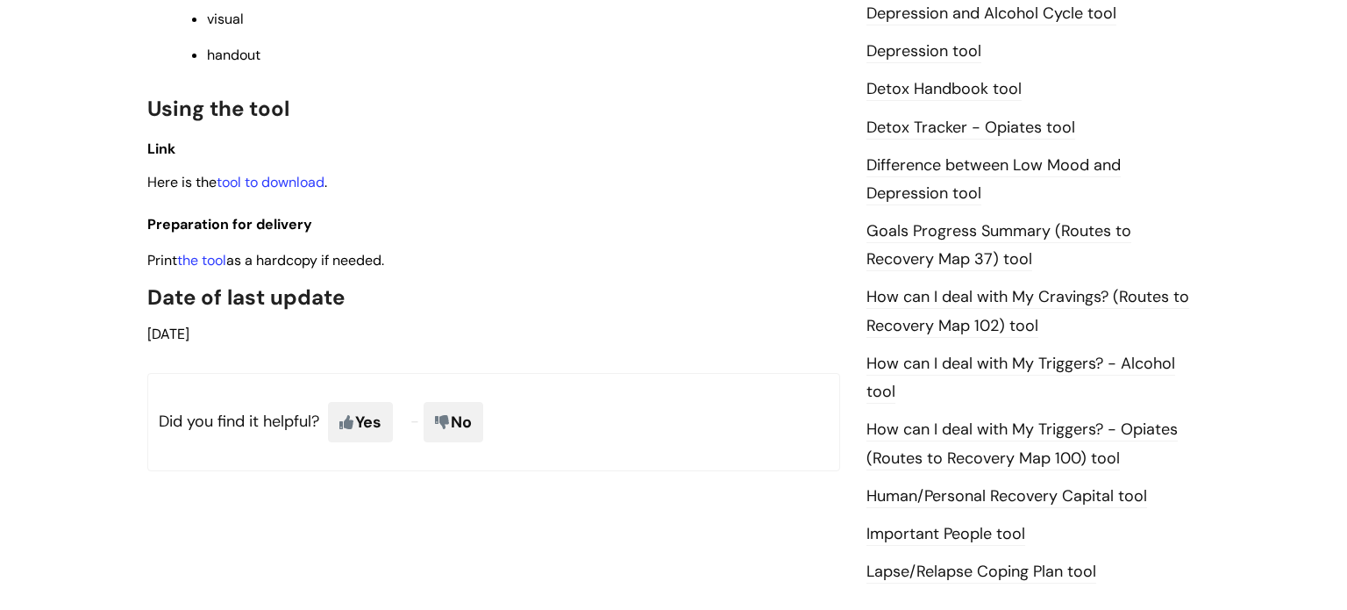
scroll to position [1054, 0]
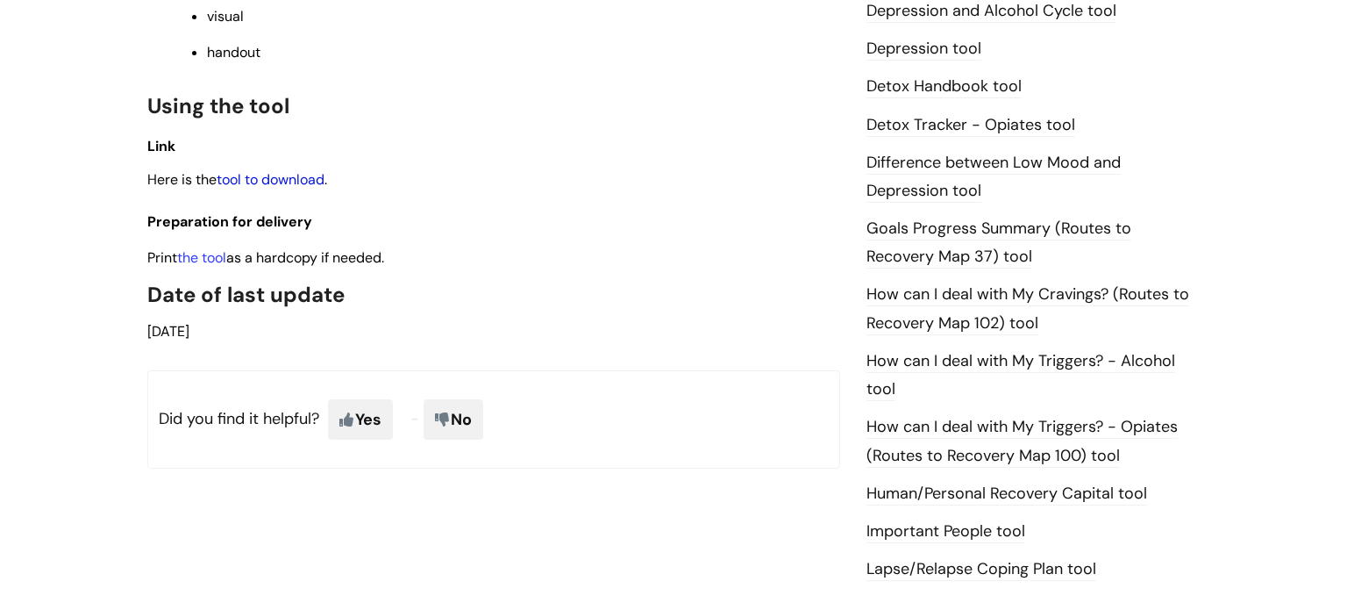
click at [290, 170] on link "tool to download" at bounding box center [271, 179] width 108 height 18
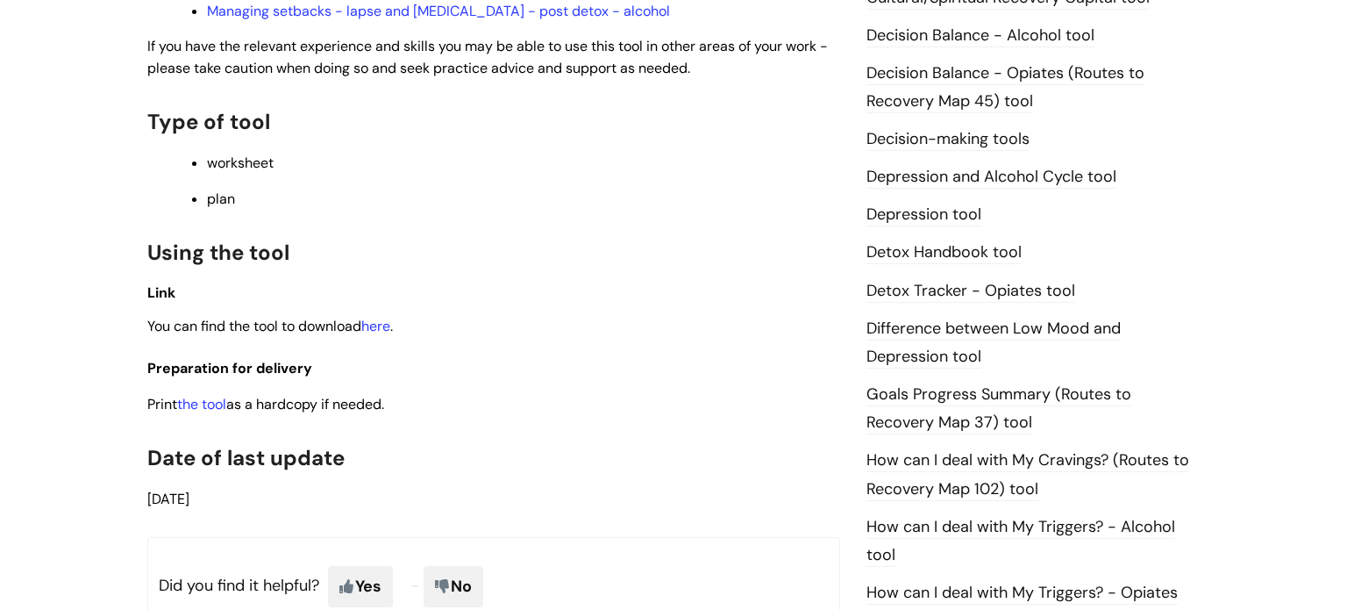
scroll to position [891, 0]
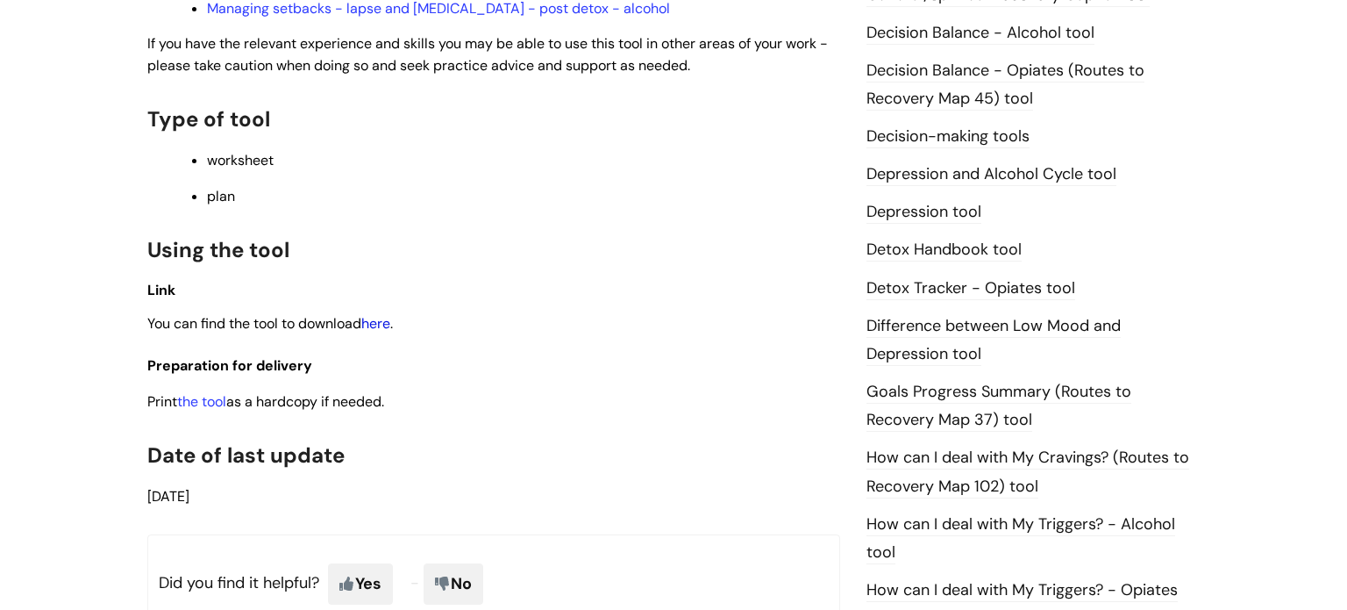
click at [389, 331] on link "here" at bounding box center [375, 323] width 29 height 18
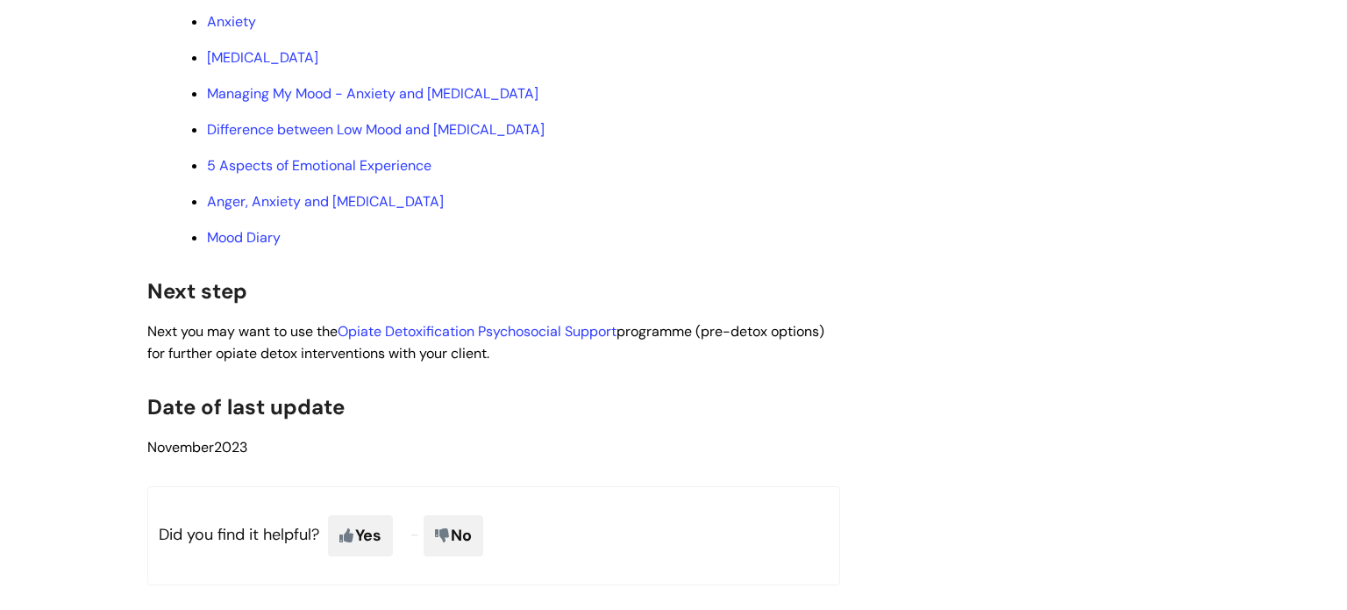
scroll to position [6498, 0]
click at [236, 30] on link "Anxiety" at bounding box center [231, 20] width 49 height 18
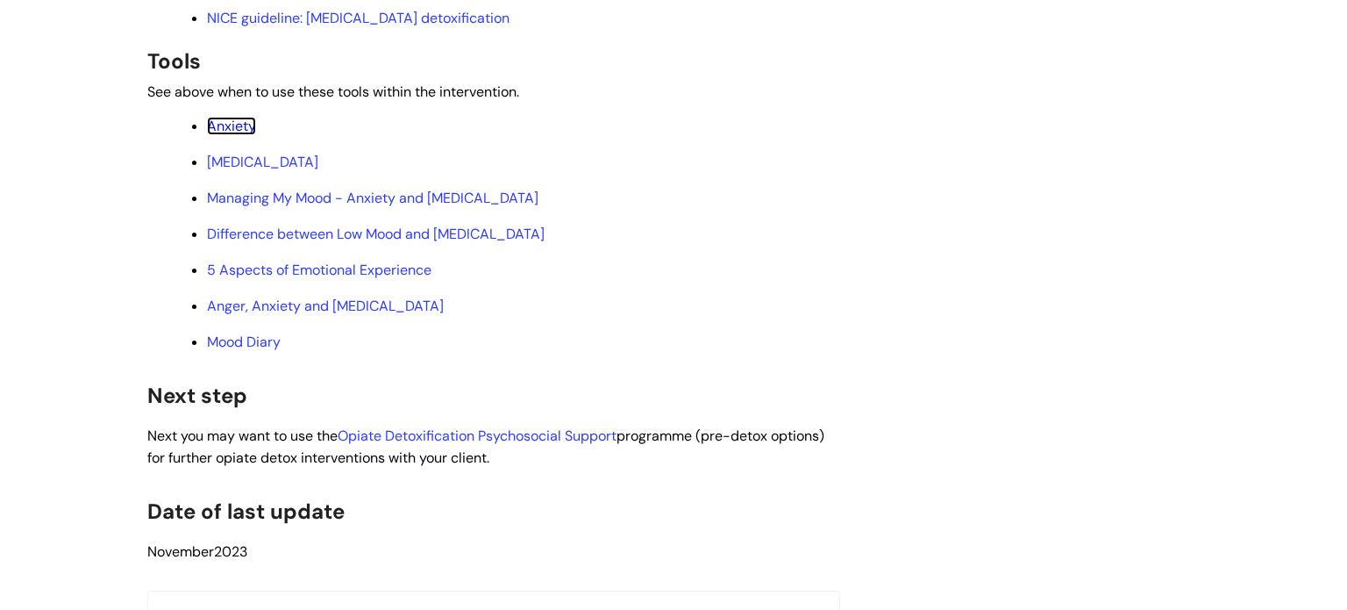
scroll to position [6395, 0]
click at [245, 169] on link "Depression" at bounding box center [262, 160] width 111 height 18
click at [425, 205] on link "Managing My Mood - Anxiety and Depression" at bounding box center [373, 196] width 332 height 18
click at [458, 318] on ul "Anxiety Depression Managing My Mood - Anxiety and Depression Difference between…" at bounding box center [502, 231] width 675 height 239
click at [478, 241] on link "Difference between Low Mood and Depression" at bounding box center [376, 232] width 338 height 18
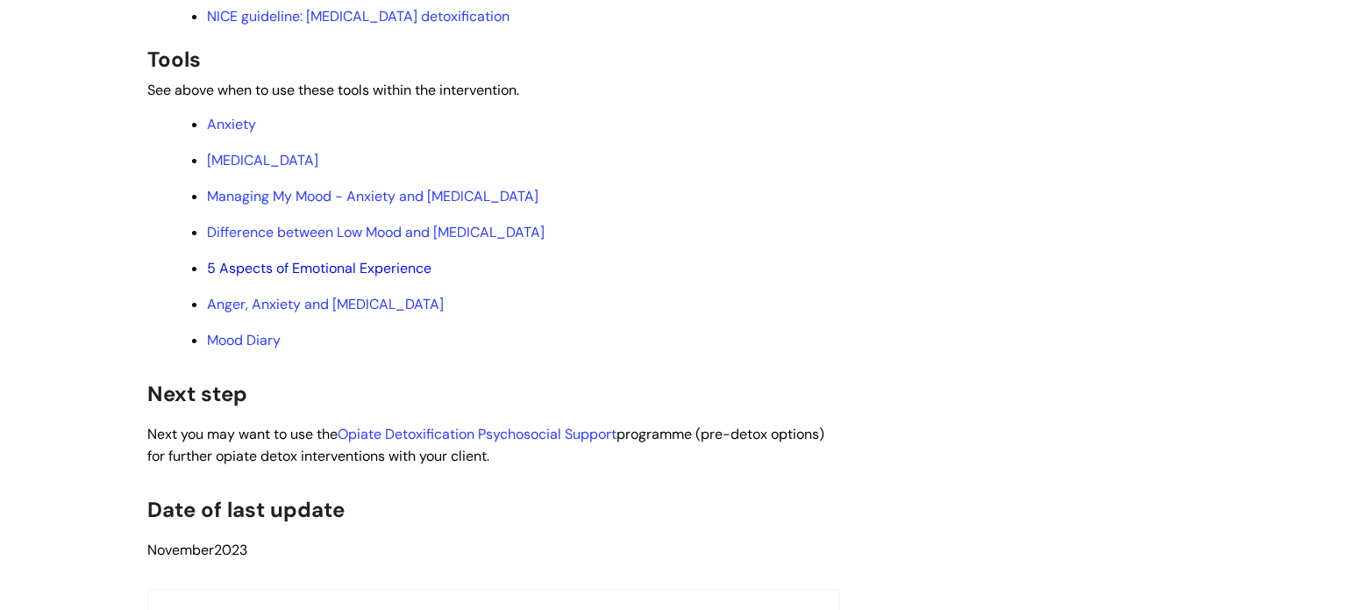
click at [414, 277] on link "5 Aspects of Emotional Experience" at bounding box center [319, 268] width 225 height 18
click at [315, 313] on link "Anger, Anxiety and Depression" at bounding box center [325, 304] width 237 height 18
click at [256, 349] on link "Mood Diary" at bounding box center [244, 340] width 74 height 18
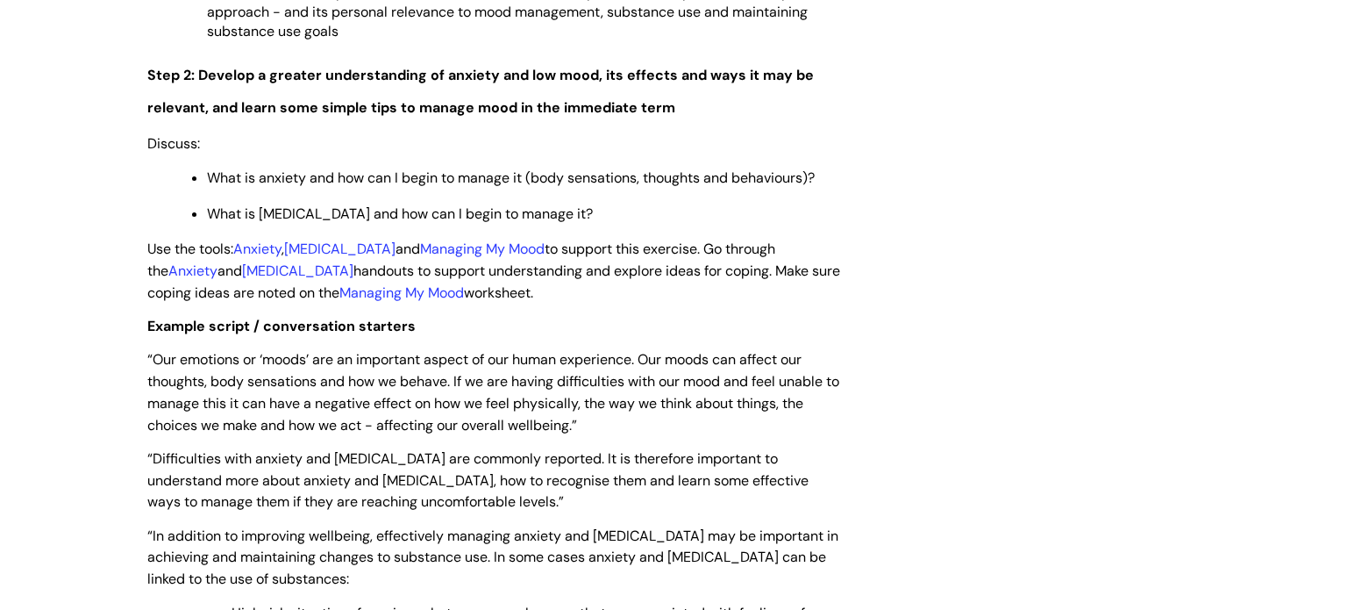
scroll to position [0, 0]
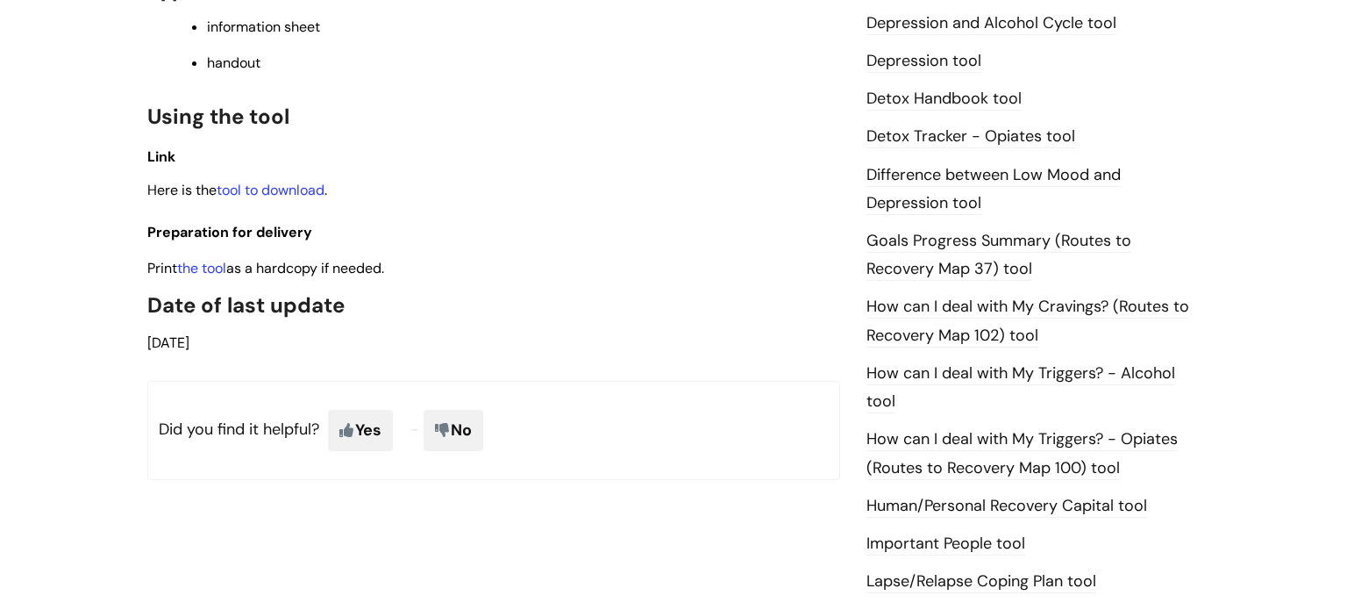
scroll to position [1010, 0]
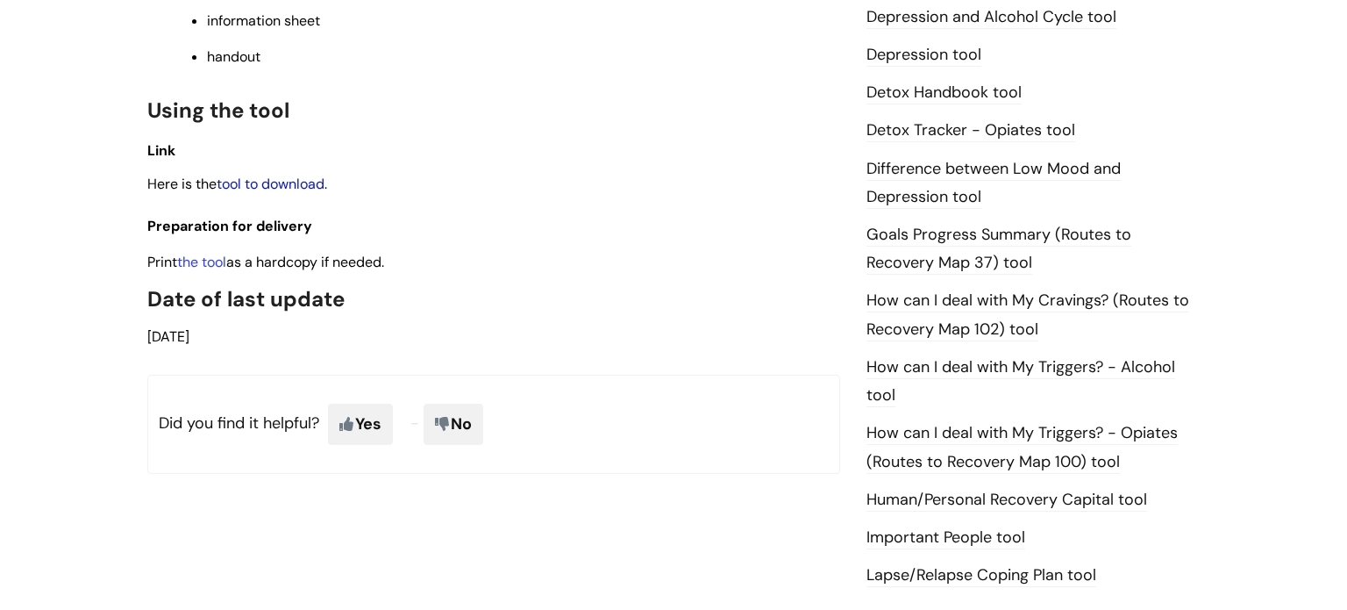
click at [299, 190] on link "tool to download" at bounding box center [271, 184] width 108 height 18
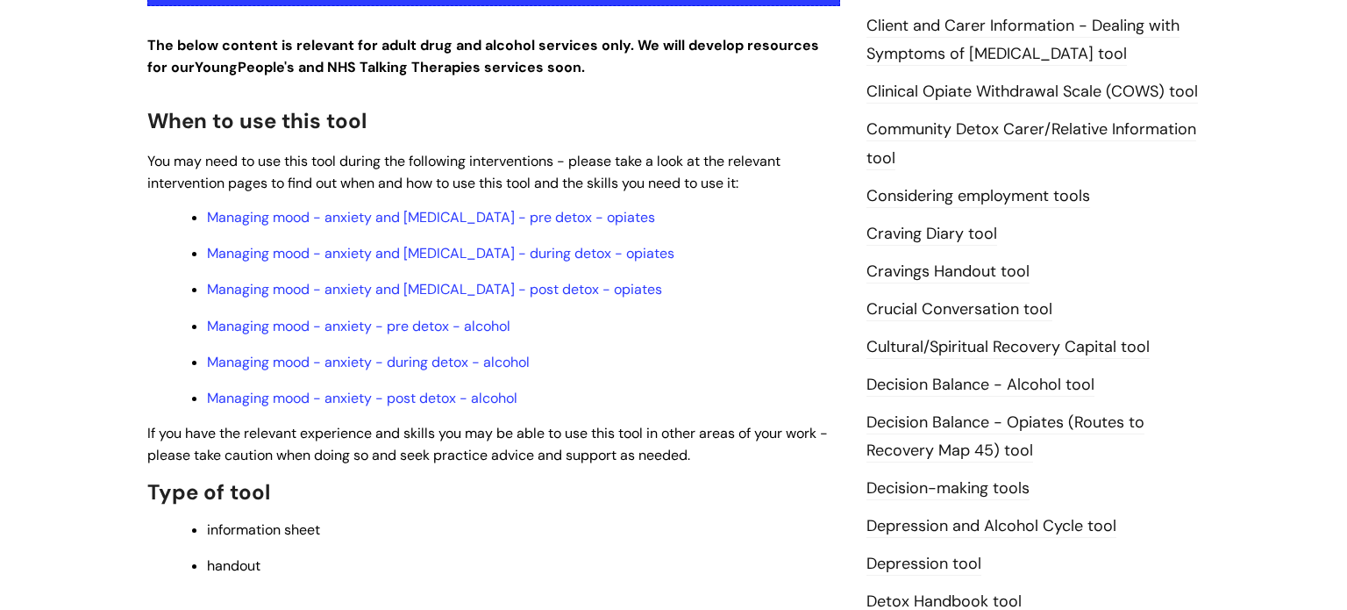
scroll to position [501, 0]
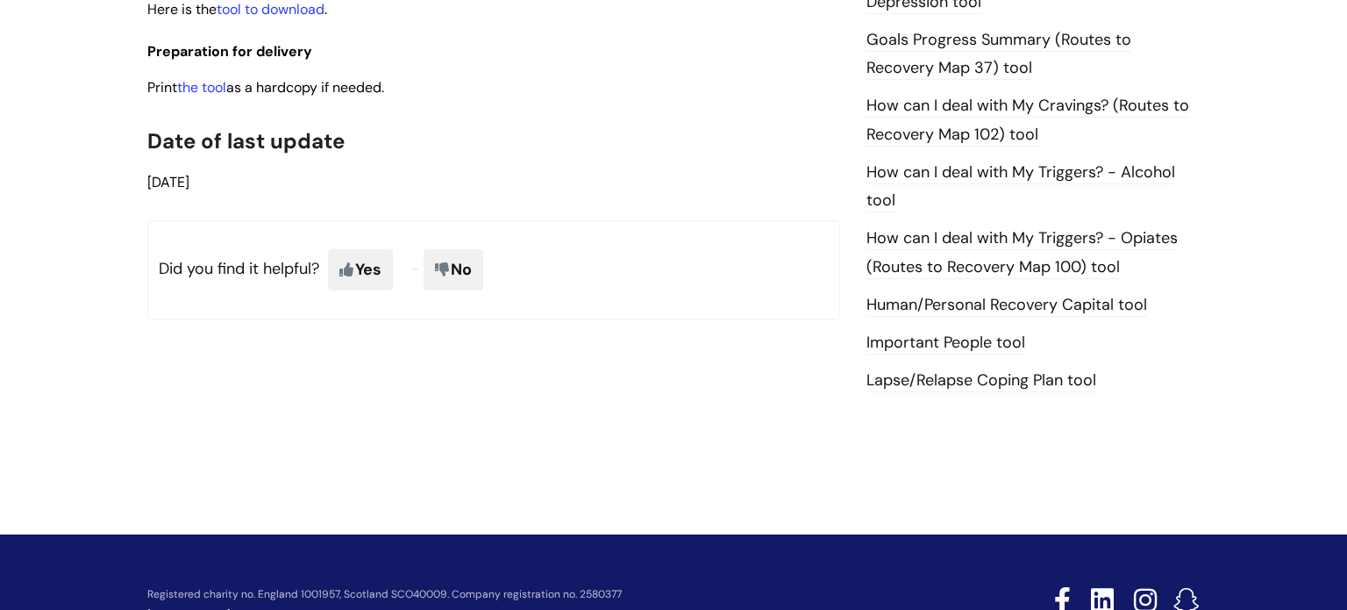
scroll to position [1207, 0]
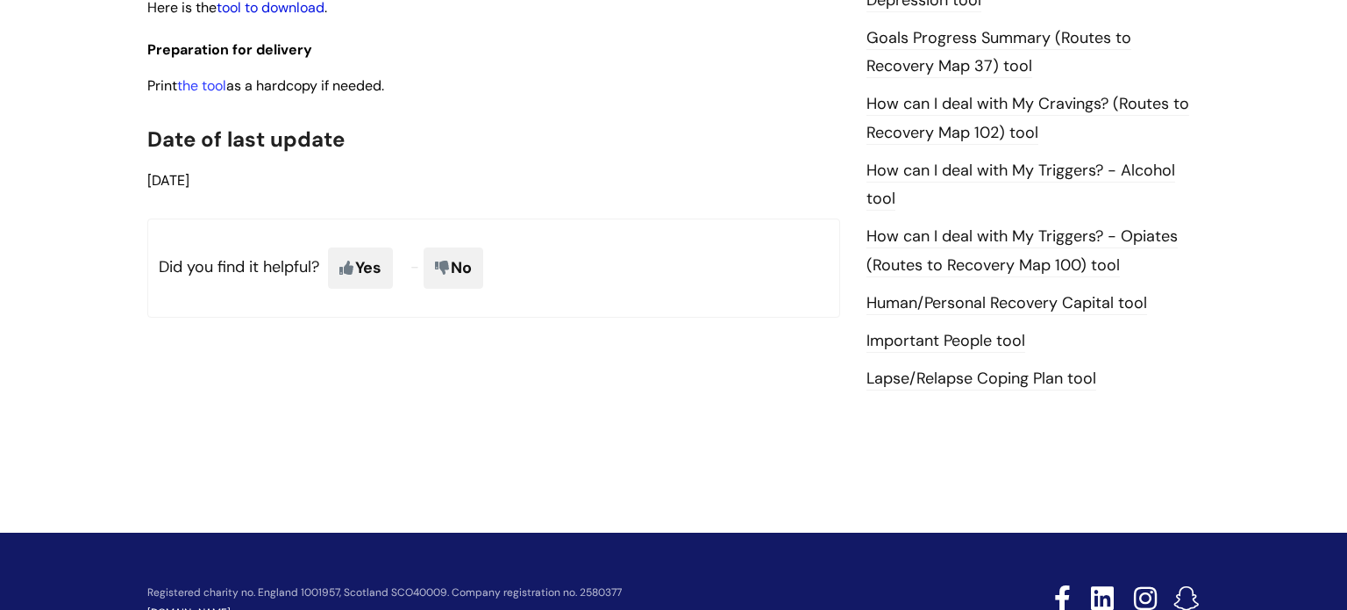
click at [315, 17] on link "tool to download" at bounding box center [271, 7] width 108 height 18
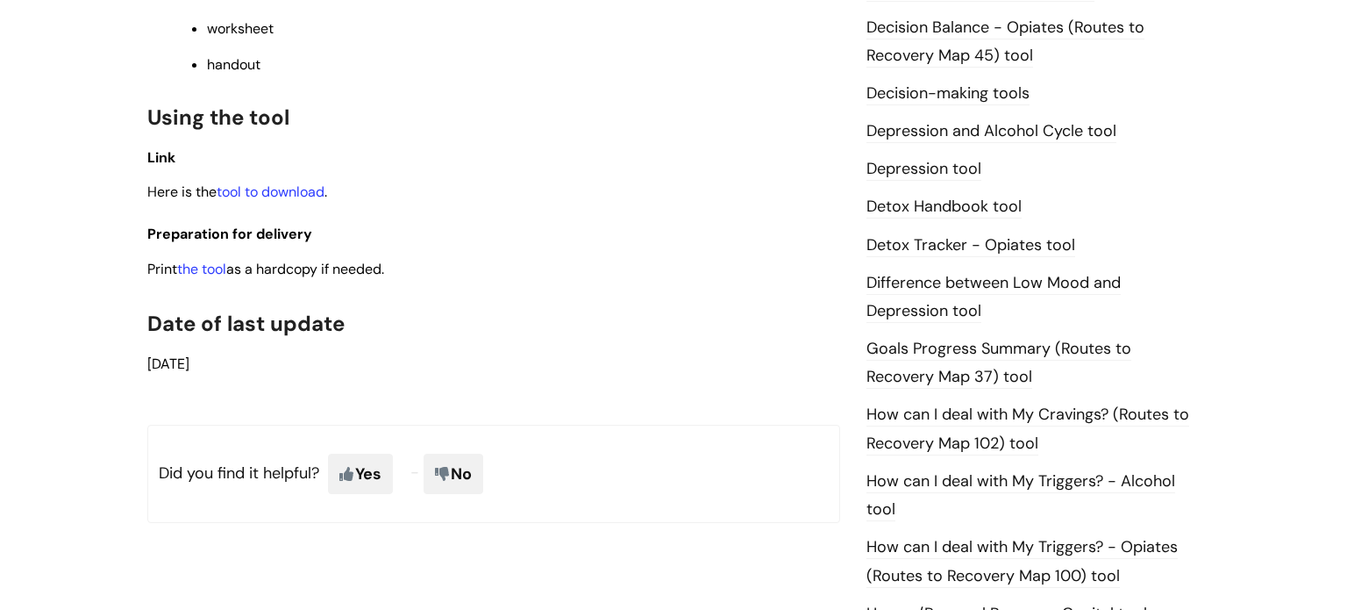
scroll to position [900, 0]
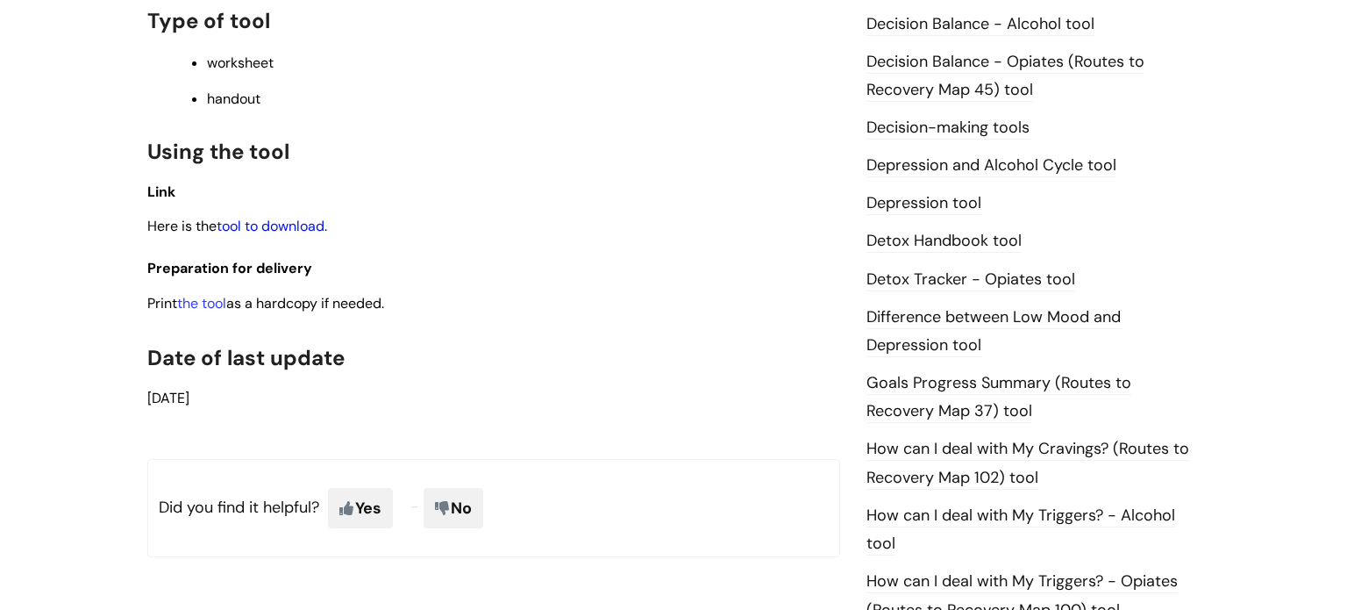
click at [282, 235] on link "tool to download" at bounding box center [271, 226] width 108 height 18
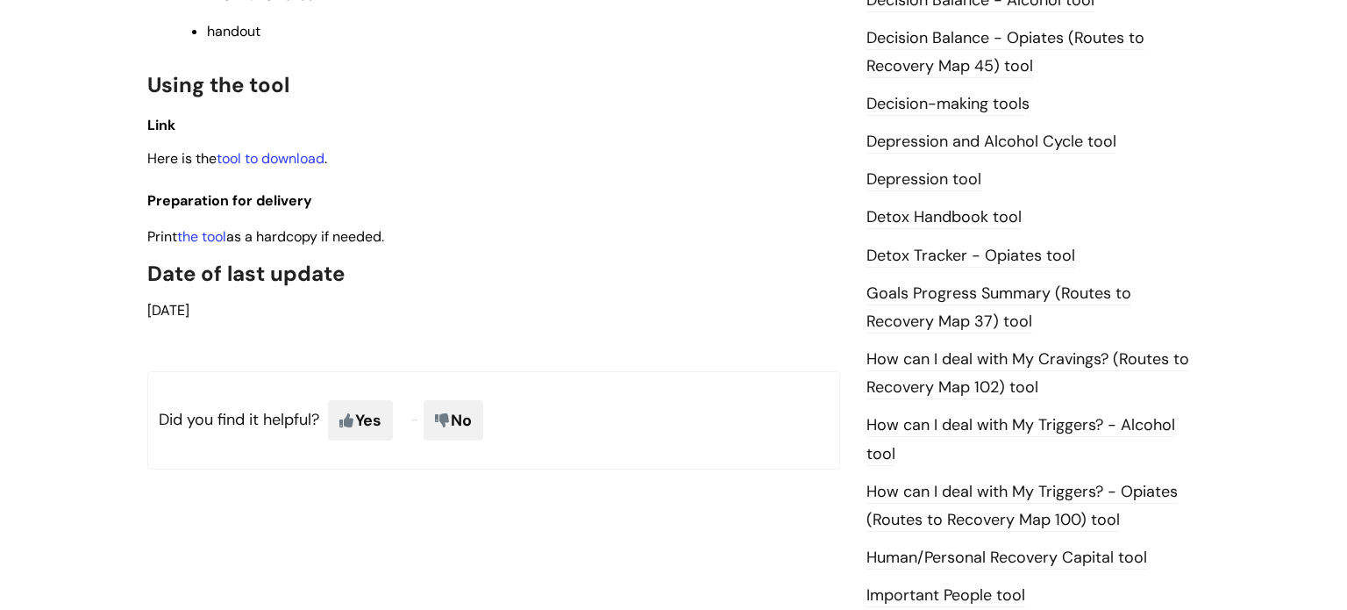
scroll to position [917, 0]
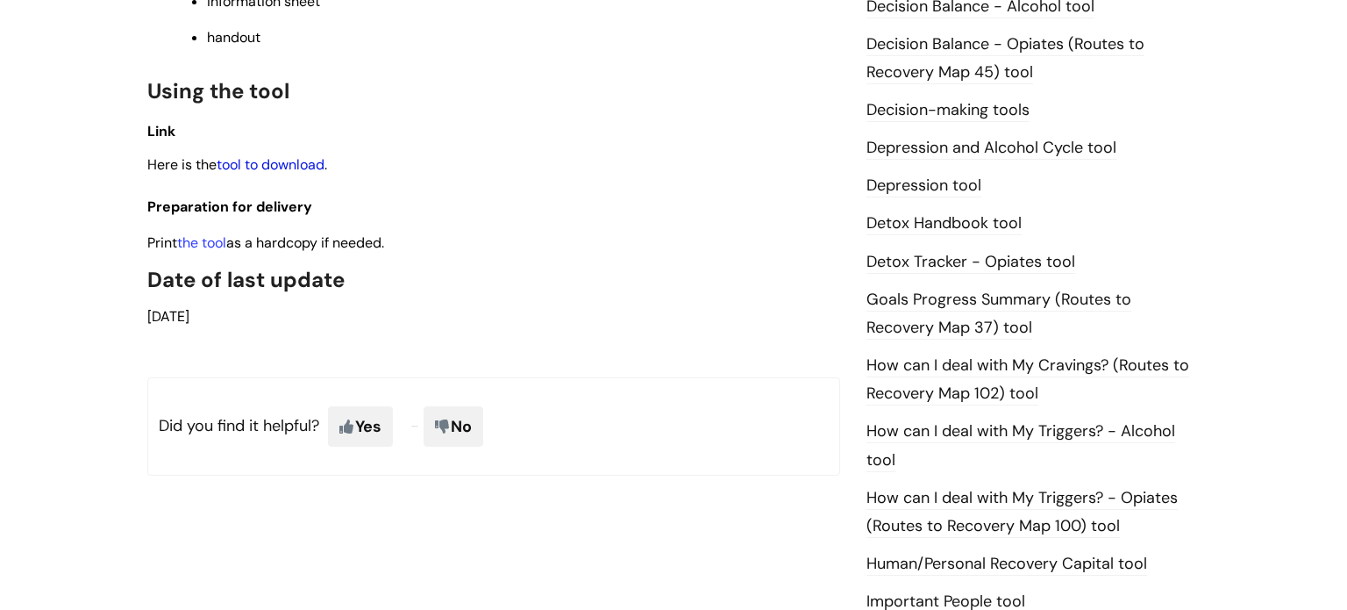
click at [282, 169] on link "tool to download" at bounding box center [271, 164] width 108 height 18
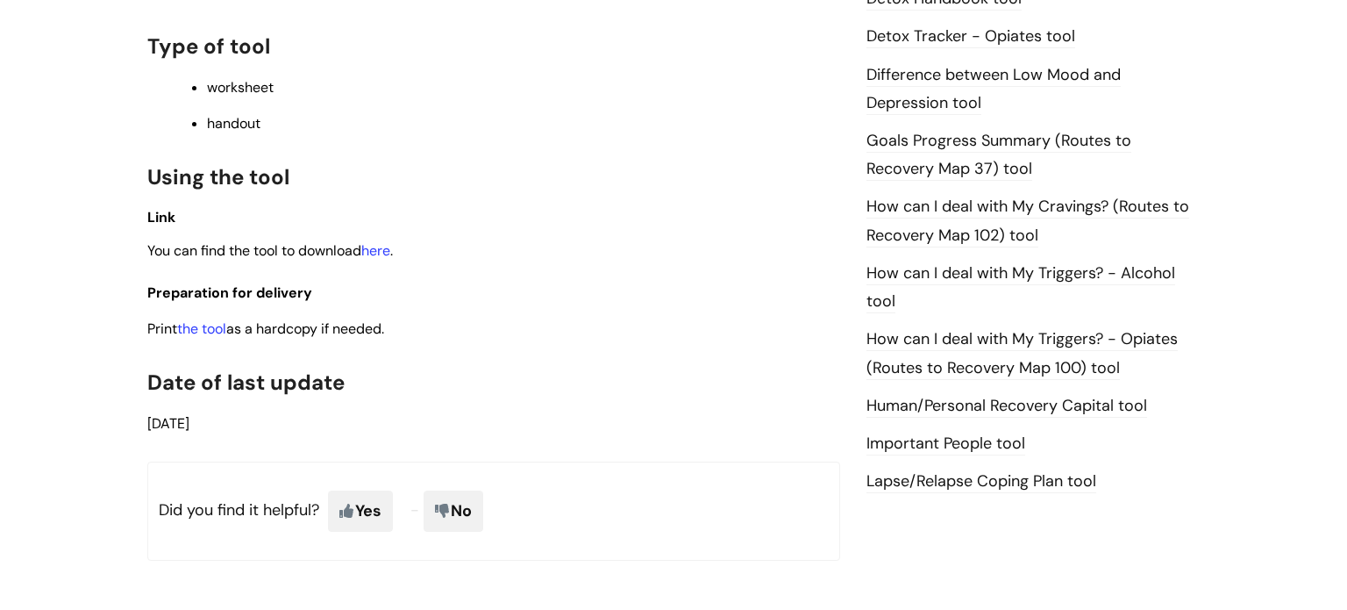
scroll to position [1130, 0]
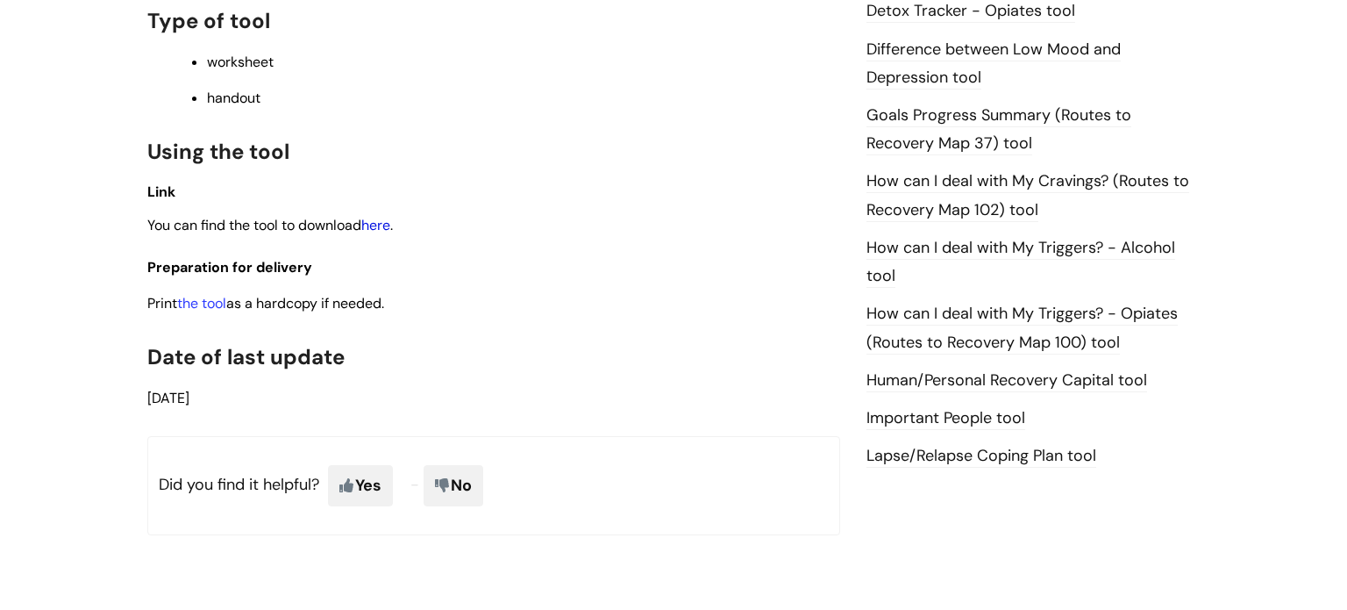
click at [388, 234] on link "here" at bounding box center [375, 225] width 29 height 18
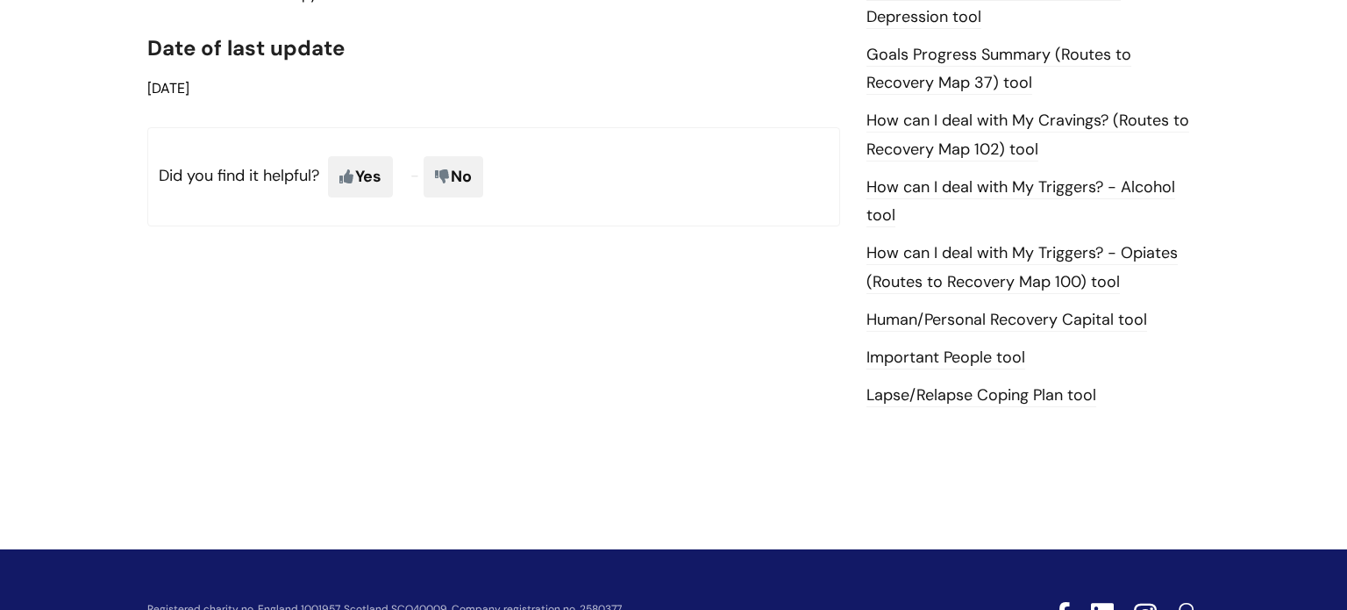
scroll to position [954, 0]
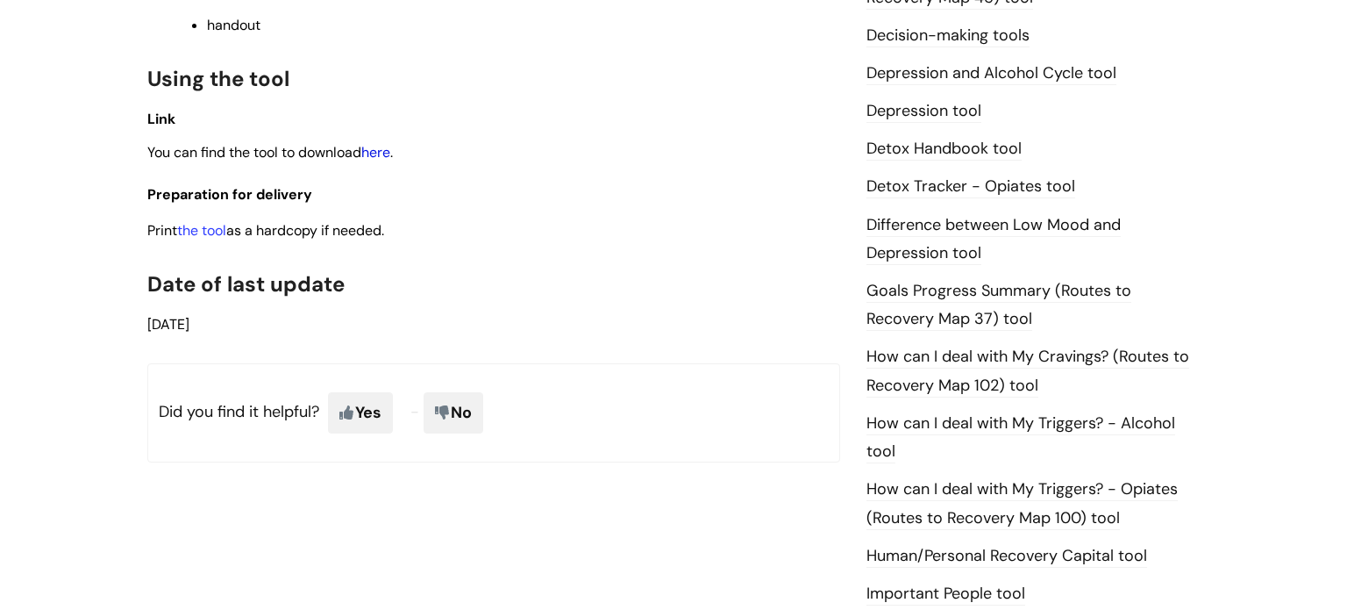
click at [390, 160] on link "here" at bounding box center [375, 152] width 29 height 18
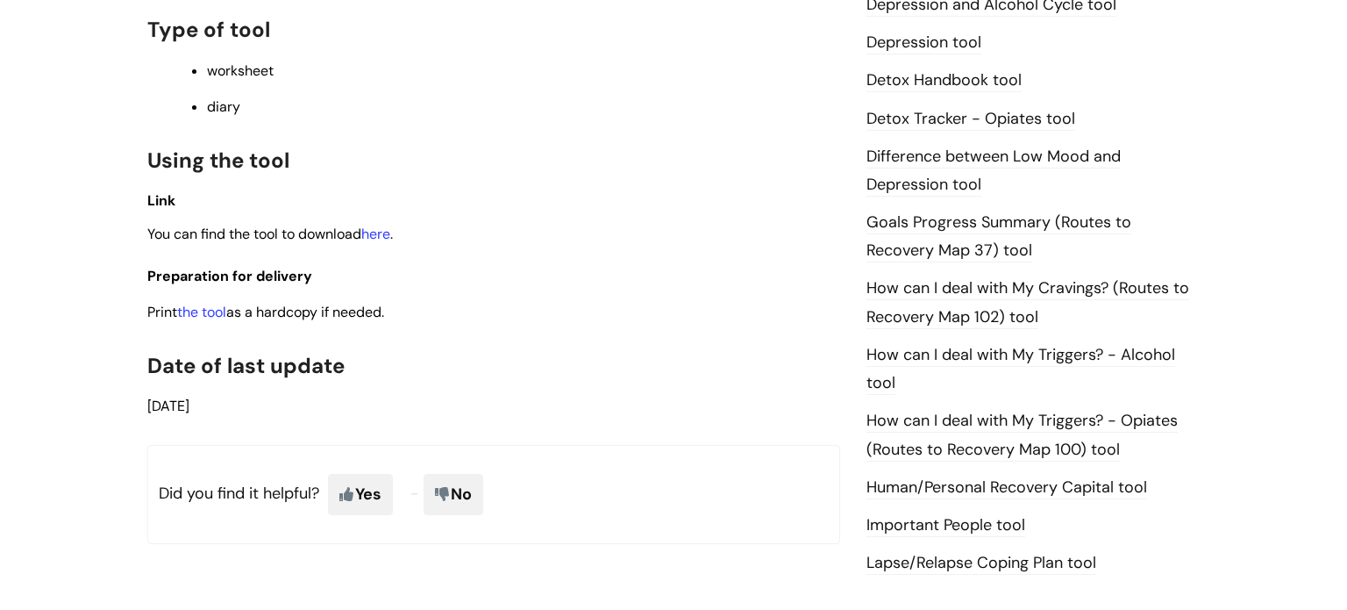
scroll to position [1059, 0]
click at [390, 244] on link "here" at bounding box center [375, 234] width 29 height 18
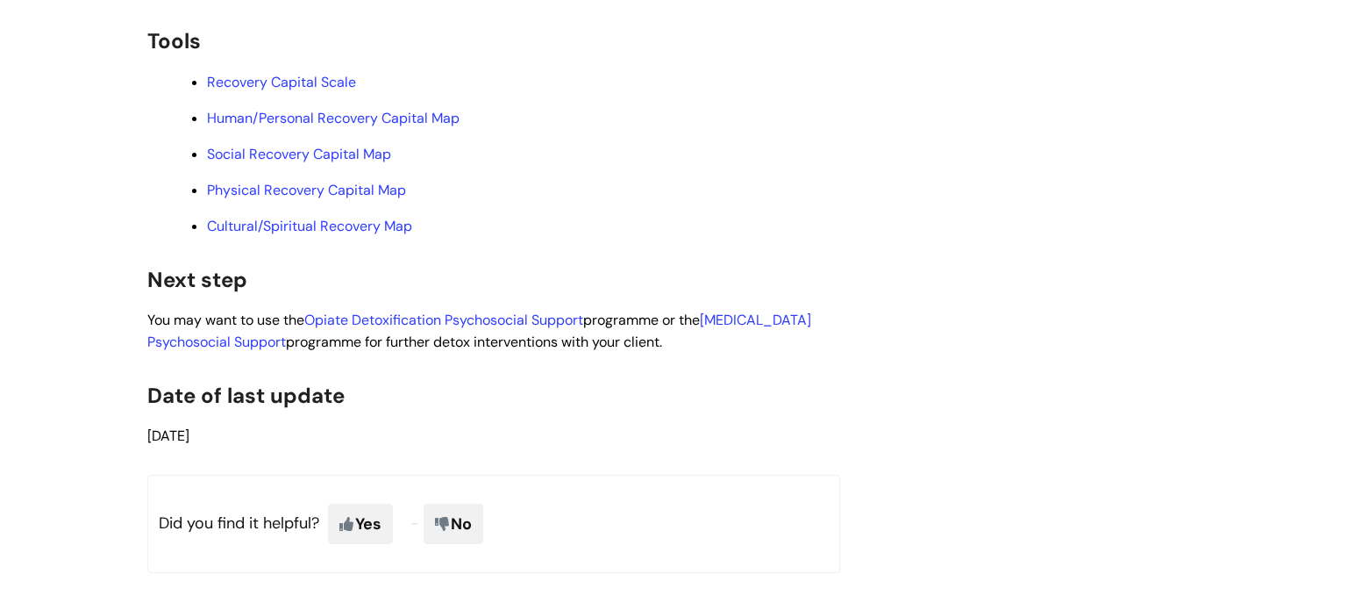
scroll to position [4638, 0]
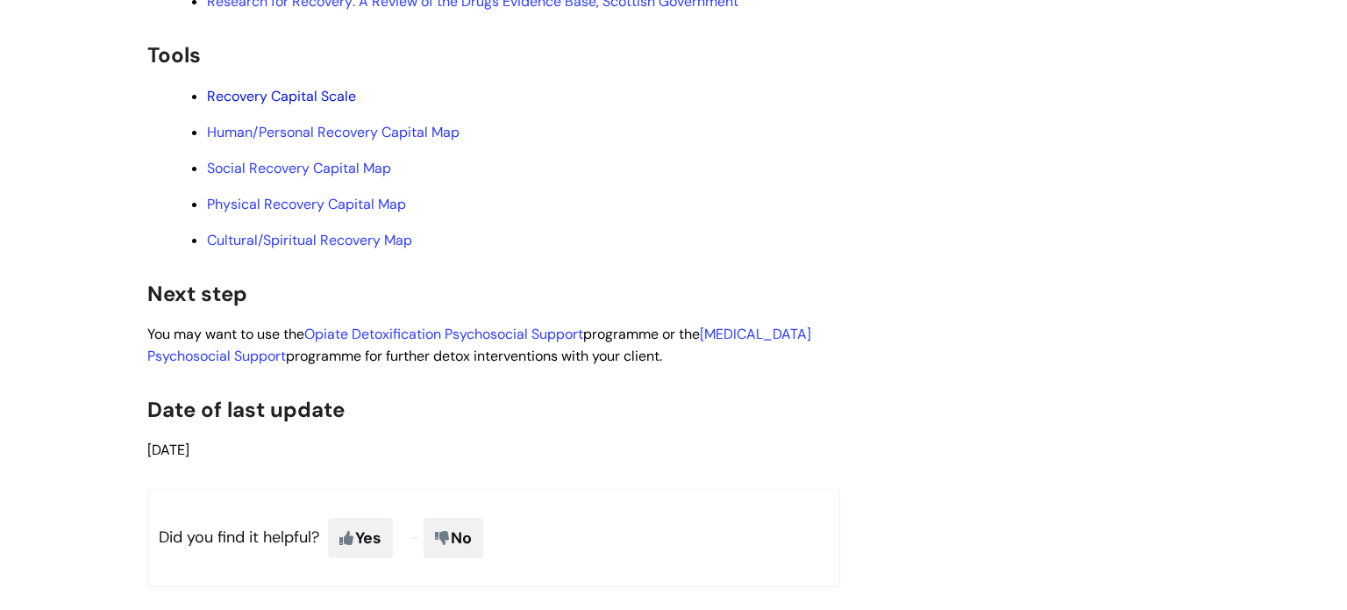
click at [325, 105] on link "Recovery Capital Scale" at bounding box center [281, 96] width 149 height 18
click at [382, 214] on ul "Recovery Capital Scale Human/Personal Recovery Capital Map Social Recovery Capi…" at bounding box center [502, 167] width 675 height 166
click at [418, 141] on link "Human/Personal Recovery Capital Map" at bounding box center [333, 132] width 253 height 18
click at [286, 177] on link "Social Recovery Capital Map" at bounding box center [299, 168] width 184 height 18
click at [320, 213] on link "Physical Recovery Capital Map" at bounding box center [306, 204] width 199 height 18
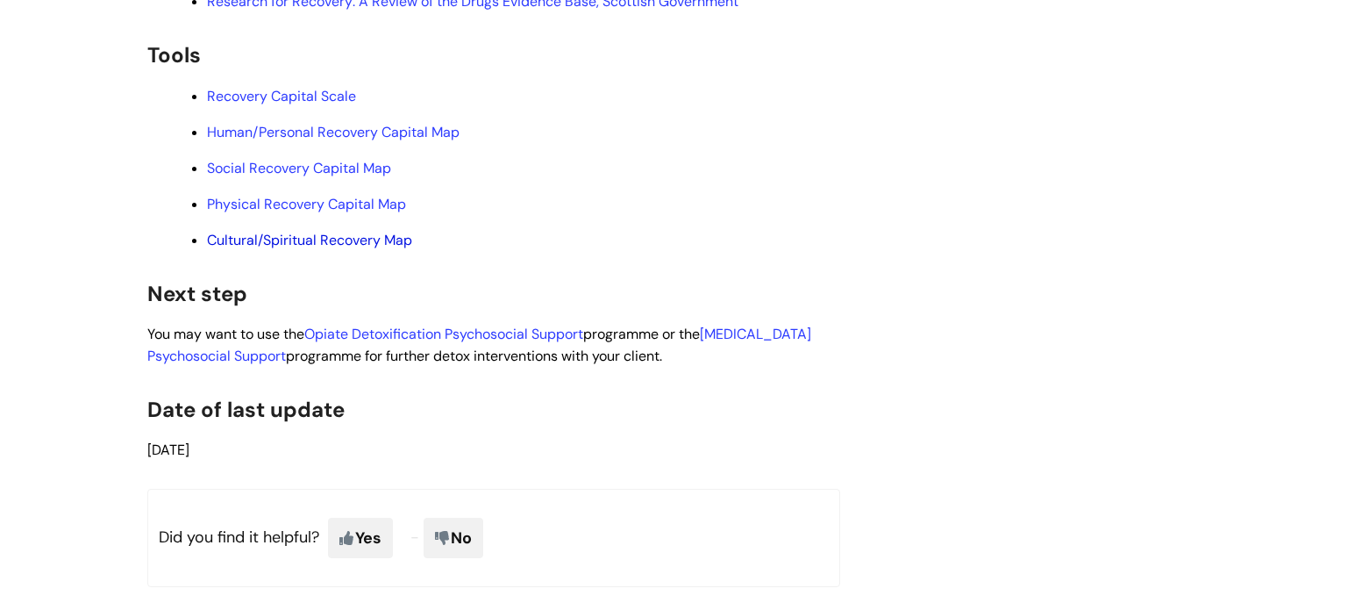
click at [309, 249] on link "Cultural/Spiritual Recovery Map" at bounding box center [309, 240] width 205 height 18
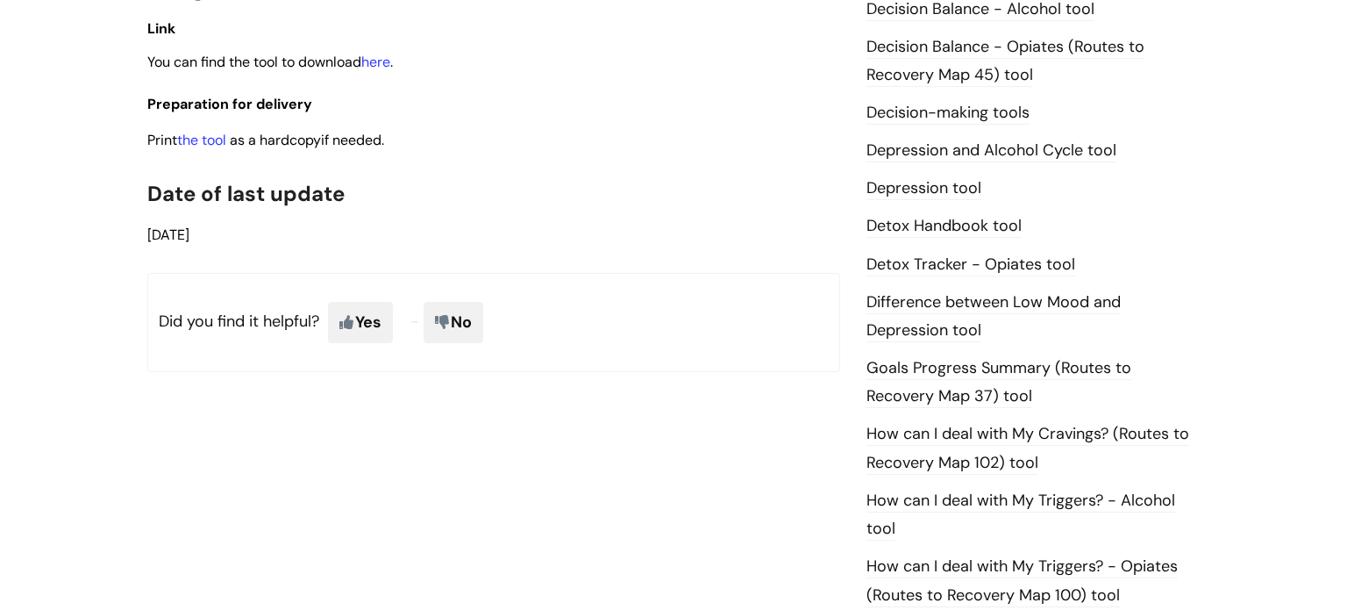
scroll to position [916, 0]
click at [390, 70] on link "here" at bounding box center [375, 61] width 29 height 18
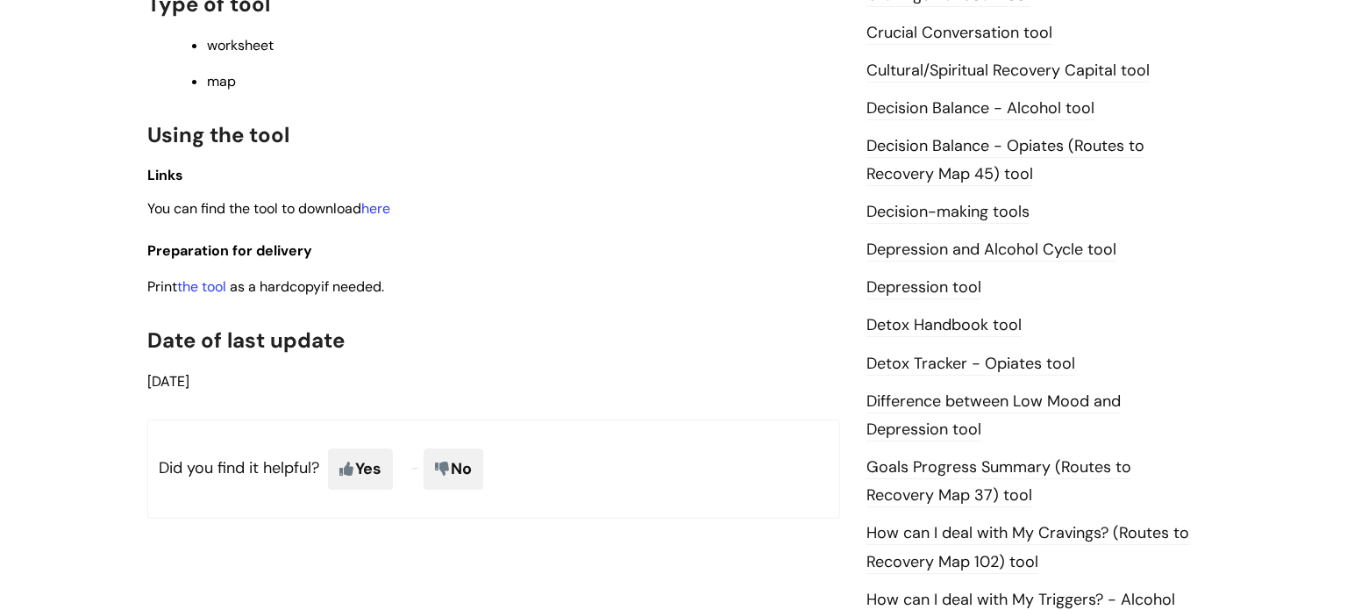
scroll to position [823, 0]
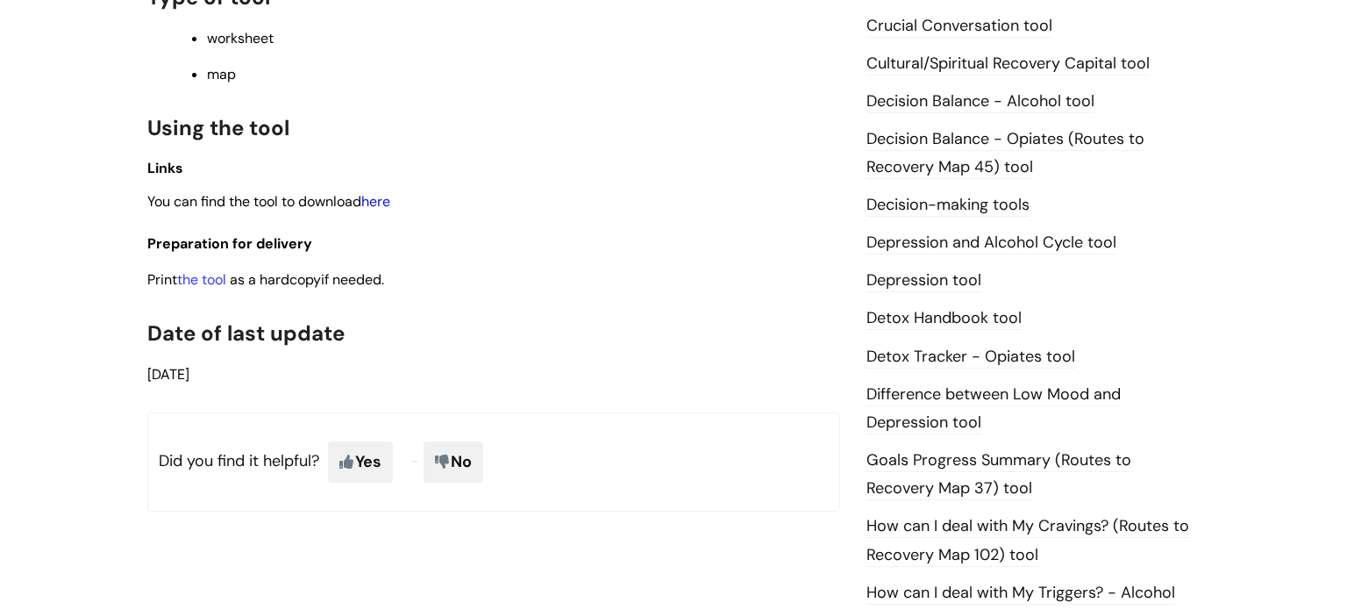
click at [389, 210] on link "here" at bounding box center [375, 201] width 29 height 18
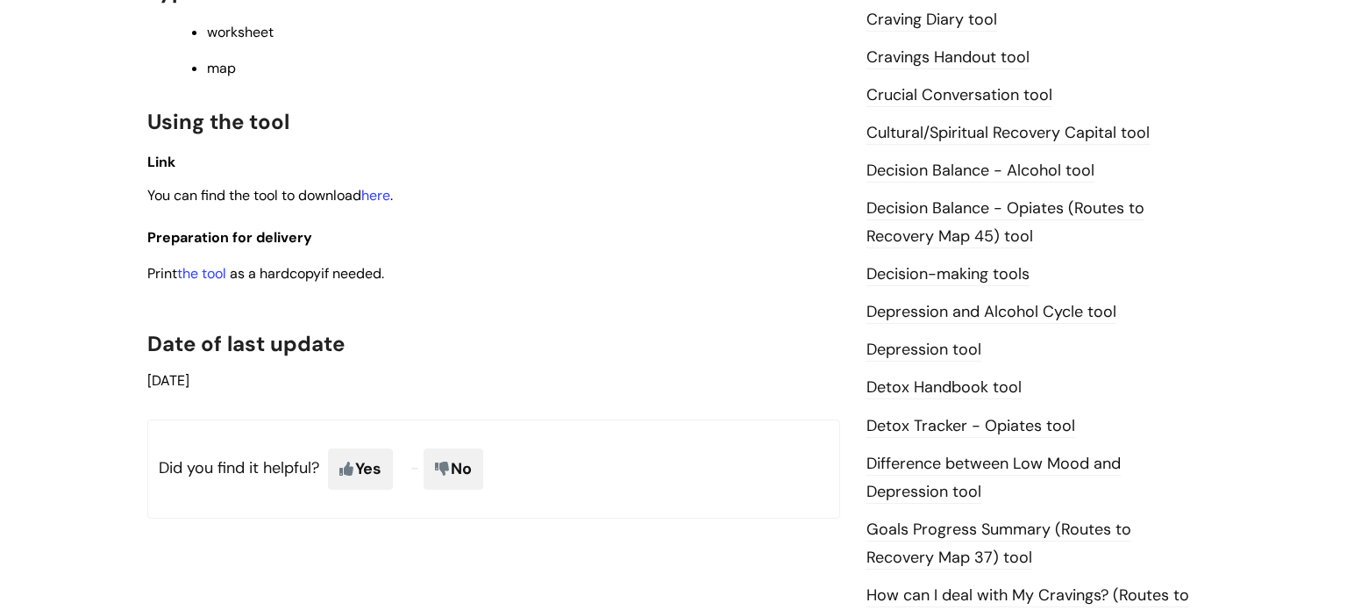
scroll to position [761, 0]
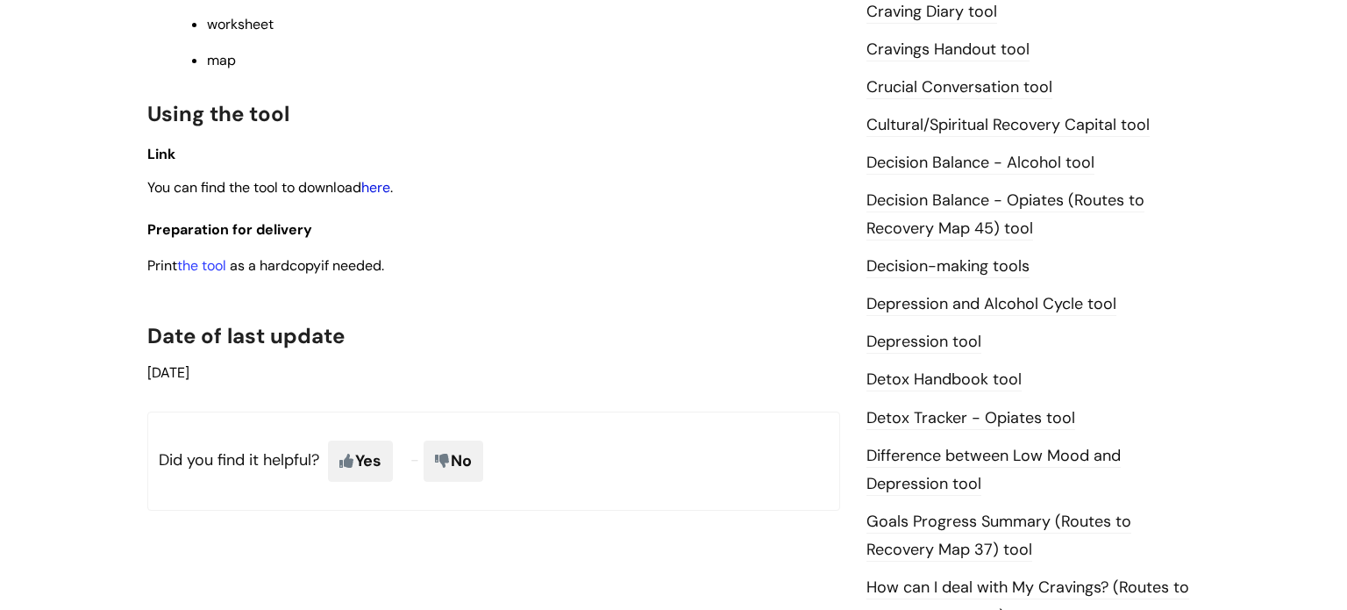
click at [387, 190] on link "here" at bounding box center [375, 187] width 29 height 18
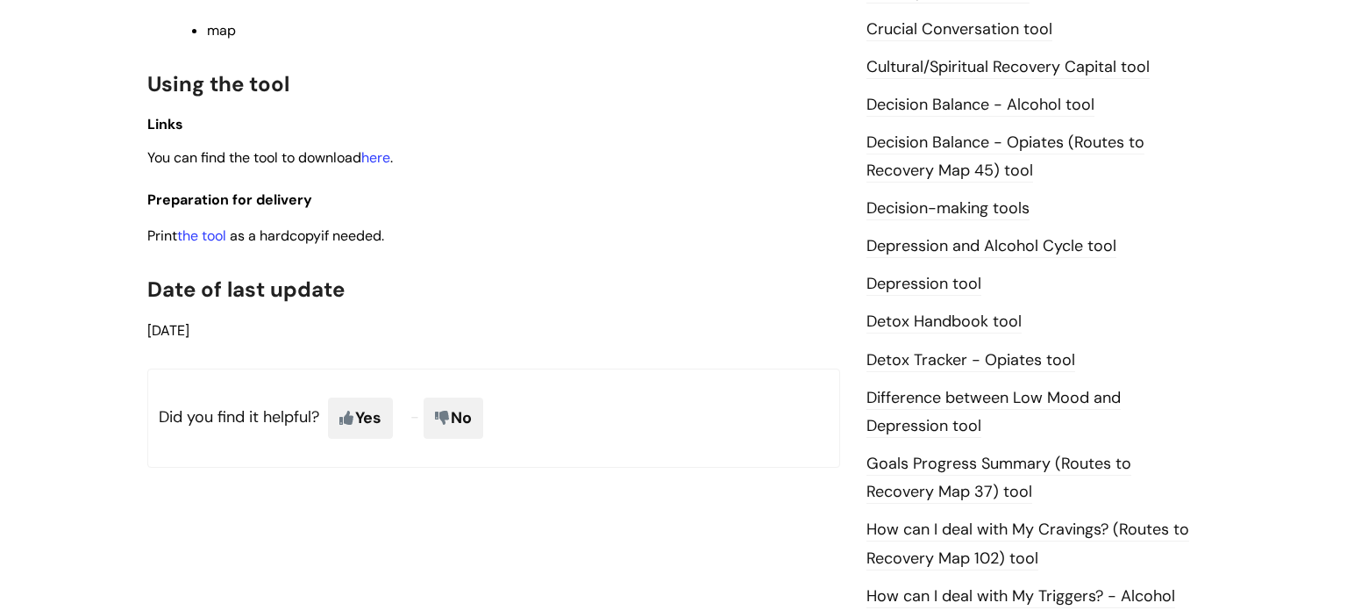
scroll to position [818, 0]
click at [384, 160] on link "here" at bounding box center [375, 158] width 29 height 18
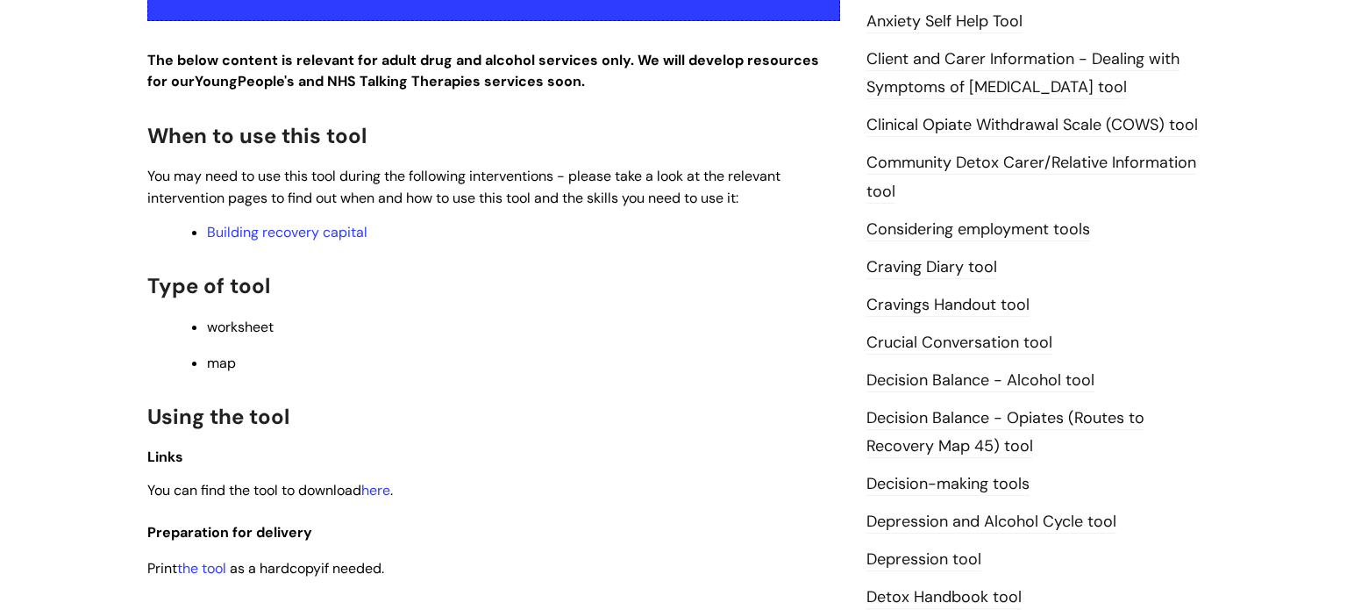
scroll to position [508, 0]
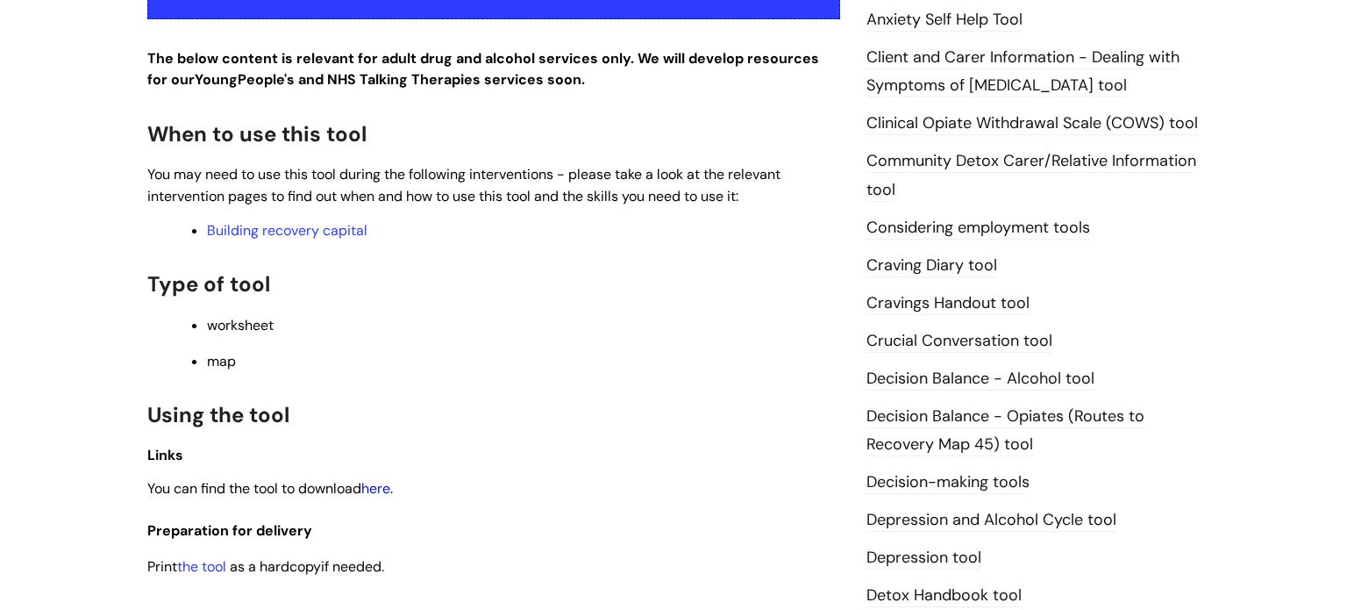
click at [380, 496] on link "here" at bounding box center [375, 488] width 29 height 18
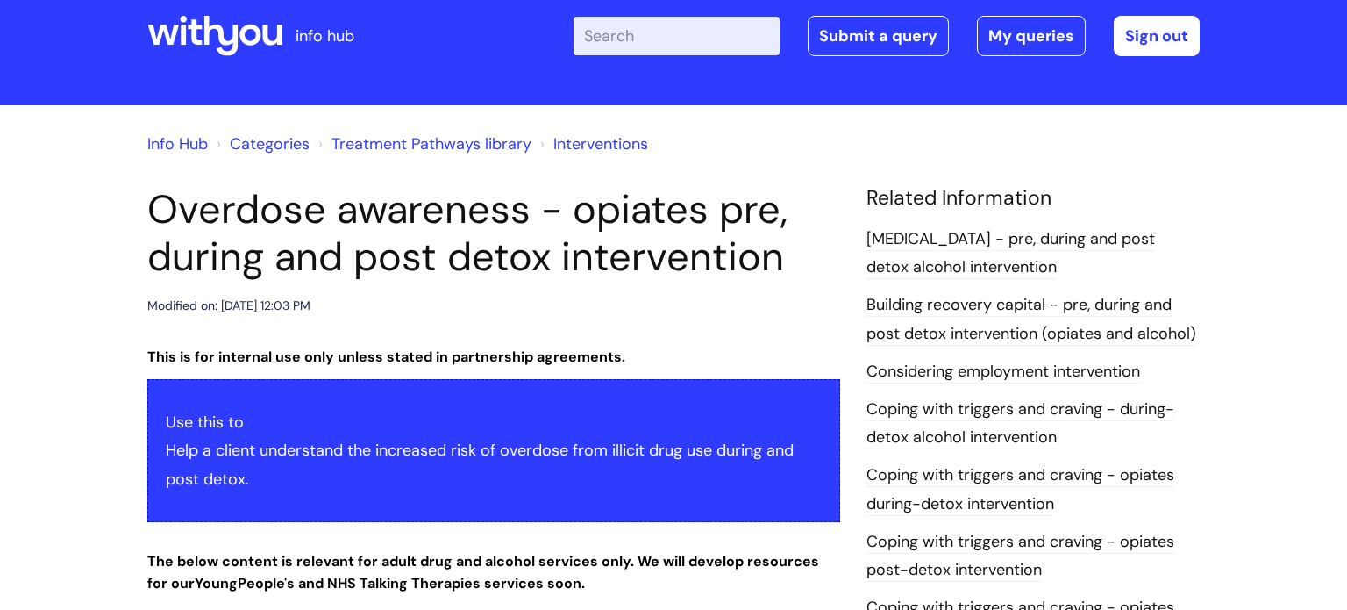
scroll to position [32, 0]
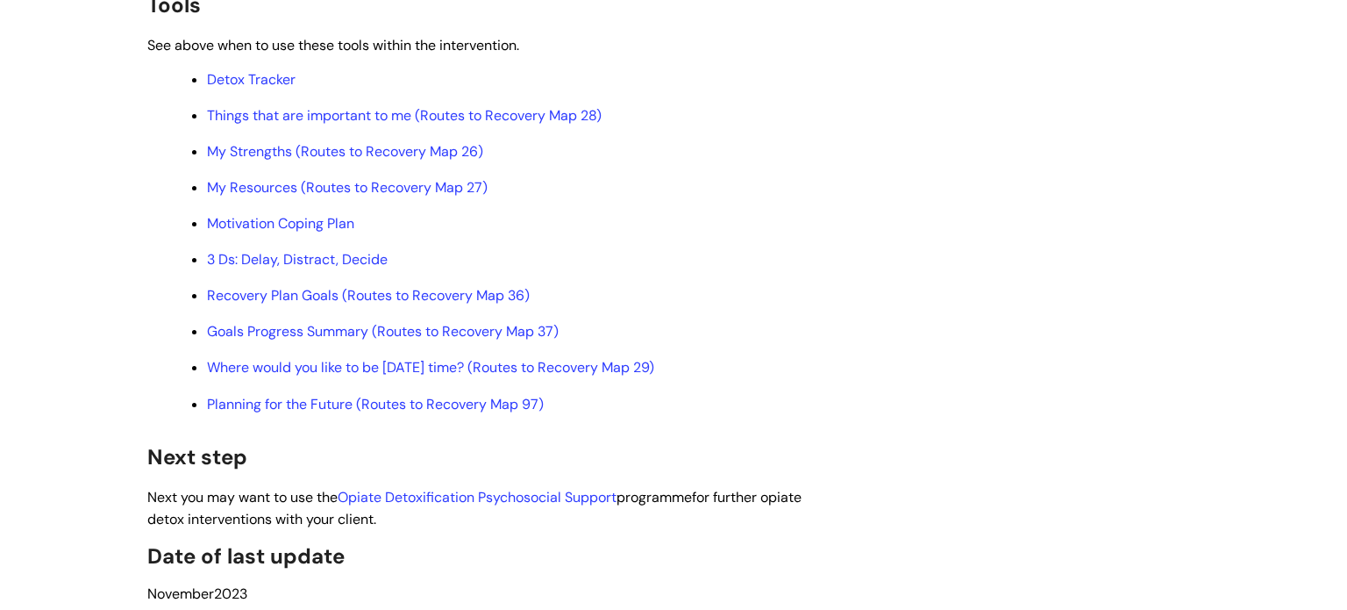
scroll to position [4862, 0]
click at [267, 86] on link "Detox Tracker" at bounding box center [251, 77] width 89 height 18
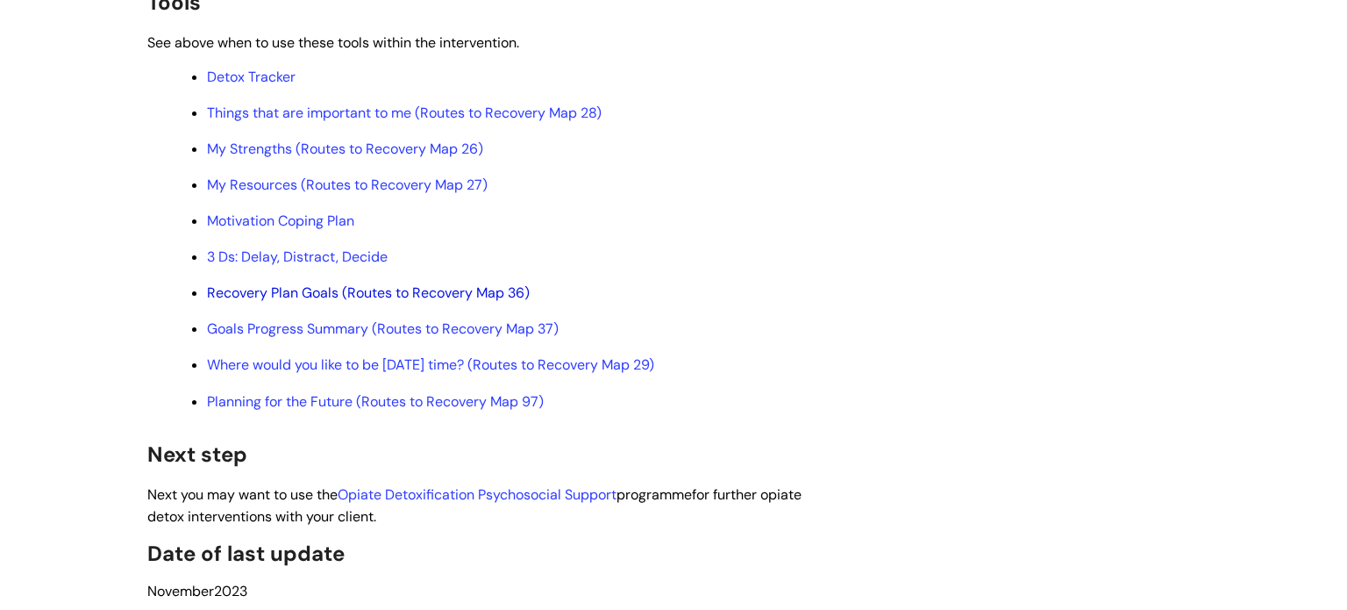
click at [479, 302] on link "Recovery Plan Goals (Routes to Recovery Map 36)" at bounding box center [368, 292] width 323 height 18
click at [380, 338] on link "Goals Progress Summary (Routes to Recovery Map 37)" at bounding box center [383, 328] width 352 height 18
click at [332, 374] on link "Where would you like to be in 5 years time? (Routes to Recovery Map 29)" at bounding box center [430, 364] width 447 height 18
click at [488, 410] on link "Planning for the Future (Routes to Recovery Map 97)" at bounding box center [375, 401] width 337 height 18
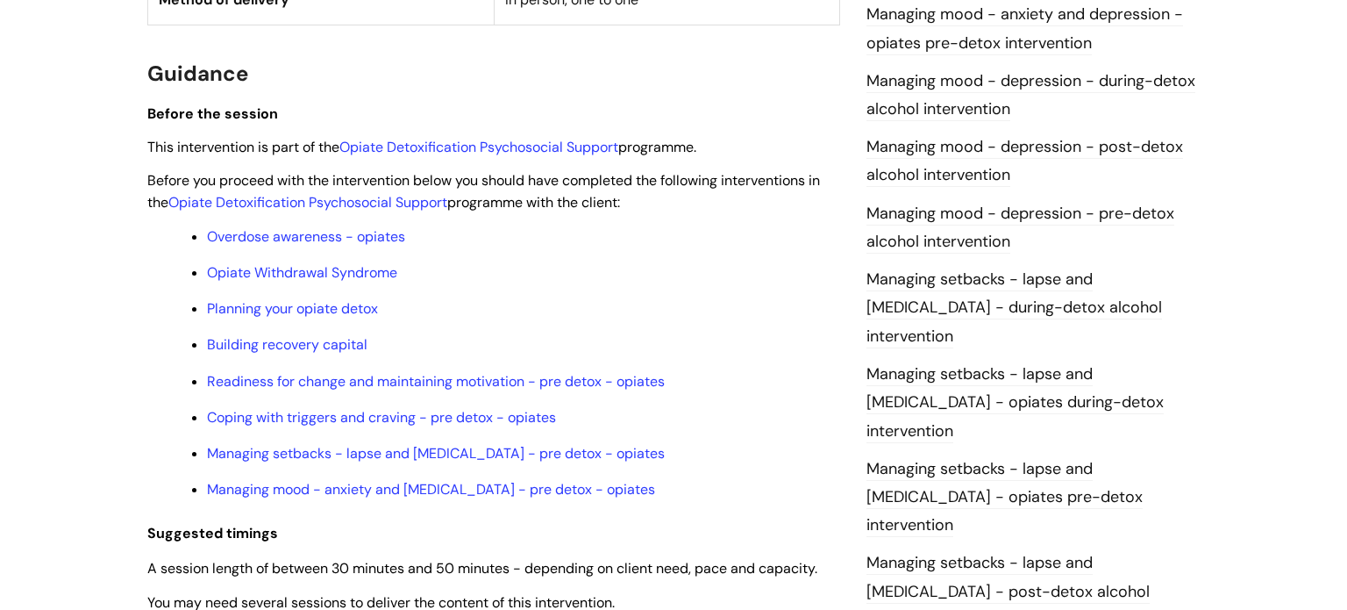
scroll to position [0, 0]
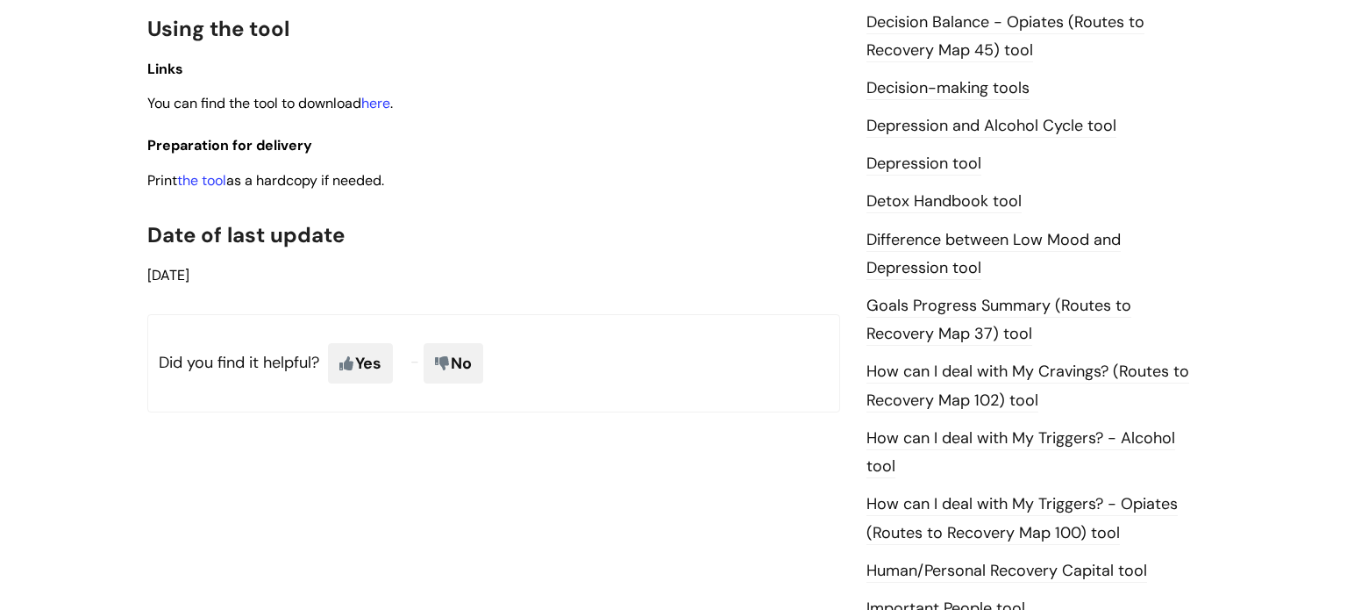
scroll to position [965, 0]
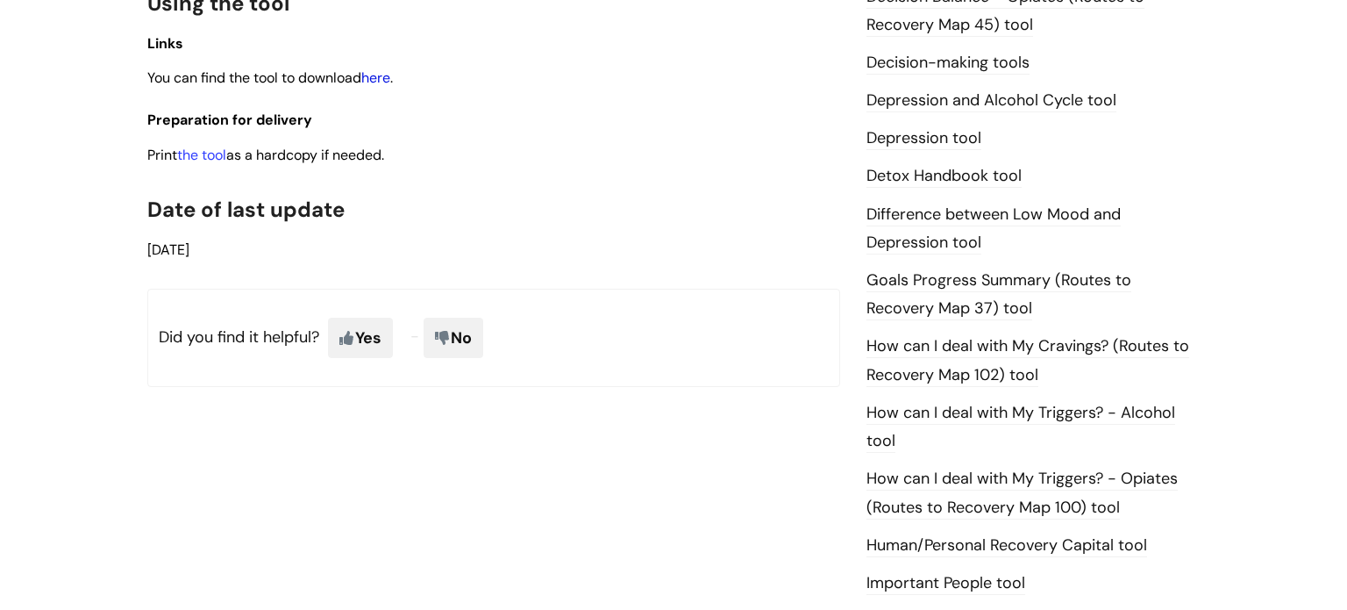
click at [390, 86] on link "here" at bounding box center [375, 77] width 29 height 18
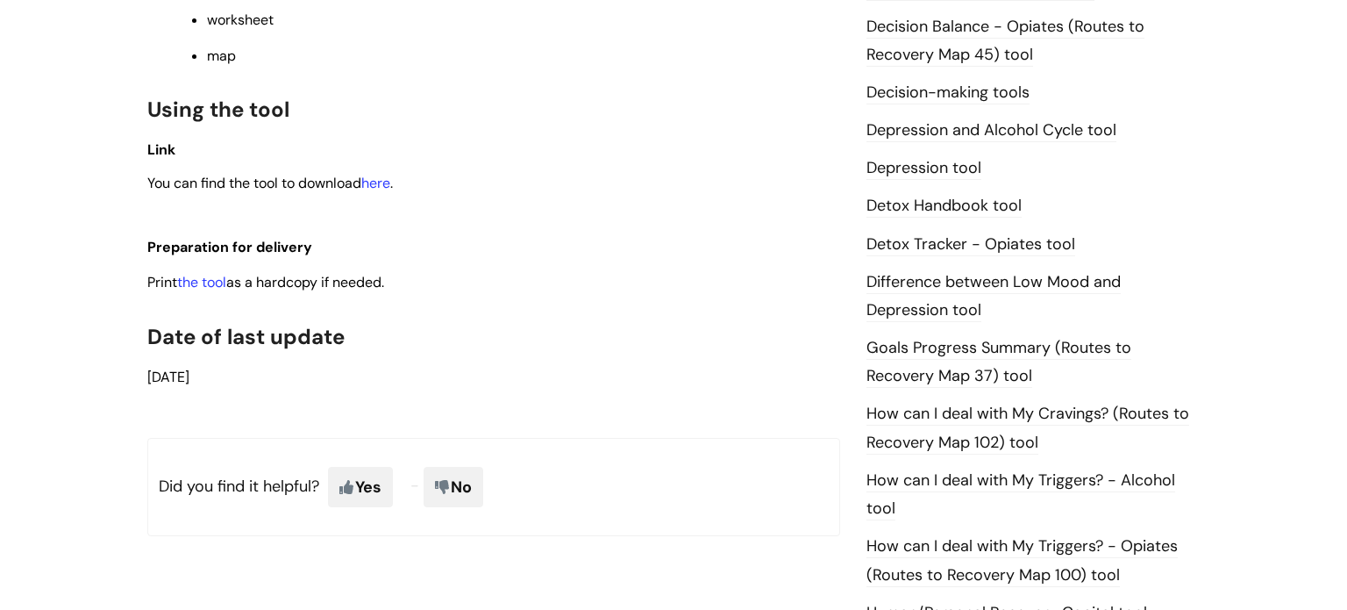
scroll to position [930, 0]
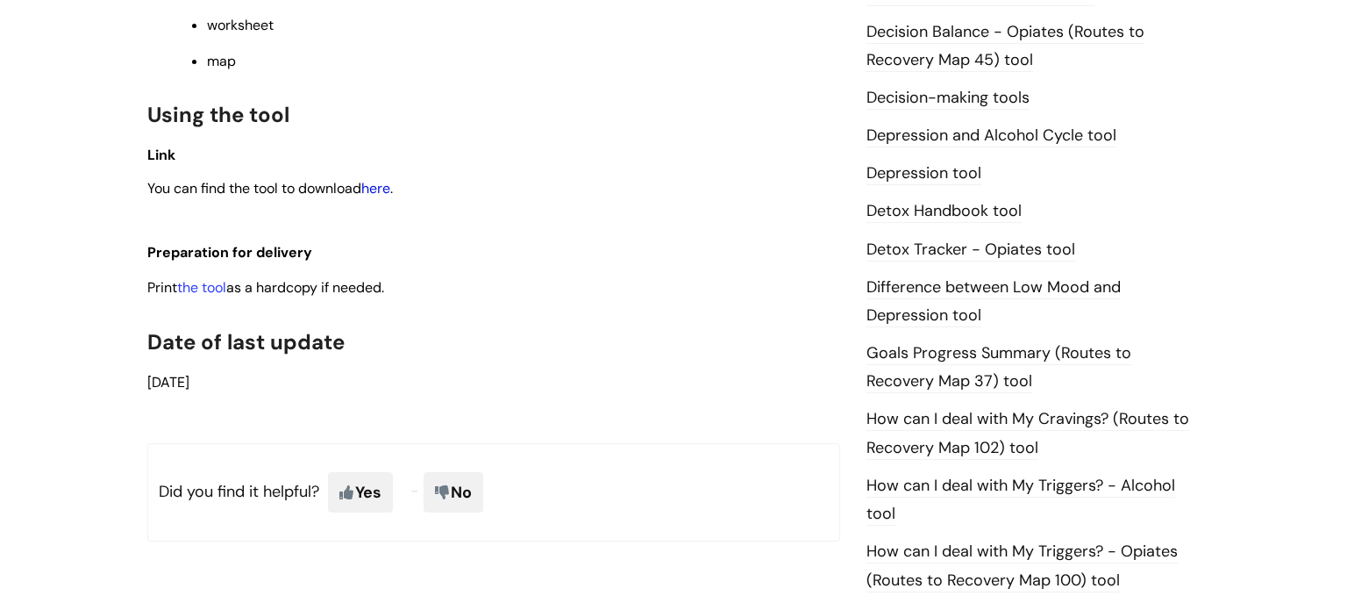
click at [389, 194] on link "here" at bounding box center [375, 188] width 29 height 18
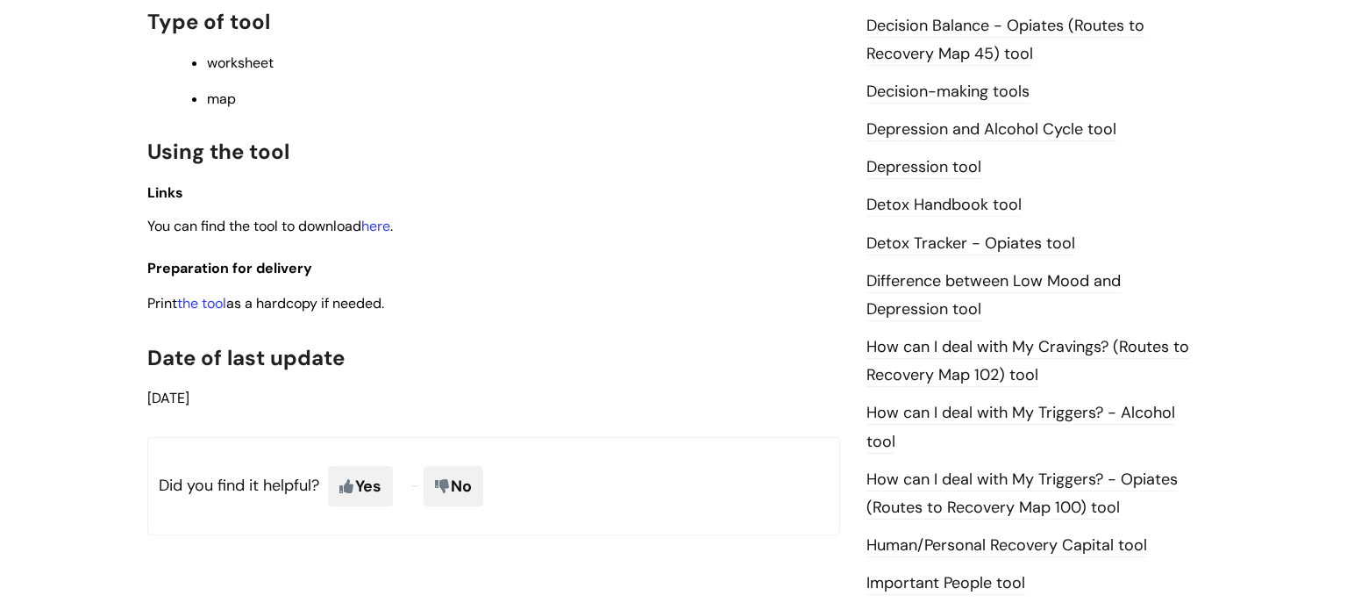
scroll to position [931, 0]
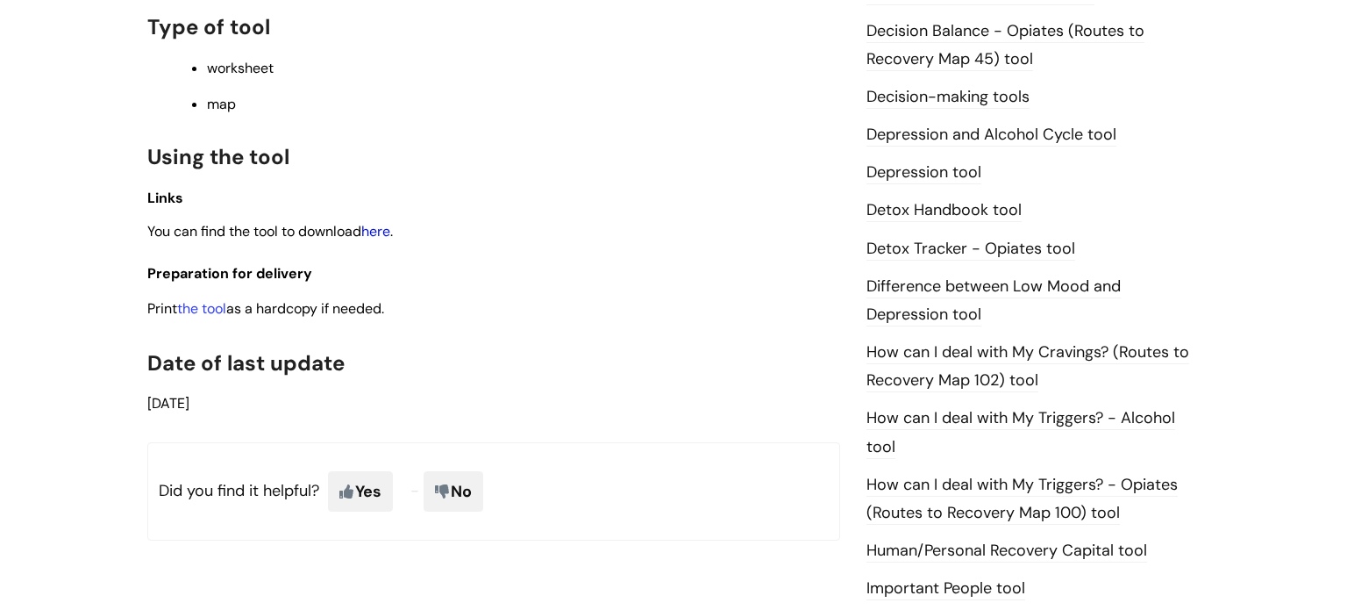
click at [375, 236] on link "here" at bounding box center [375, 231] width 29 height 18
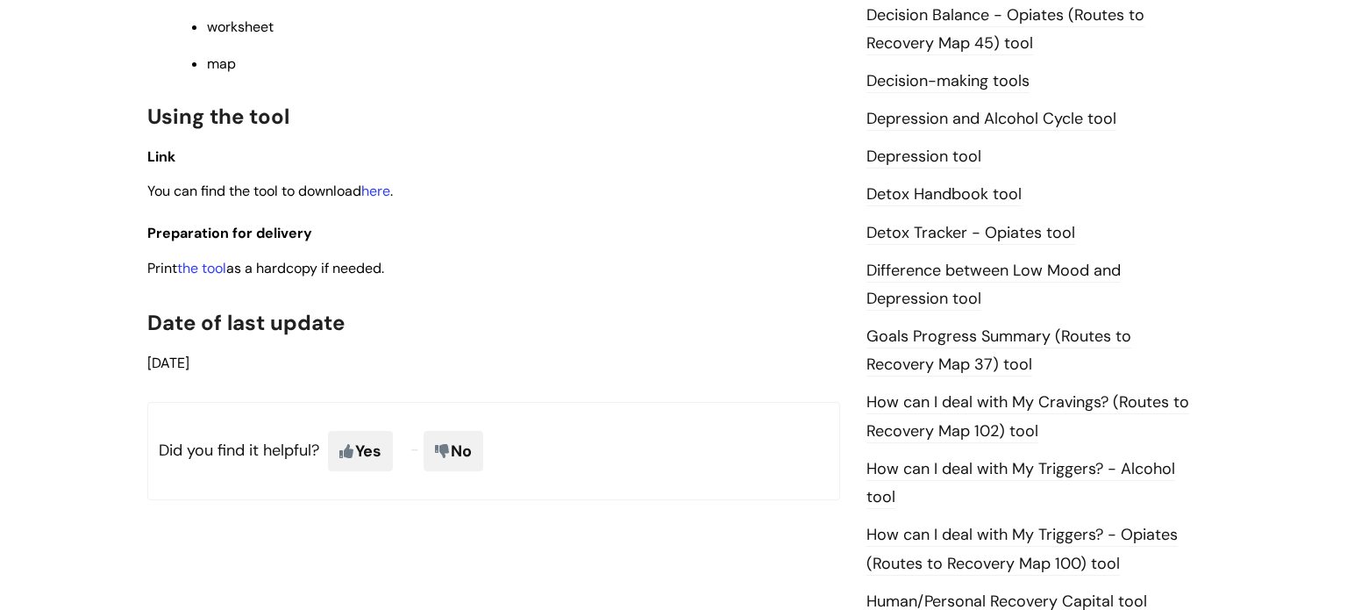
click at [697, 121] on h2 "Using the tool" at bounding box center [493, 115] width 693 height 38
click at [376, 199] on link "here" at bounding box center [375, 190] width 29 height 18
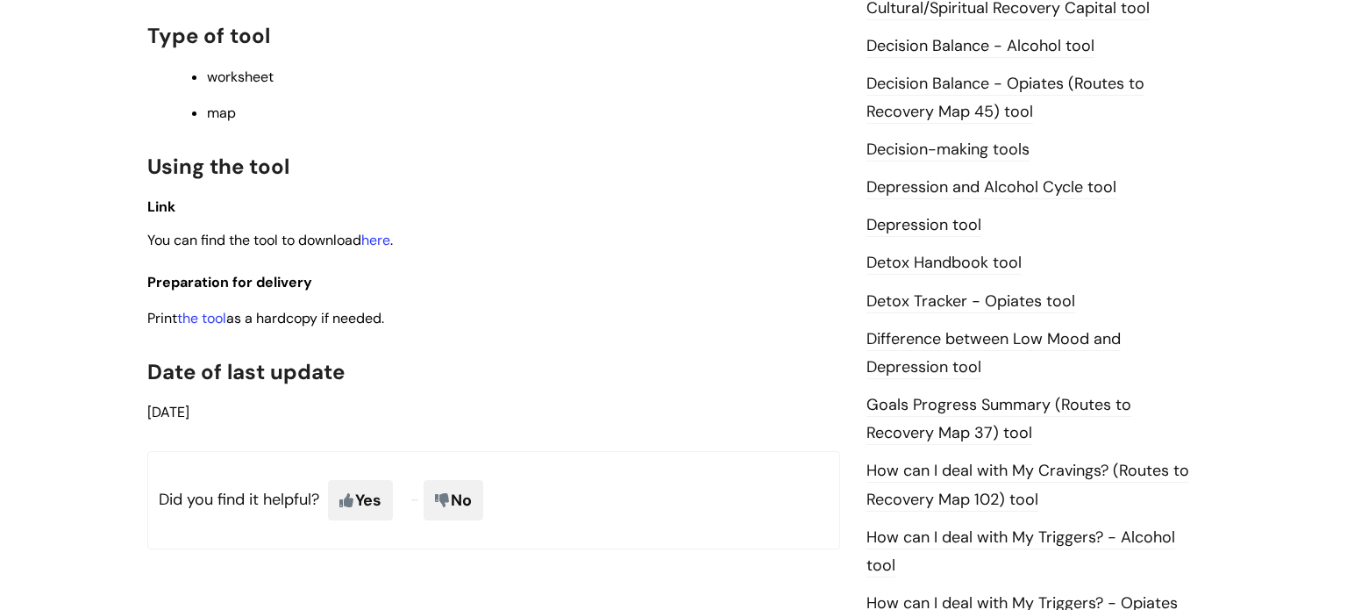
scroll to position [879, 0]
click at [383, 242] on link "here" at bounding box center [375, 239] width 29 height 18
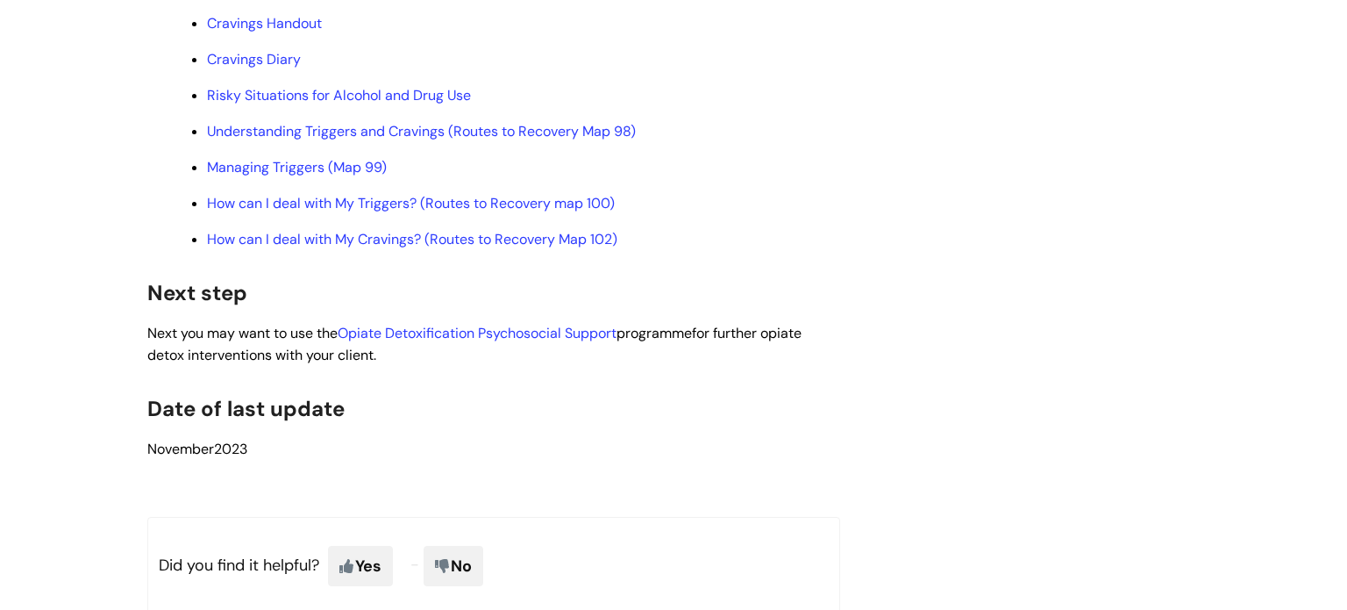
scroll to position [4135, 0]
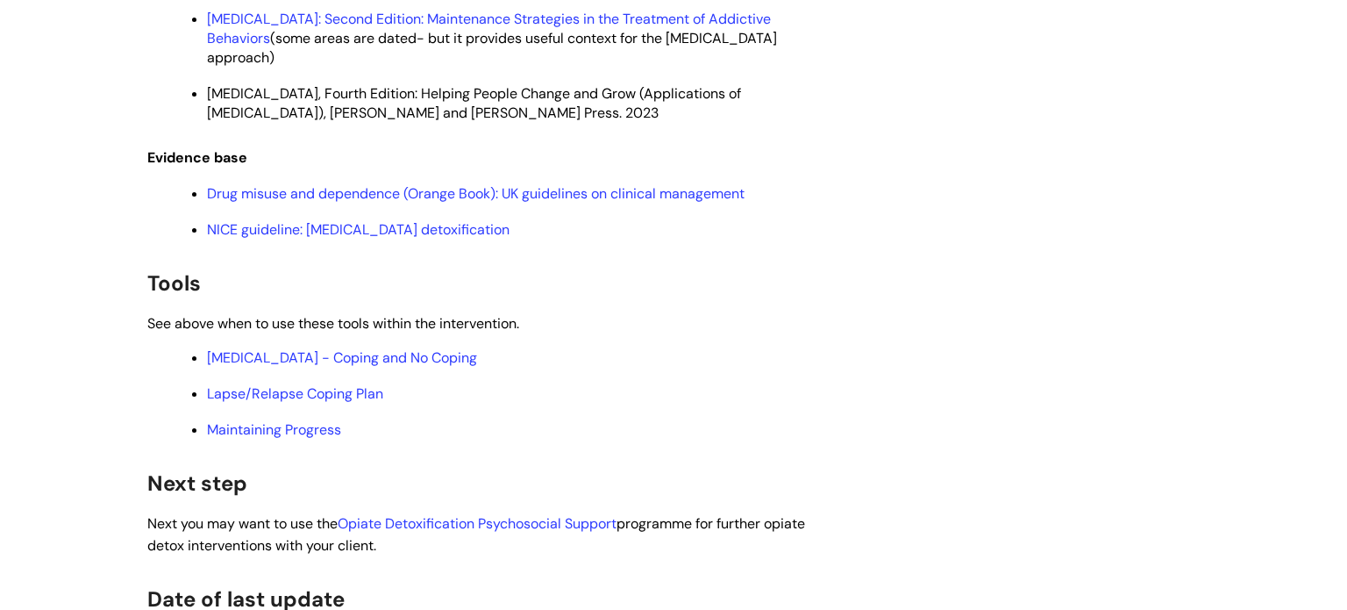
scroll to position [4356, 0]
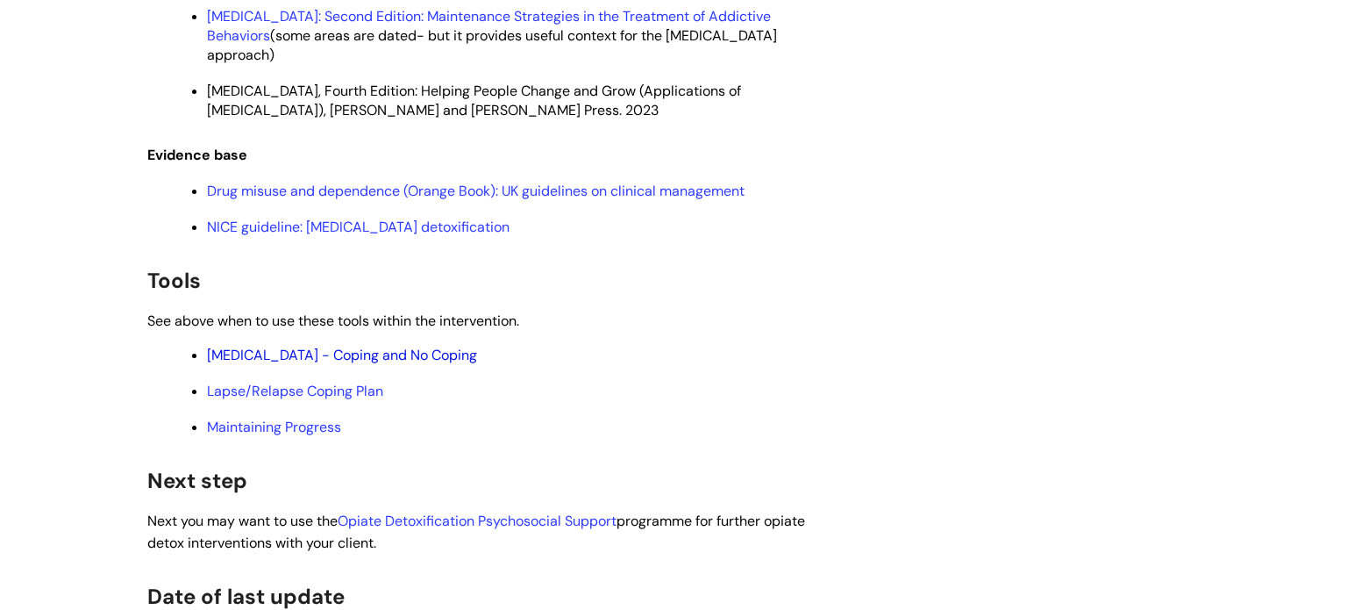
click at [402, 364] on link "Relapse - Coping and No Coping" at bounding box center [342, 355] width 270 height 18
click at [329, 436] on link "Maintaining Progress" at bounding box center [274, 426] width 134 height 18
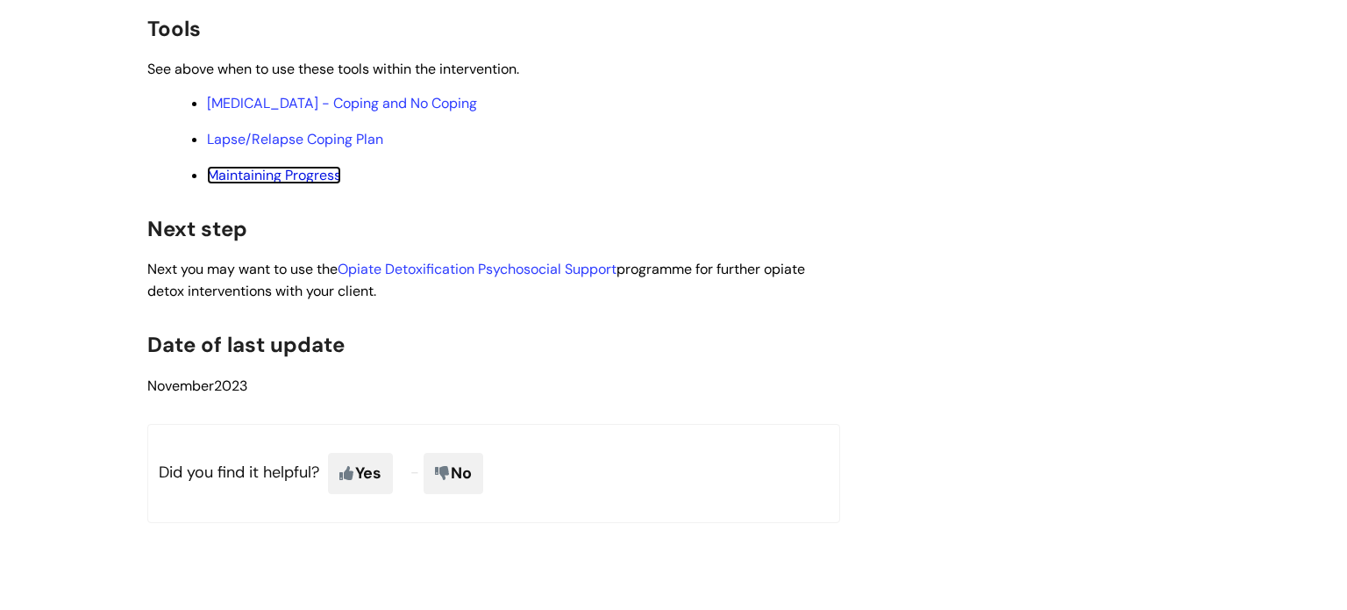
scroll to position [4612, 0]
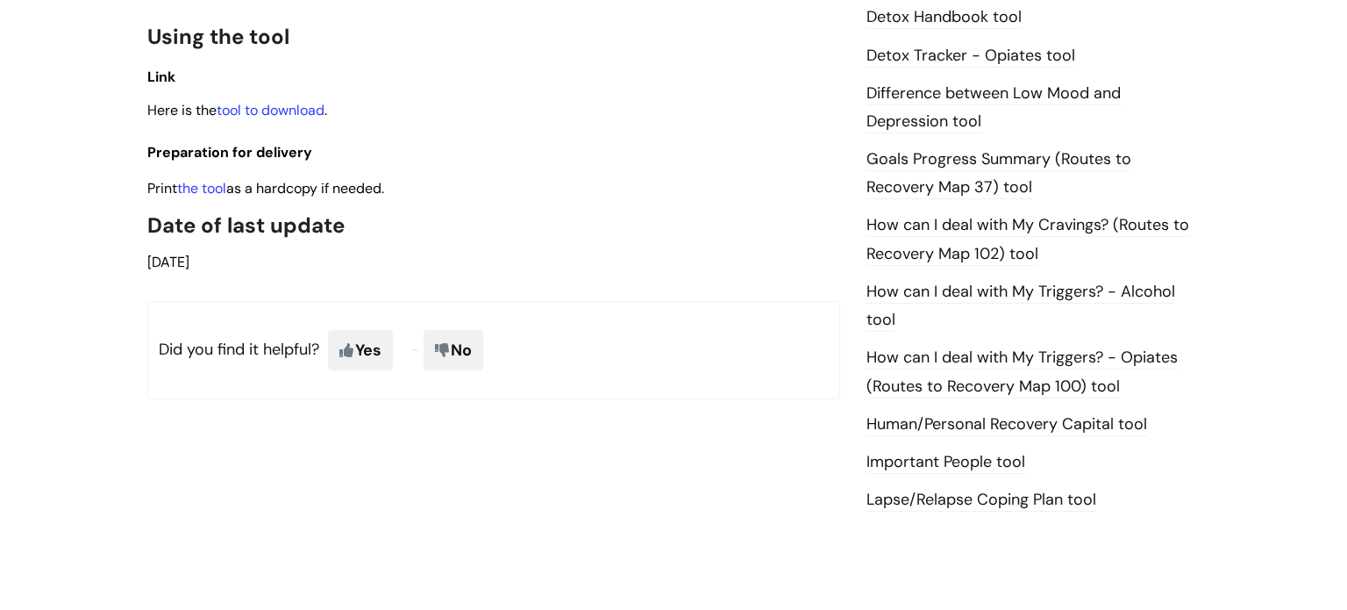
scroll to position [1126, 0]
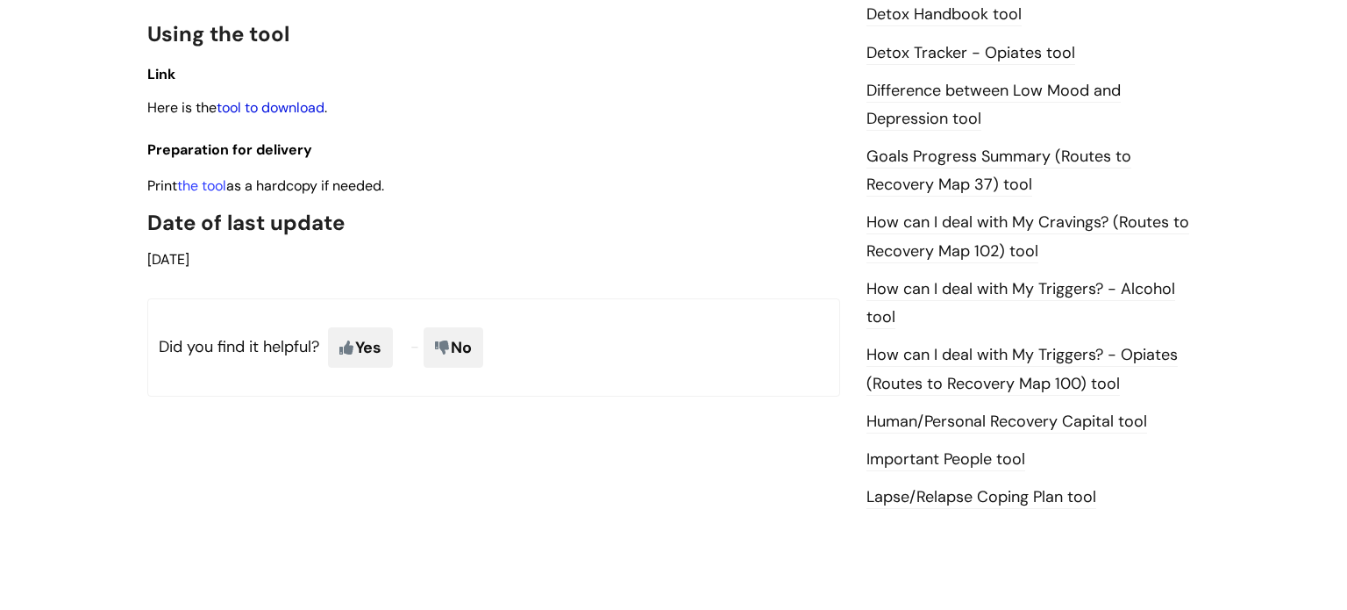
click at [277, 98] on link "tool to download" at bounding box center [271, 107] width 108 height 18
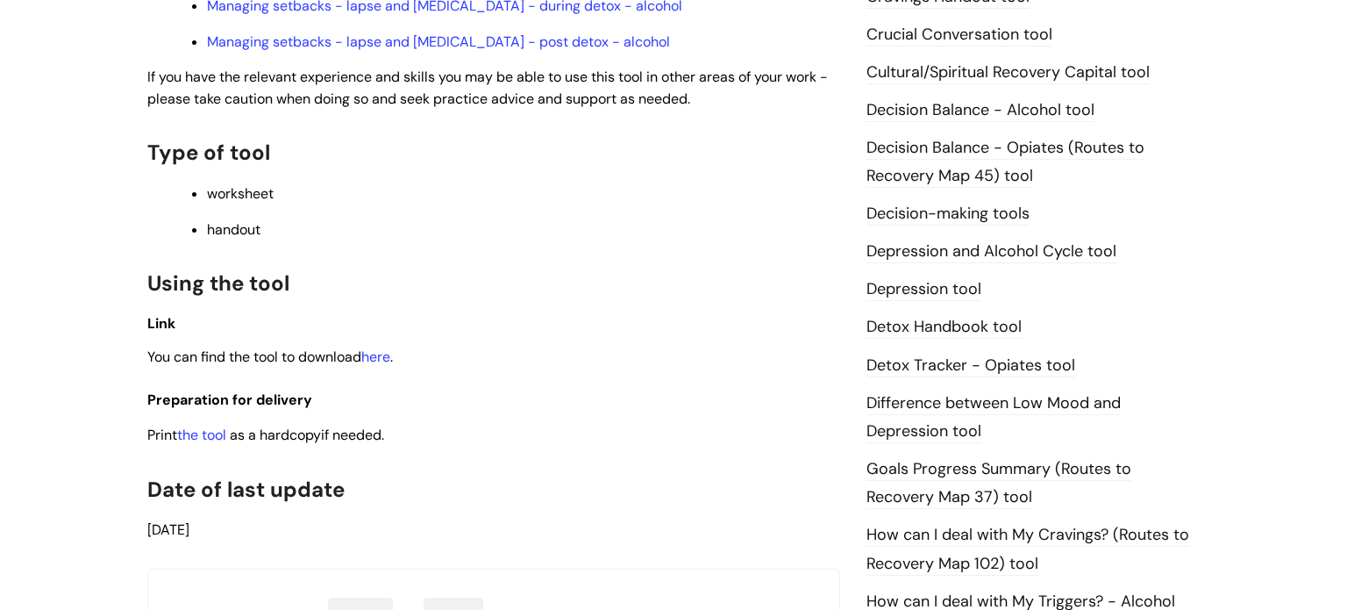
scroll to position [821, 0]
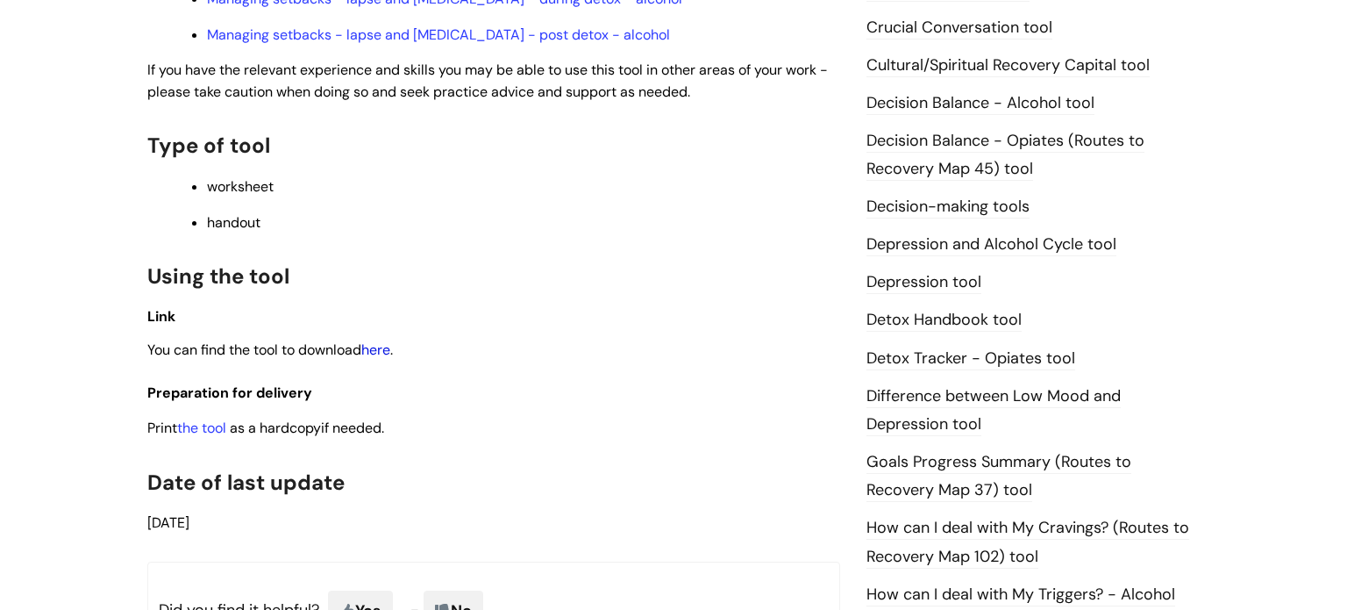
click at [385, 356] on link "here" at bounding box center [375, 349] width 29 height 18
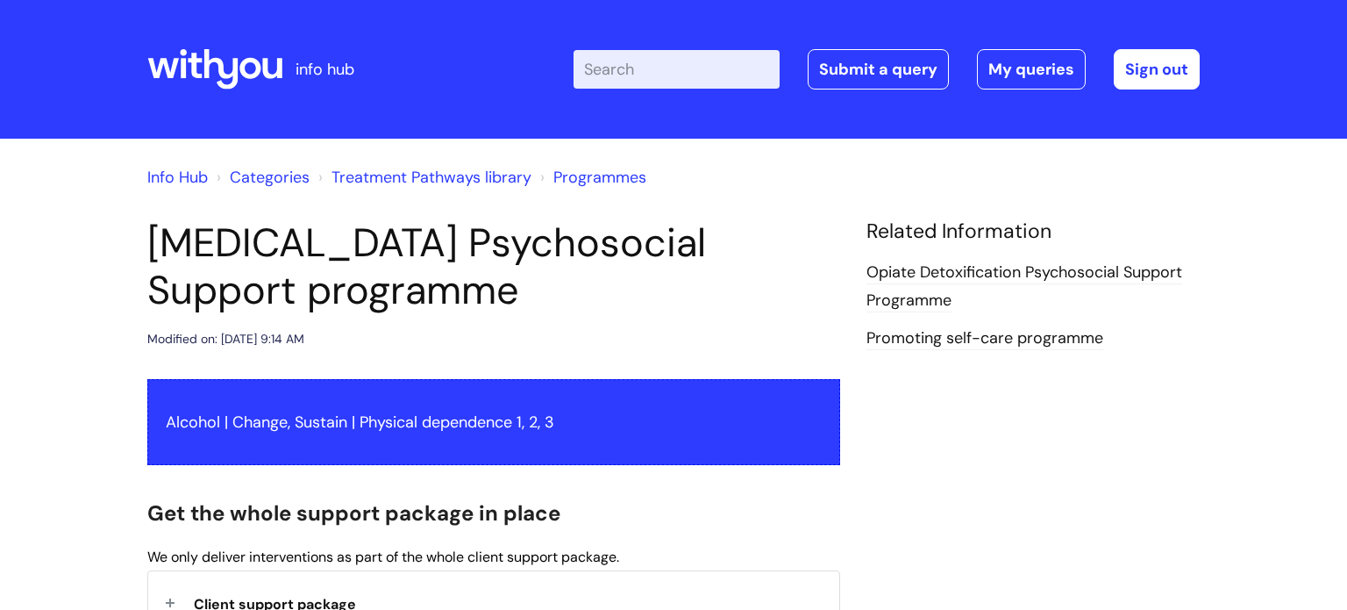
click at [857, 297] on div "Related Information Opiate Detoxification Psychosocial Support Programme Promot…" at bounding box center [1033, 292] width 360 height 146
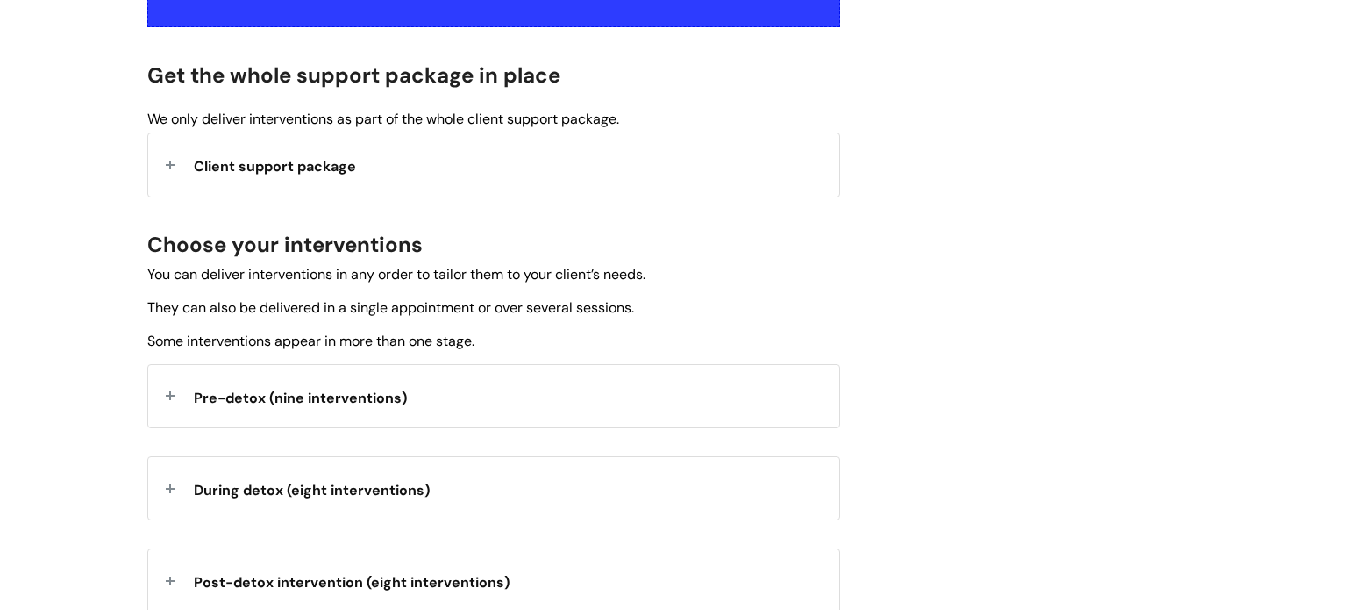
scroll to position [439, 0]
click at [572, 179] on div "Client support package" at bounding box center [493, 163] width 691 height 62
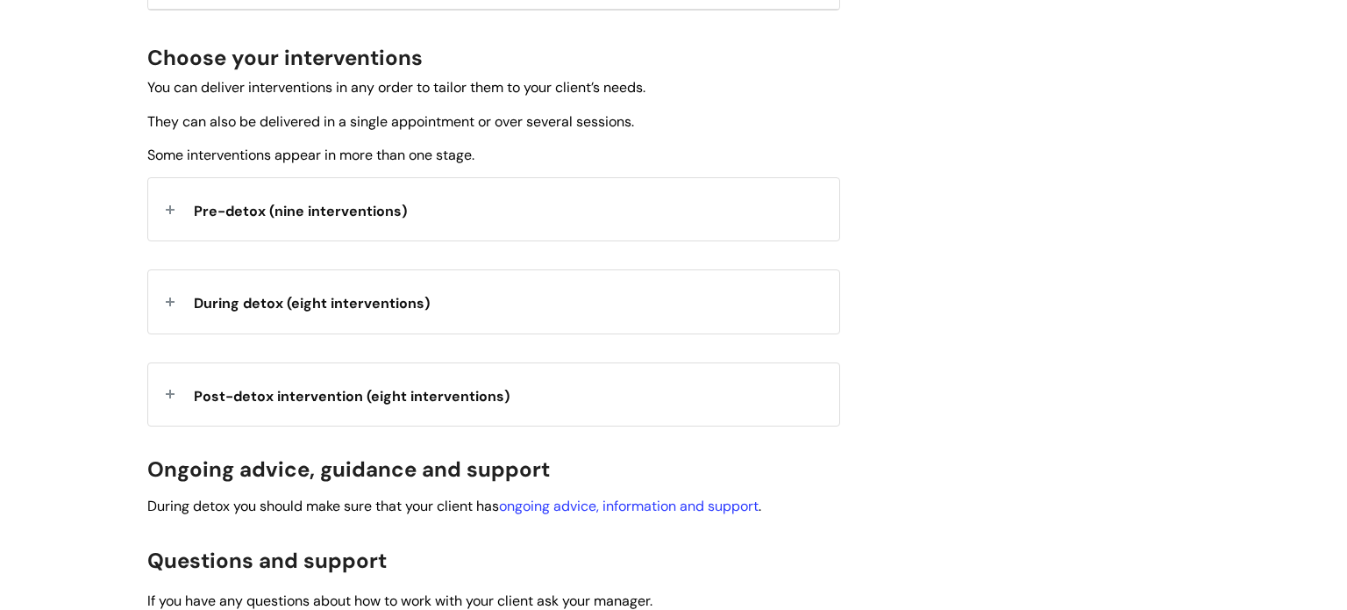
scroll to position [909, 0]
click at [576, 189] on div "Pre-detox (nine interventions)" at bounding box center [493, 208] width 691 height 62
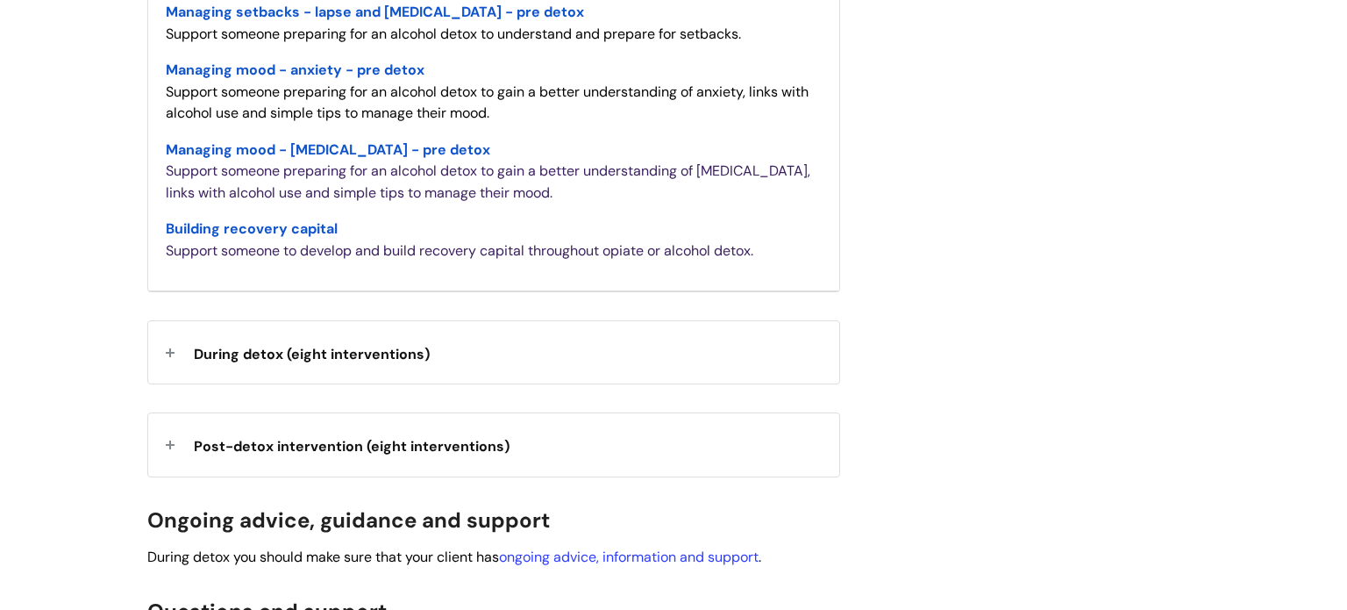
scroll to position [1545, 0]
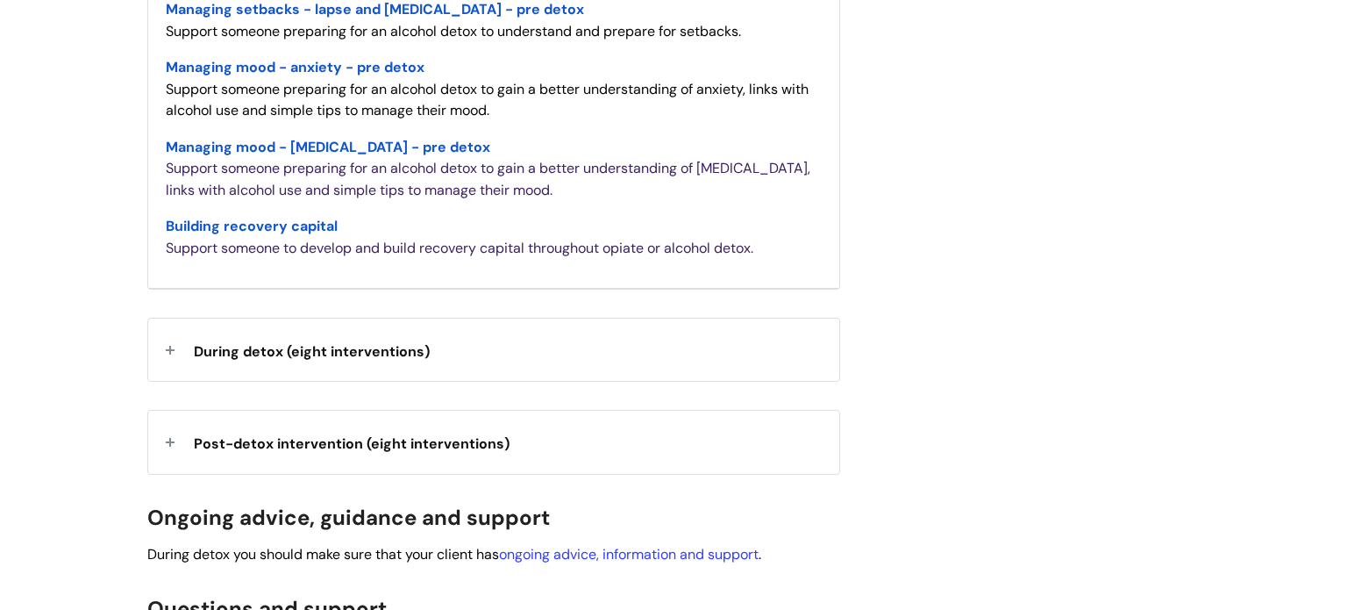
click at [564, 326] on div "During detox (eight interventions)" at bounding box center [493, 349] width 691 height 62
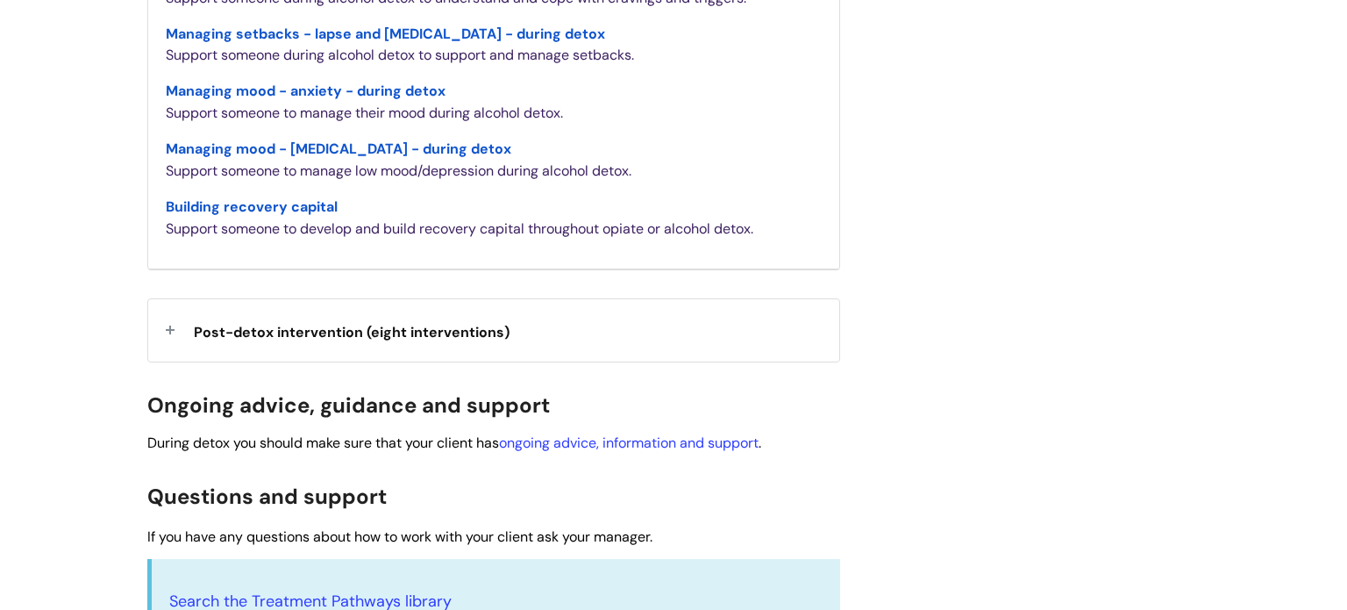
scroll to position [2188, 0]
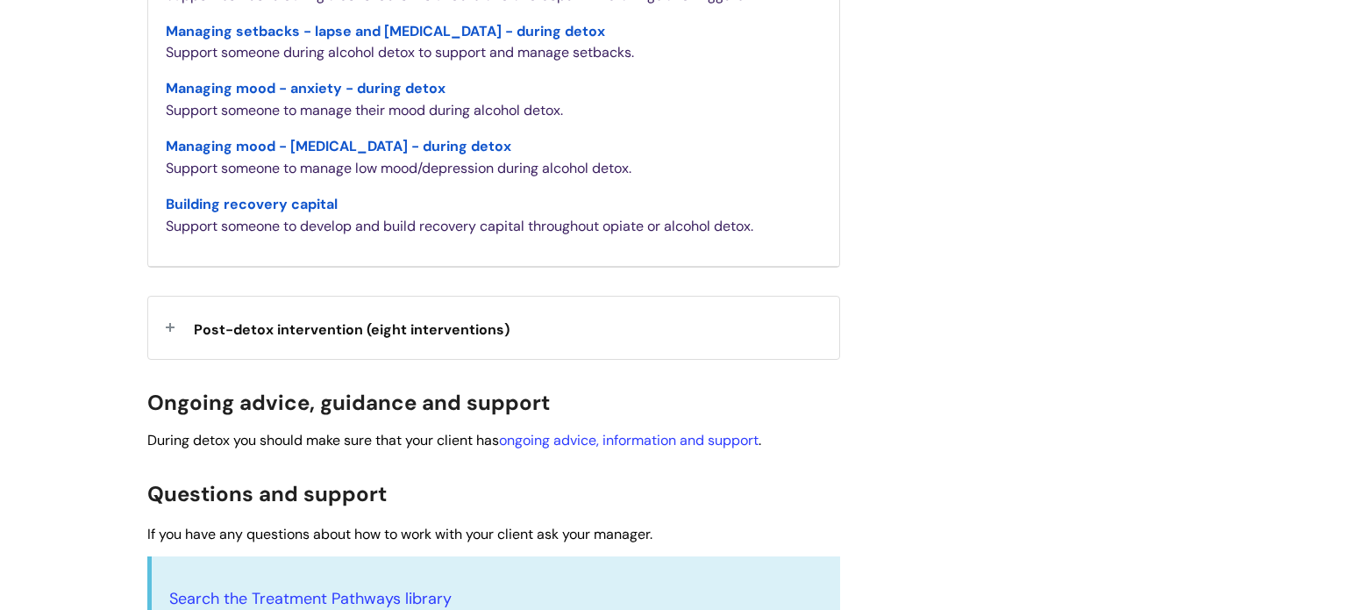
click at [564, 326] on div "Post-detox intervention (eight interventions)" at bounding box center [493, 327] width 691 height 62
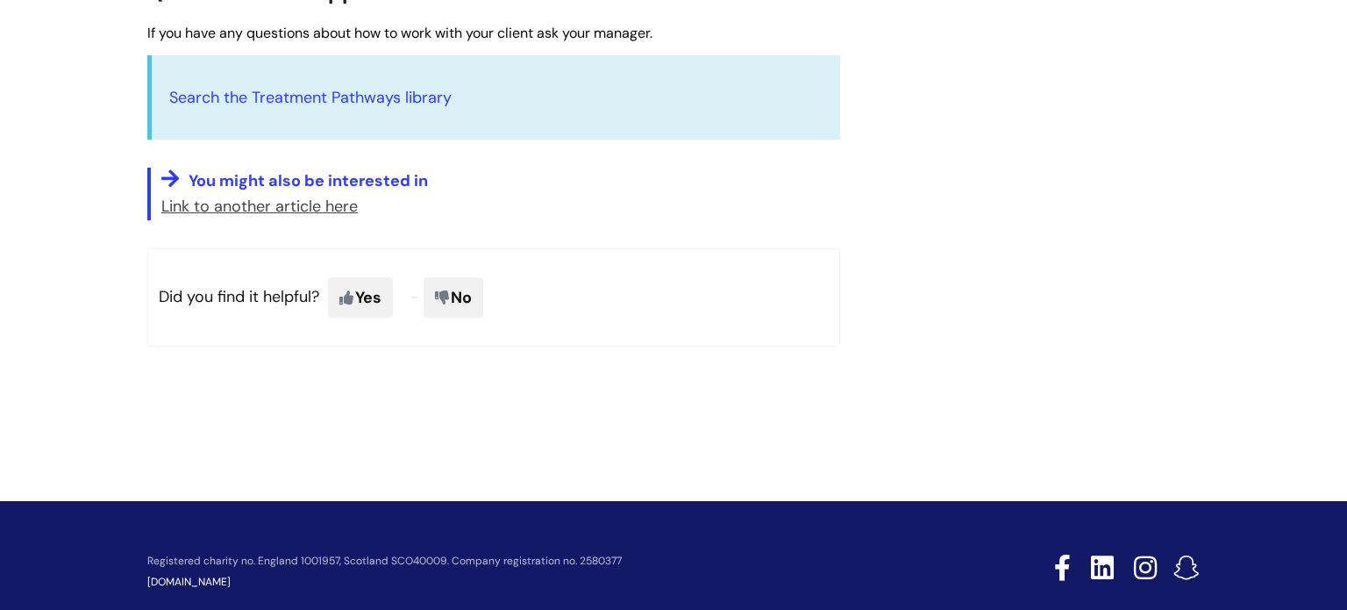
scroll to position [3263, 0]
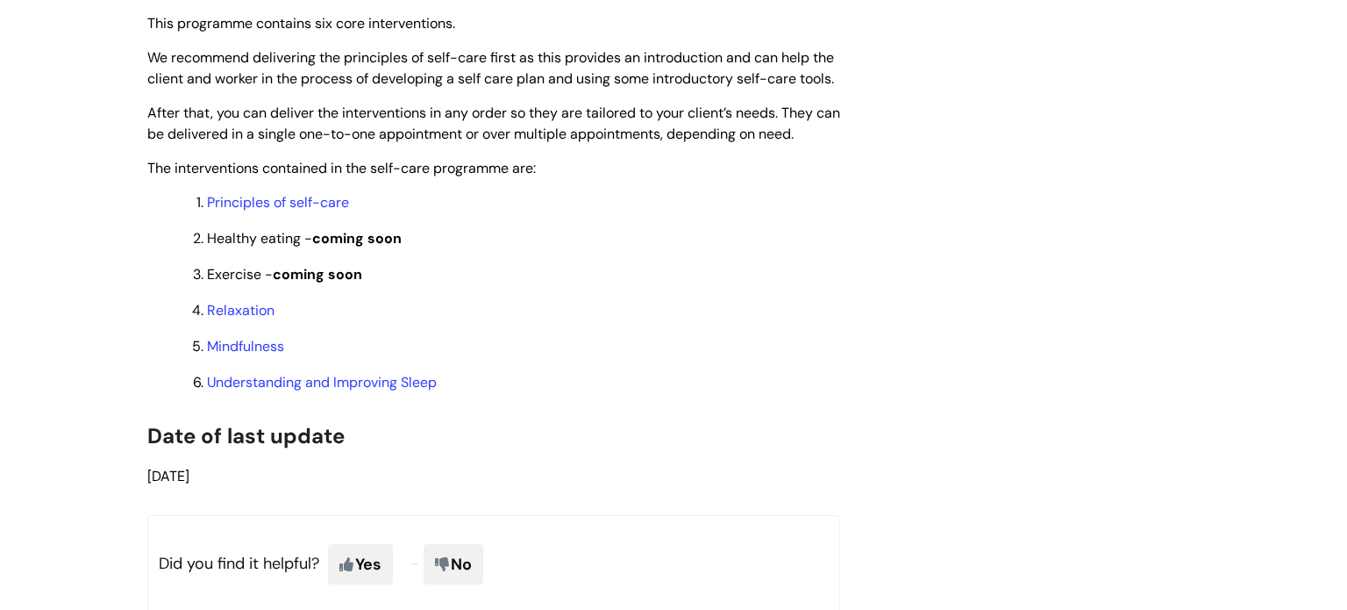
scroll to position [1502, 0]
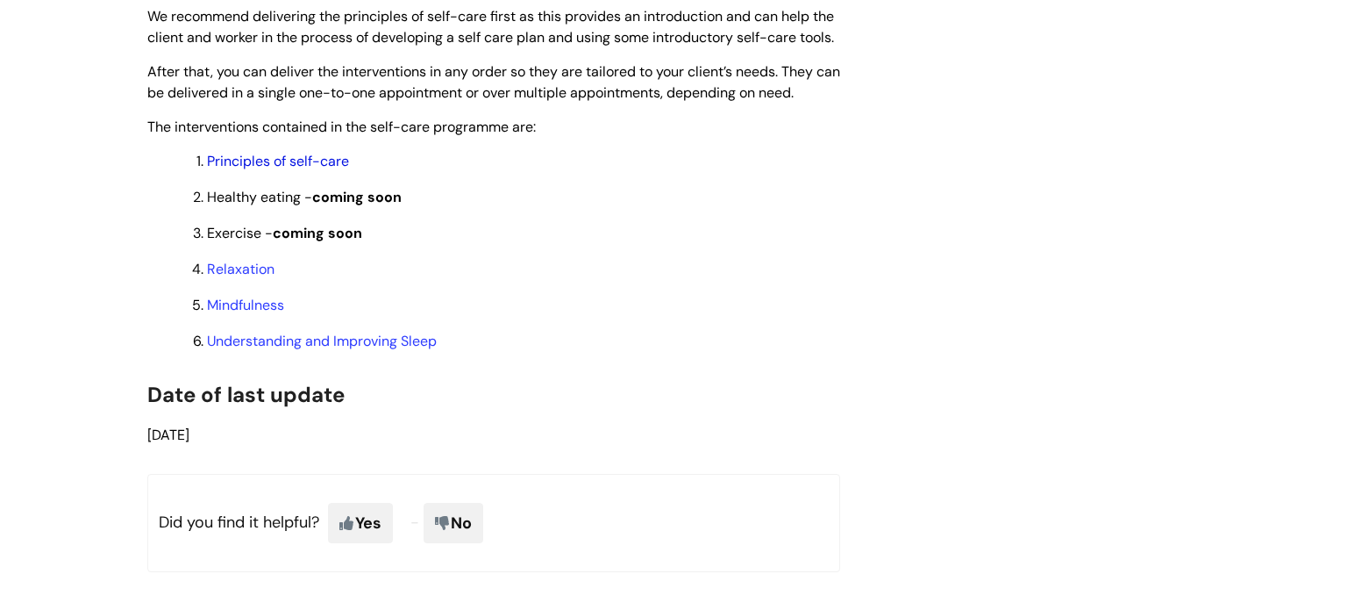
click at [276, 170] on link "Principles of self-care" at bounding box center [278, 161] width 142 height 18
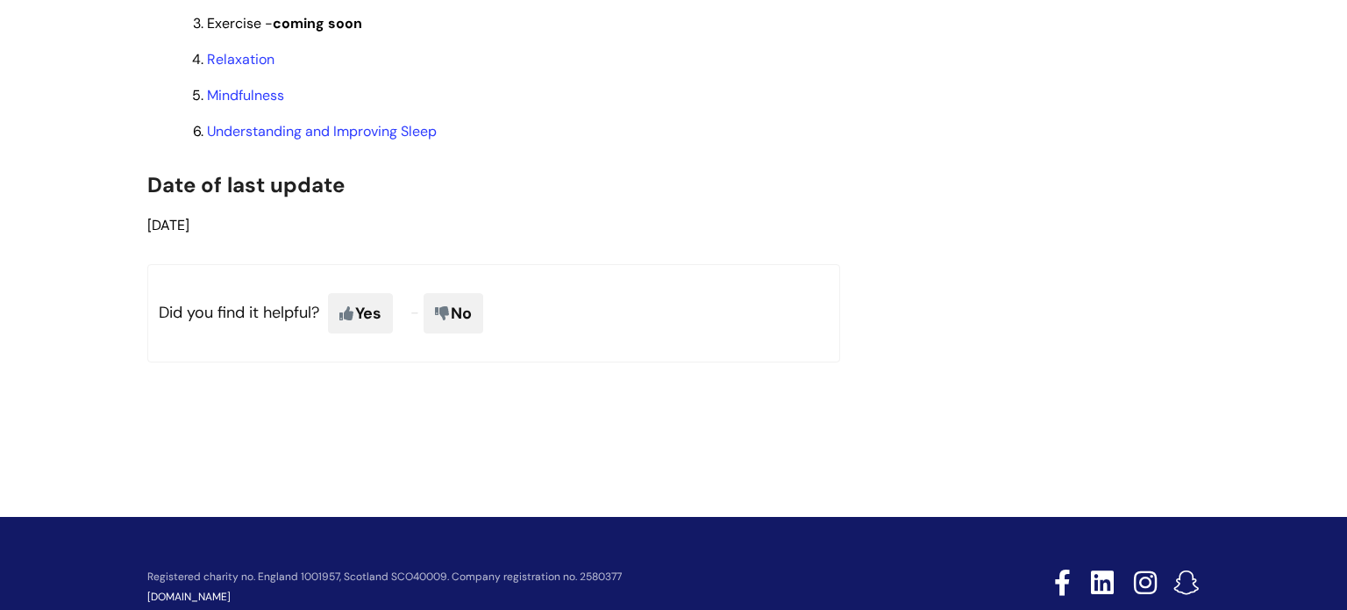
scroll to position [0, 0]
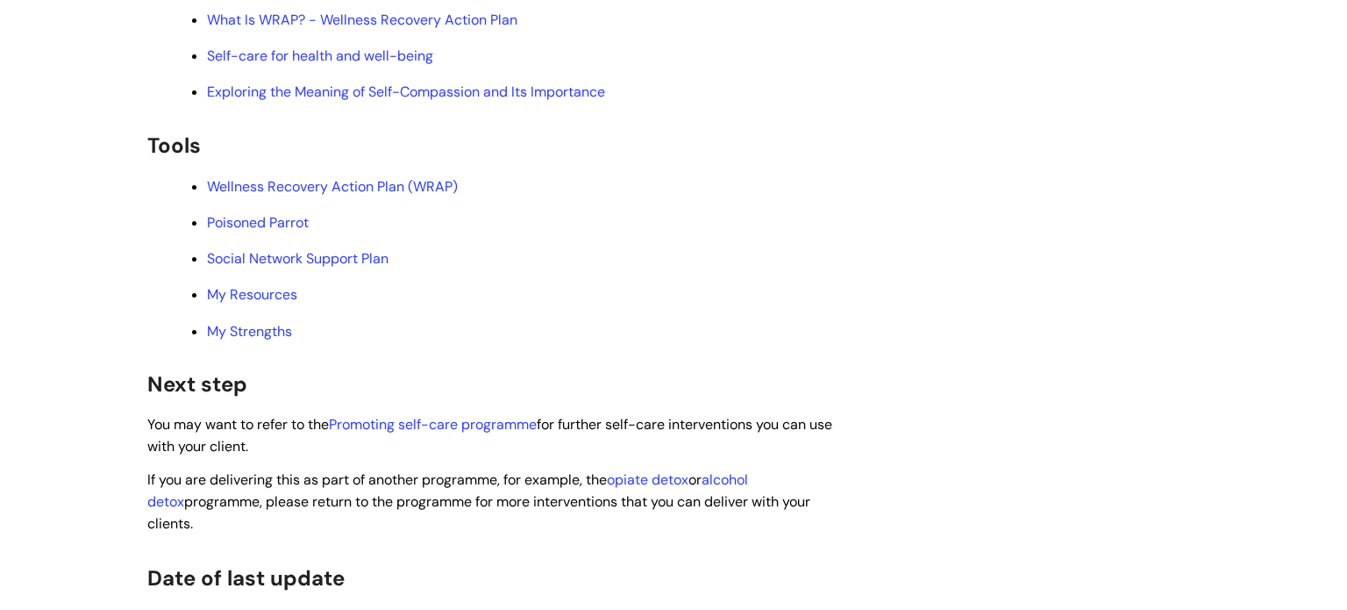
scroll to position [4224, 0]
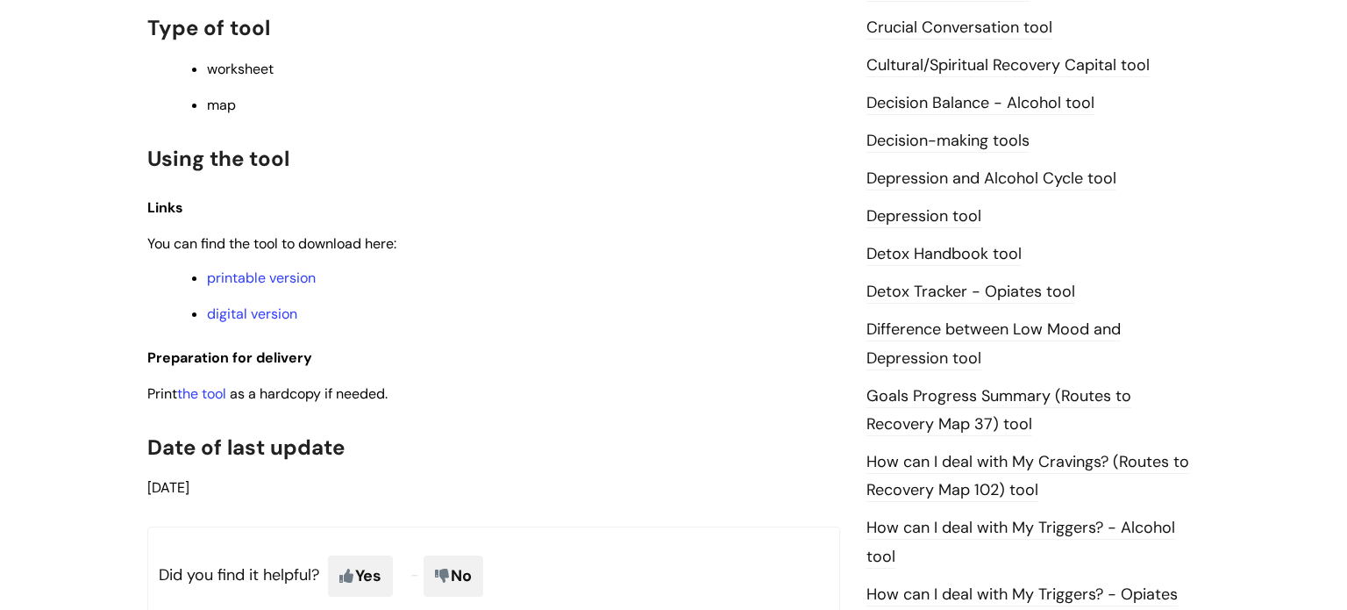
scroll to position [822, 0]
click at [277, 286] on link "printable version" at bounding box center [261, 277] width 109 height 18
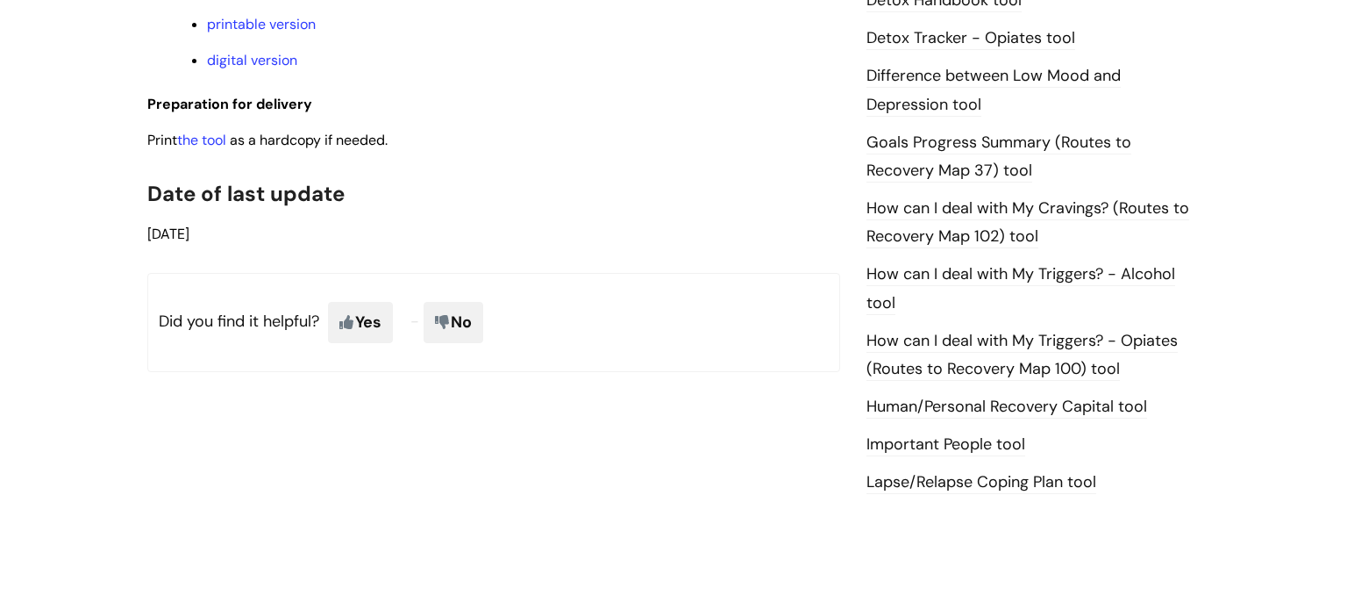
scroll to position [1079, 0]
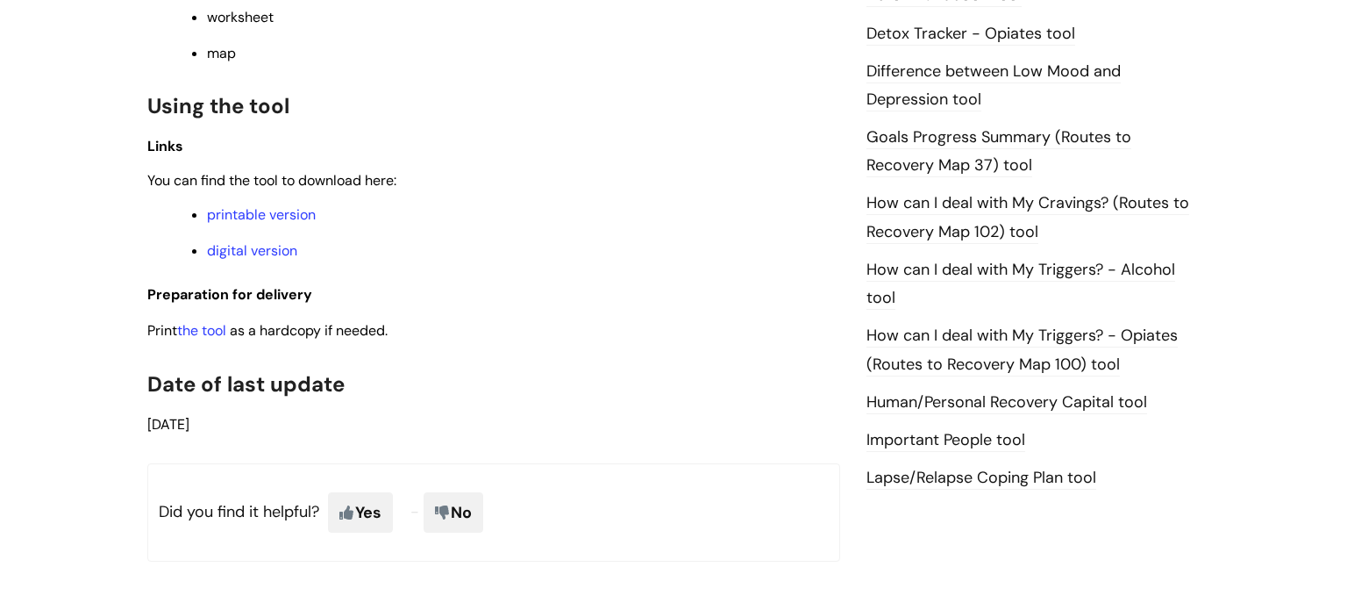
scroll to position [1147, 0]
click at [289, 219] on link "printable version" at bounding box center [261, 212] width 109 height 18
